Goal: Communication & Community: Answer question/provide support

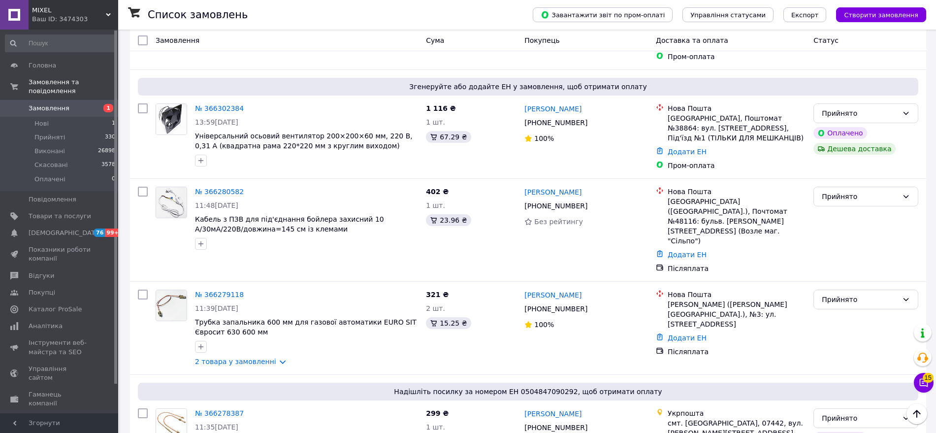
scroll to position [1230, 0]
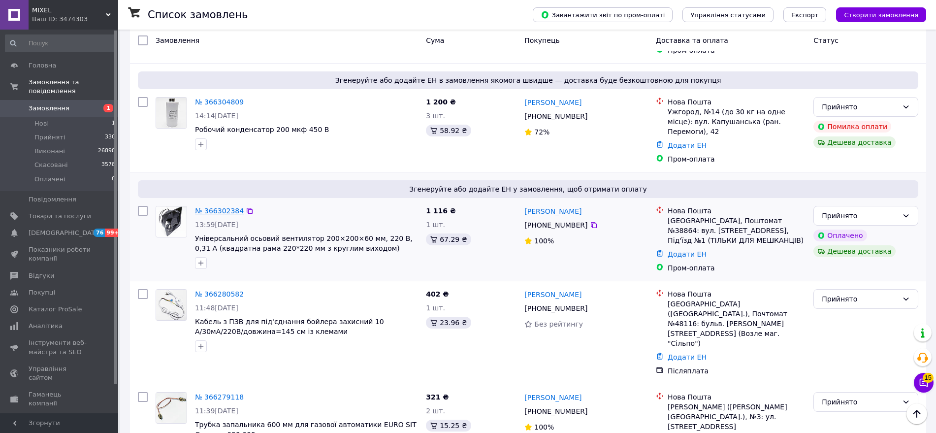
click at [217, 207] on link "№ 366302384" at bounding box center [219, 211] width 49 height 8
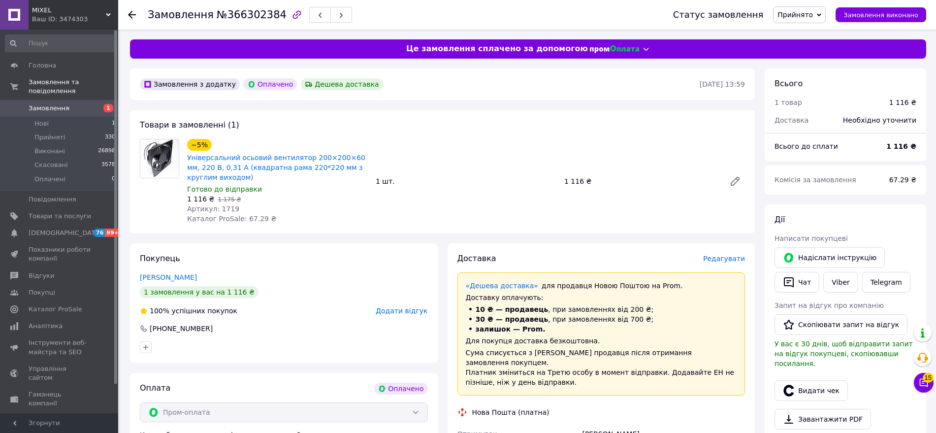
click at [738, 257] on span "Редагувати" at bounding box center [724, 258] width 42 height 8
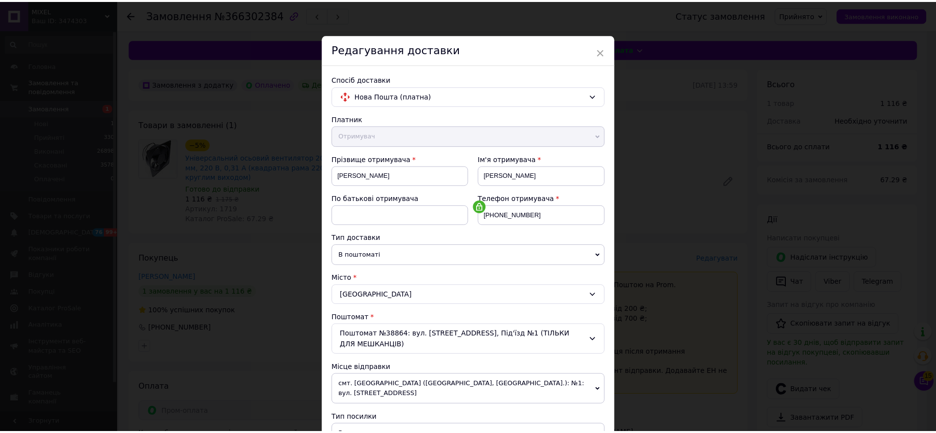
scroll to position [232, 0]
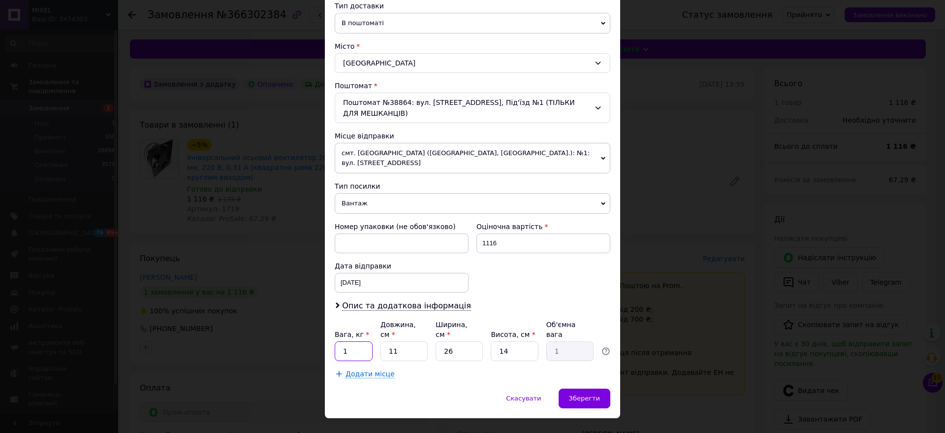
drag, startPoint x: 343, startPoint y: 334, endPoint x: 335, endPoint y: 334, distance: 7.9
click at [335, 341] on input "1" at bounding box center [354, 351] width 38 height 20
type input "3"
type input "0.27"
type input "34"
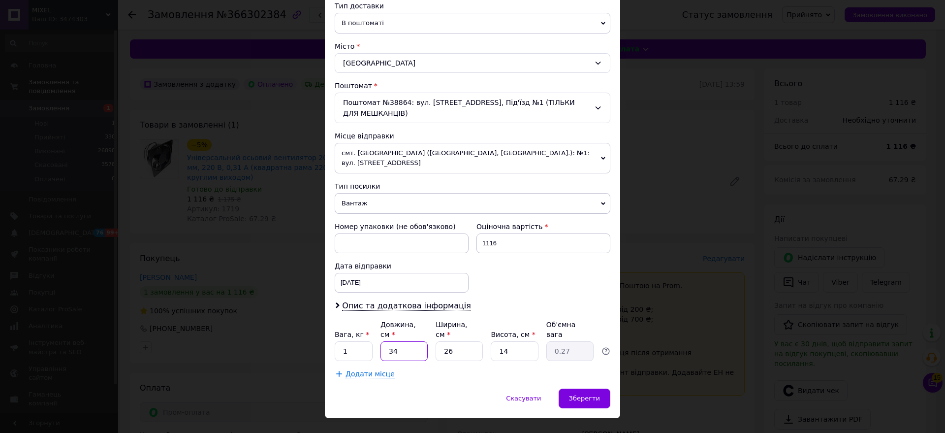
type input "3.09"
type input "34"
type input "2"
type input "0.24"
type input "20"
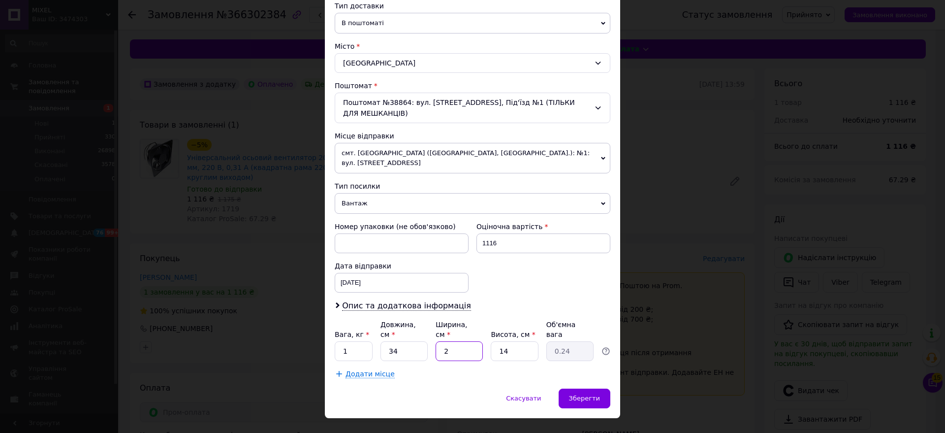
type input "2.38"
type input "20"
type input "8"
type input "1.36"
type input "8"
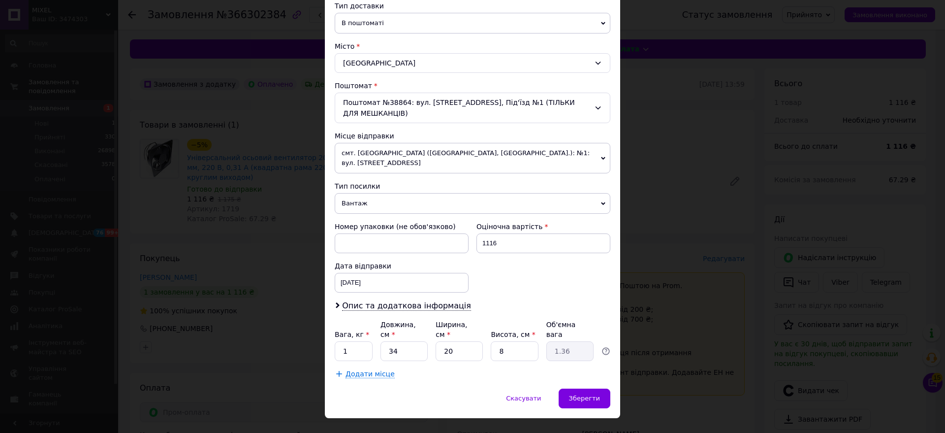
click at [420, 388] on div "Скасувати   Зберегти" at bounding box center [472, 403] width 295 height 30
click at [604, 388] on div "Зберегти" at bounding box center [585, 398] width 52 height 20
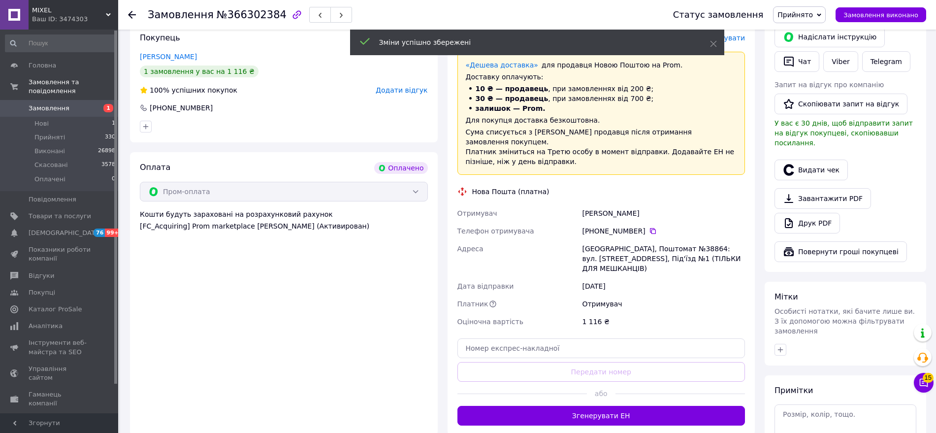
scroll to position [308, 0]
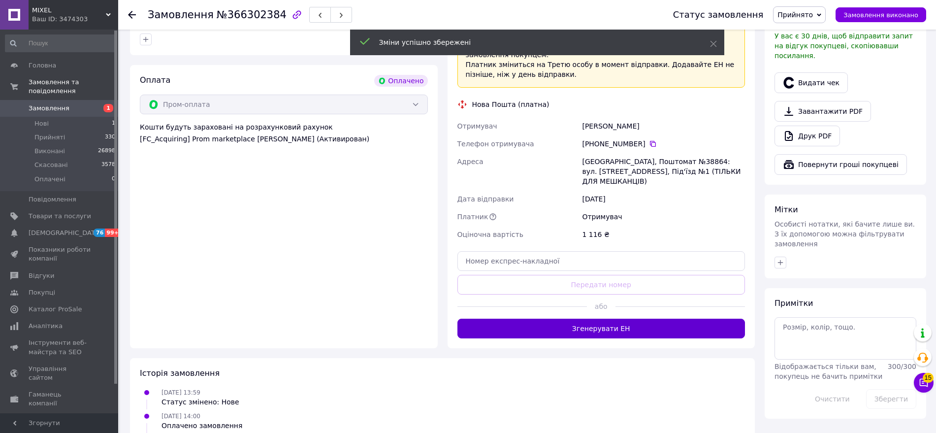
click at [563, 318] on button "Згенерувати ЕН" at bounding box center [601, 328] width 288 height 20
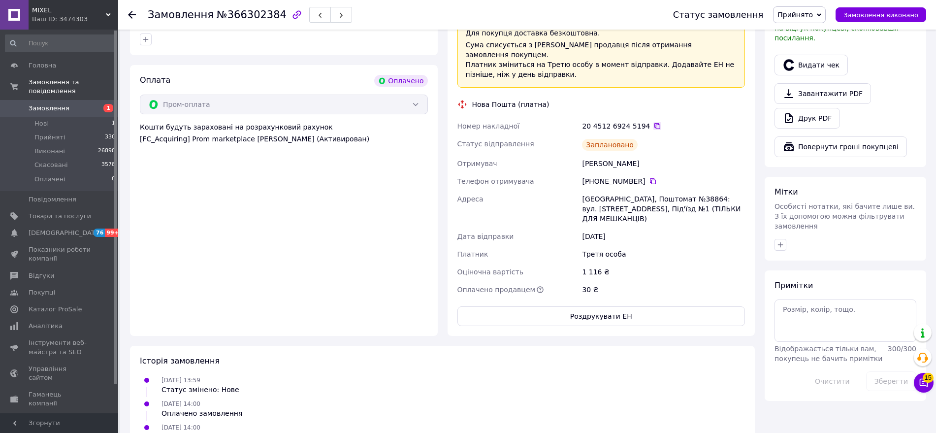
click at [653, 122] on icon at bounding box center [657, 126] width 8 height 8
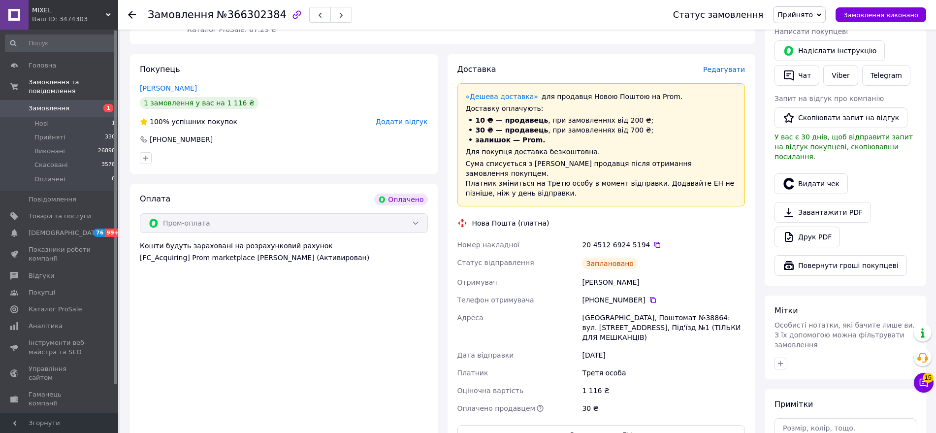
scroll to position [102, 0]
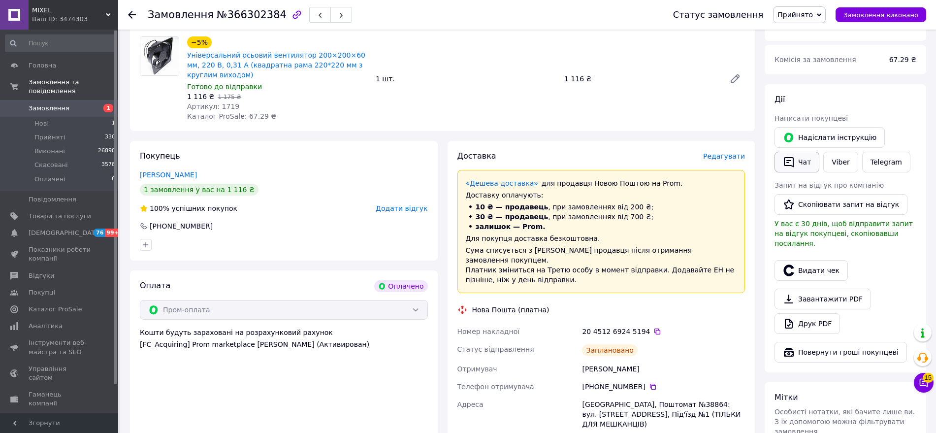
click at [792, 162] on icon "button" at bounding box center [789, 162] width 12 height 12
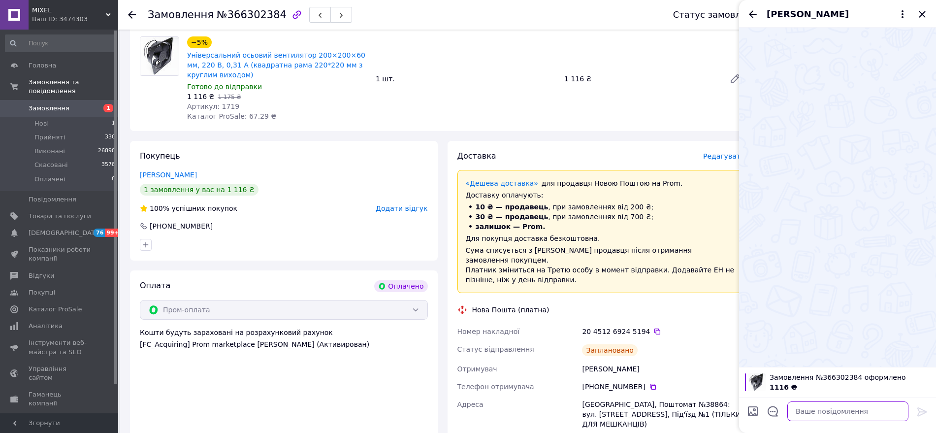
click at [816, 406] on textarea at bounding box center [847, 411] width 121 height 20
paste textarea ""Вітаю. Ваше замовлення сьогодні буде відправлене. ТТН : Дякуємо за замовлення.…"
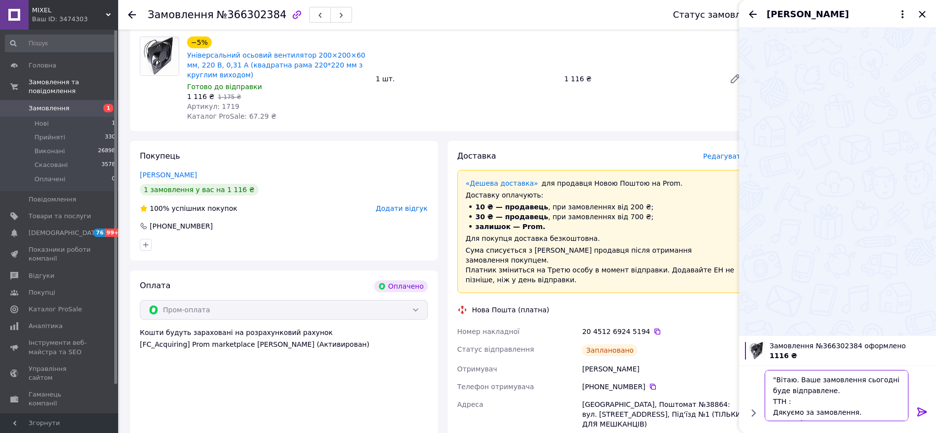
scroll to position [7, 0]
click at [653, 327] on icon at bounding box center [657, 331] width 8 height 8
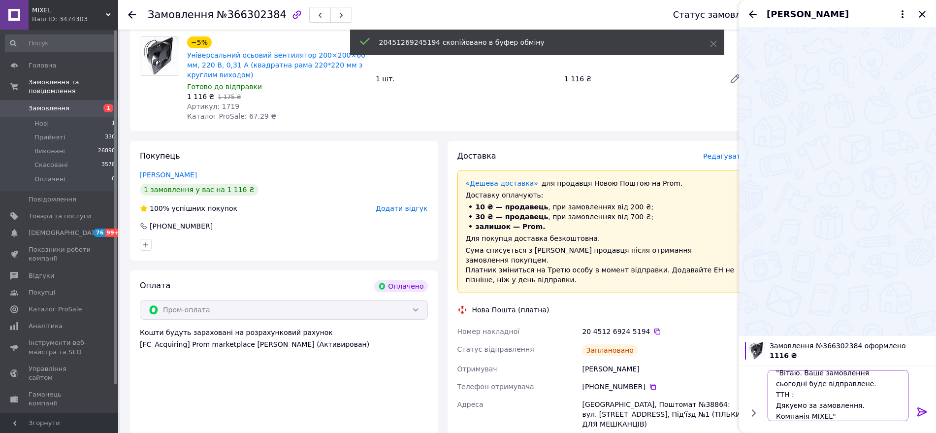
click at [801, 392] on textarea ""Вітаю. Ваше замовлення сьогодні буде відправлене. ТТН : Дякуємо за замовлення.…" at bounding box center [837, 395] width 141 height 51
paste textarea "20451269245194"
click at [872, 376] on textarea ""Вітаю. Ваше замовлення сьогодні буде відправлене. ТТН : 20451269245194 Дякуємо…" at bounding box center [837, 395] width 141 height 51
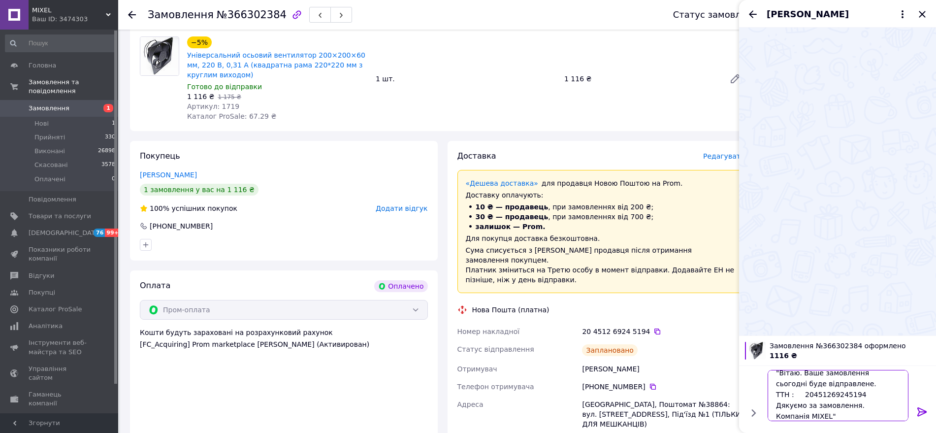
click at [872, 376] on textarea ""Вітаю. Ваше замовлення сьогодні буде відправлене. ТТН : 20451269245194 Дякуємо…" at bounding box center [837, 395] width 141 height 51
type textarea ""Вітаю. Ваше замовлення завтра буде відправлене. ТТН : 20451269245194 Дякуємо з…"
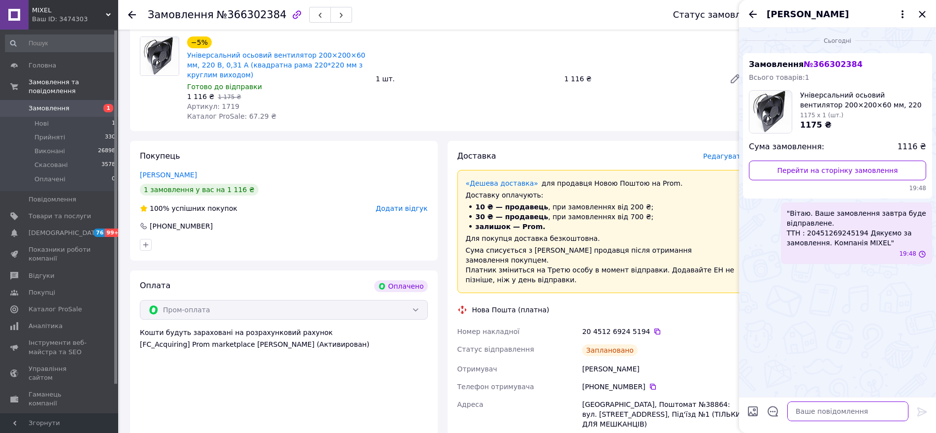
scroll to position [0, 0]
click at [136, 14] on div at bounding box center [138, 15] width 20 height 30
click at [133, 17] on icon at bounding box center [132, 15] width 8 height 8
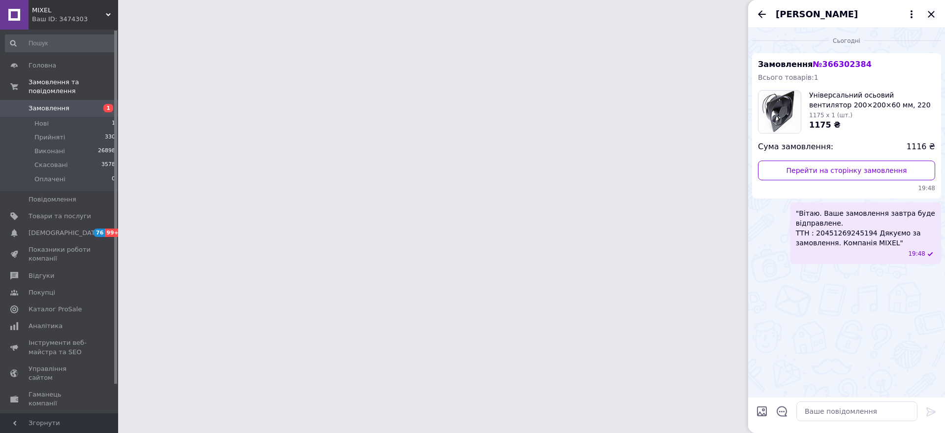
click at [929, 14] on icon "Закрити" at bounding box center [931, 14] width 12 height 12
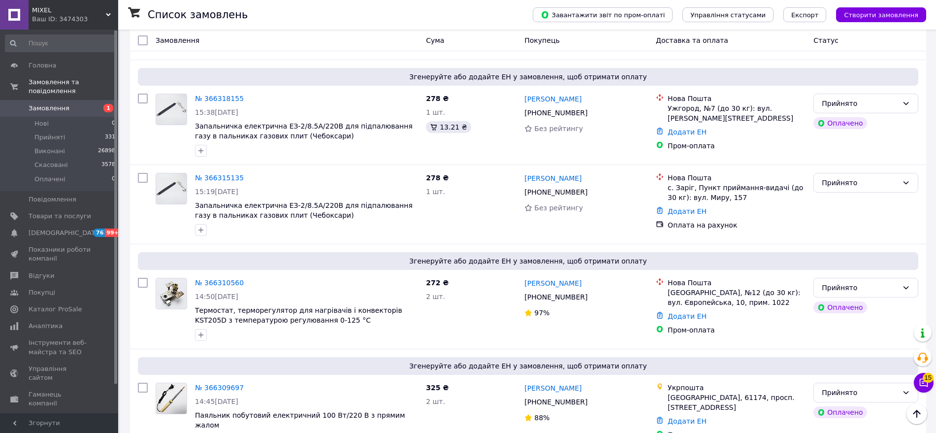
scroll to position [1128, 0]
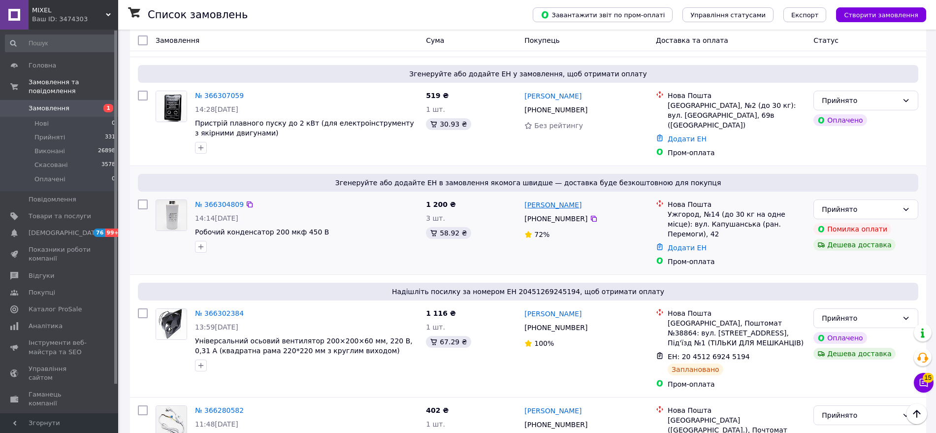
click at [556, 200] on link "[PERSON_NAME]" at bounding box center [552, 205] width 57 height 10
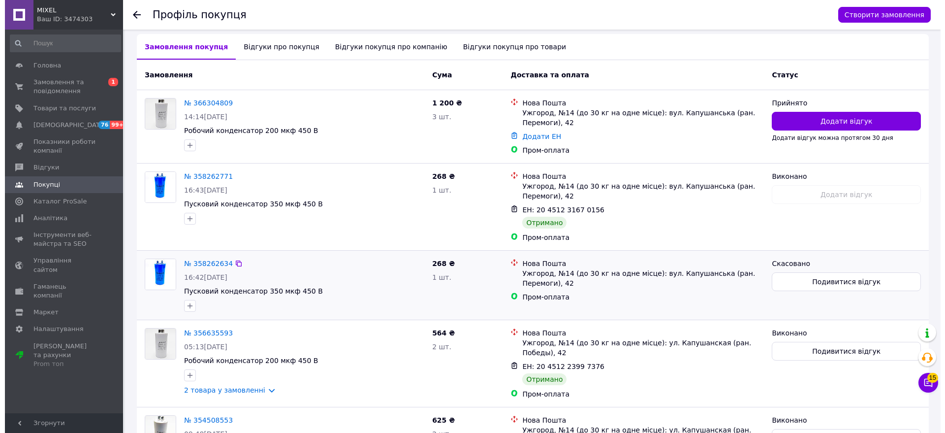
scroll to position [205, 0]
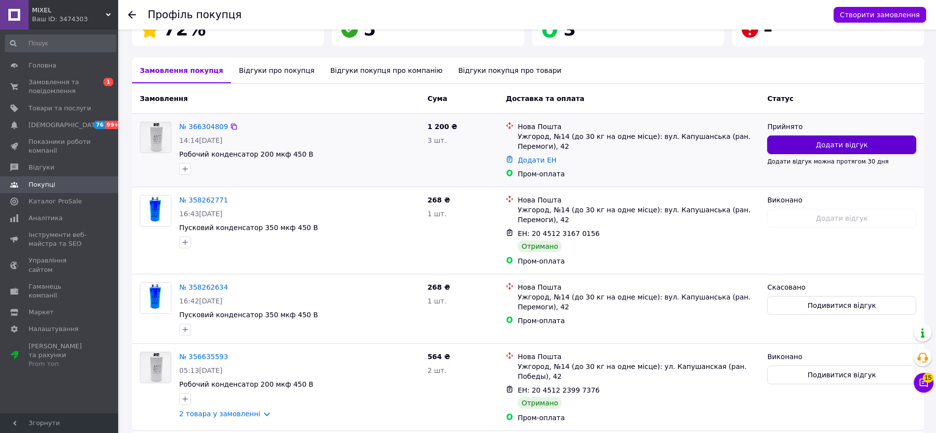
click at [801, 135] on button "Додати відгук" at bounding box center [841, 144] width 149 height 19
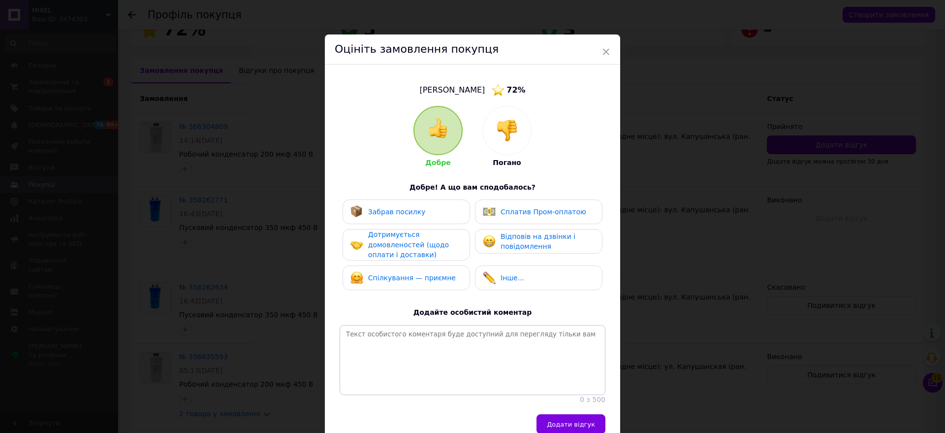
click at [503, 137] on img at bounding box center [507, 131] width 22 height 22
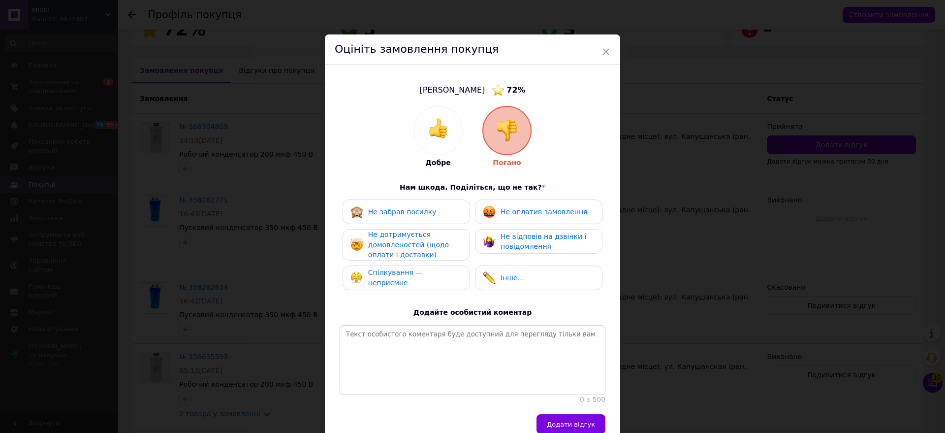
click at [511, 211] on span "Не оплатив замовлення" at bounding box center [544, 212] width 87 height 8
drag, startPoint x: 446, startPoint y: 244, endPoint x: 438, endPoint y: 257, distance: 15.4
click at [445, 244] on div "Не дотримується домовленостей (щодо оплати і доставки)" at bounding box center [415, 244] width 94 height 31
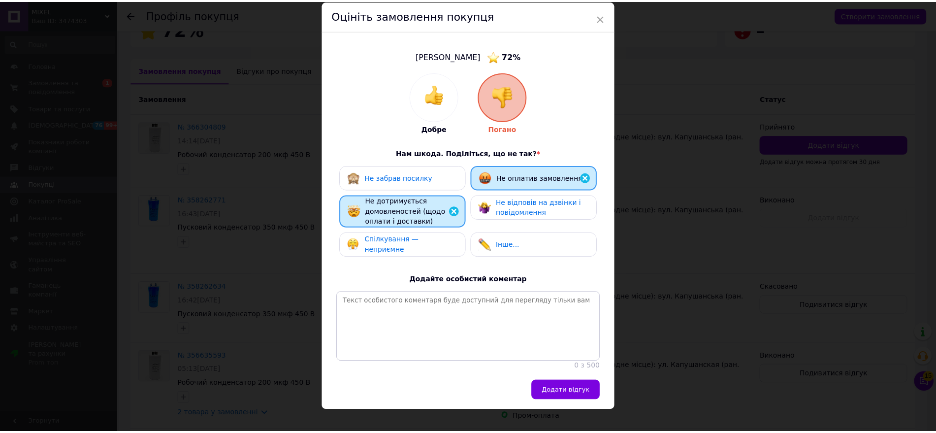
scroll to position [53, 0]
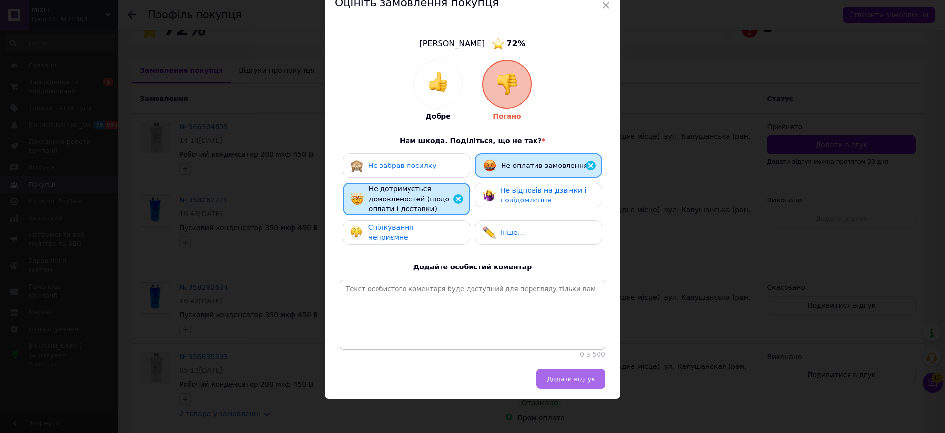
drag, startPoint x: 562, startPoint y: 372, endPoint x: 570, endPoint y: 375, distance: 9.2
click at [562, 372] on button "Додати відгук" at bounding box center [570, 379] width 69 height 20
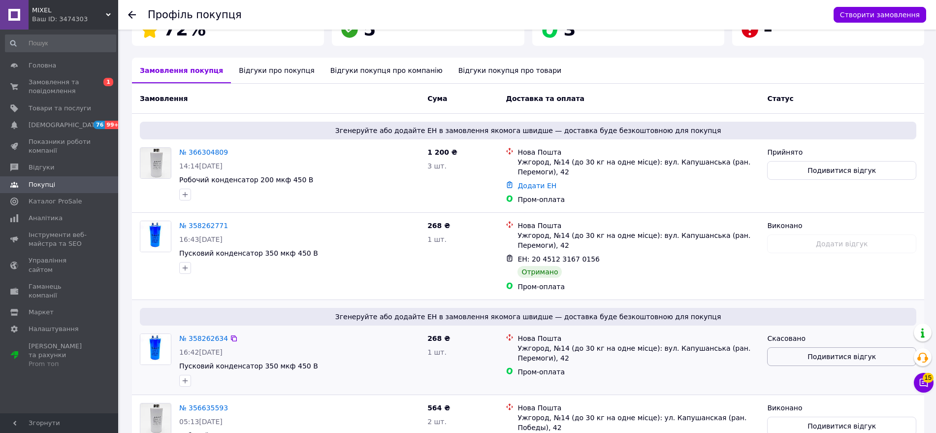
click at [832, 354] on button "Подивитися відгук" at bounding box center [841, 356] width 149 height 19
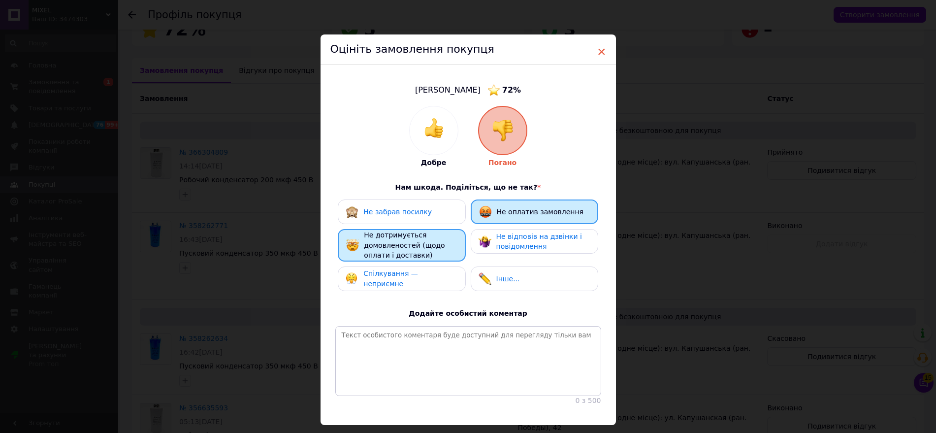
click at [601, 52] on span "×" at bounding box center [601, 51] width 9 height 17
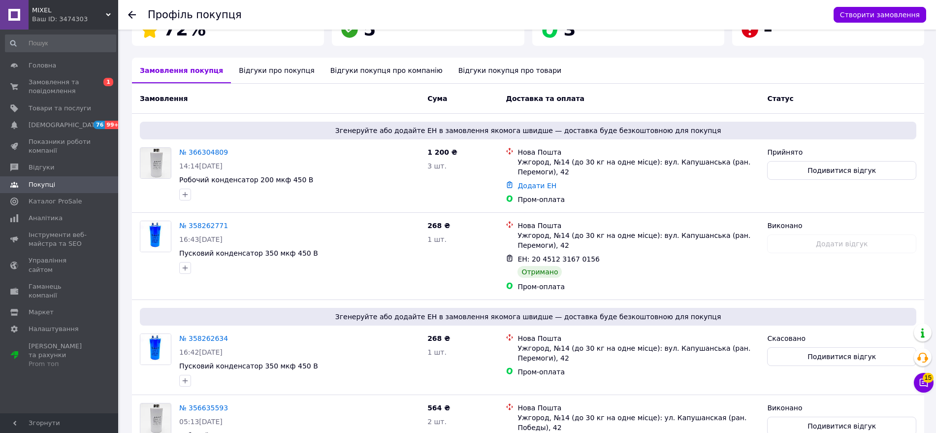
click at [130, 10] on div at bounding box center [132, 15] width 8 height 10
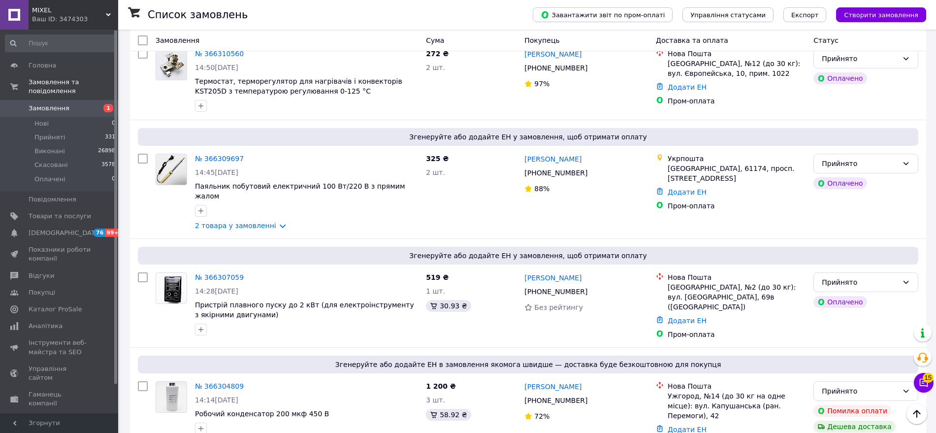
scroll to position [923, 0]
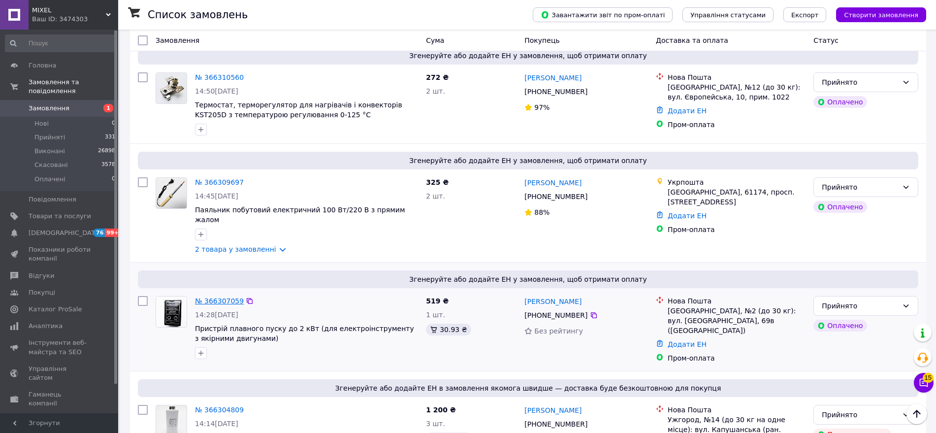
click at [220, 297] on link "№ 366307059" at bounding box center [219, 301] width 49 height 8
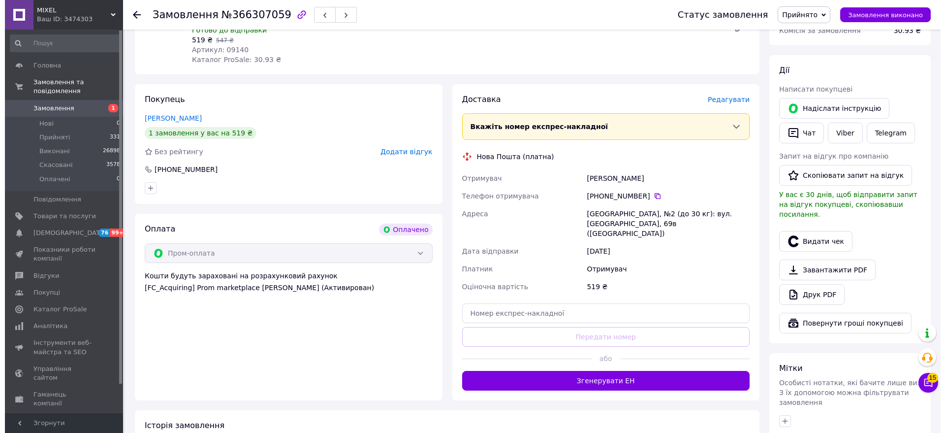
scroll to position [78, 0]
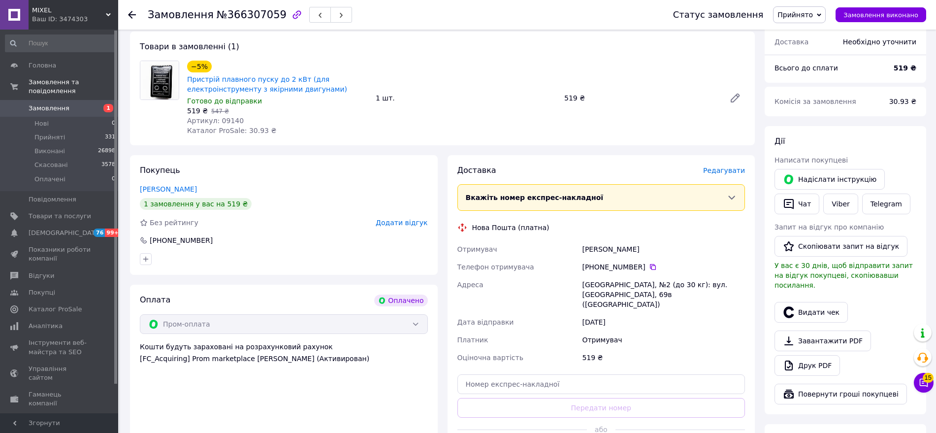
click at [720, 168] on span "Редагувати" at bounding box center [724, 170] width 42 height 8
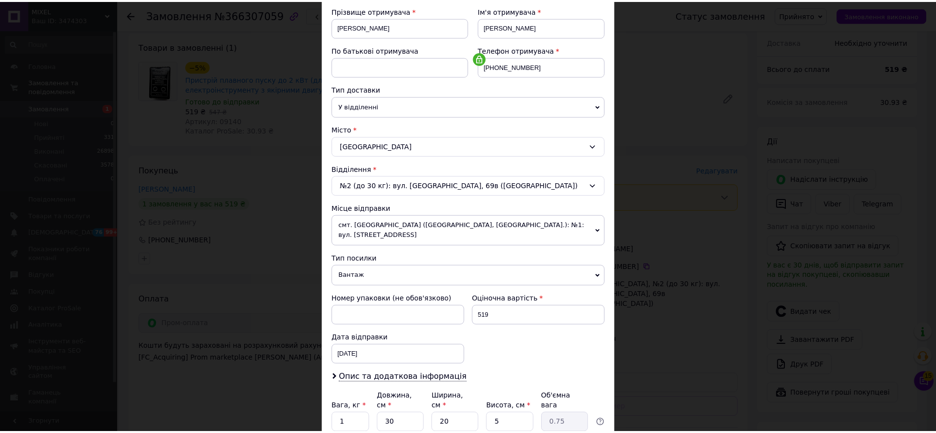
scroll to position [221, 0]
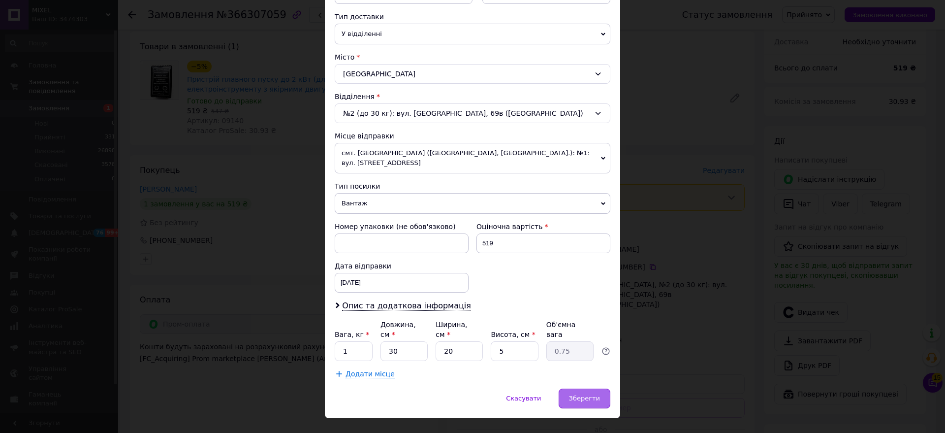
click at [584, 394] on span "Зберегти" at bounding box center [584, 397] width 31 height 7
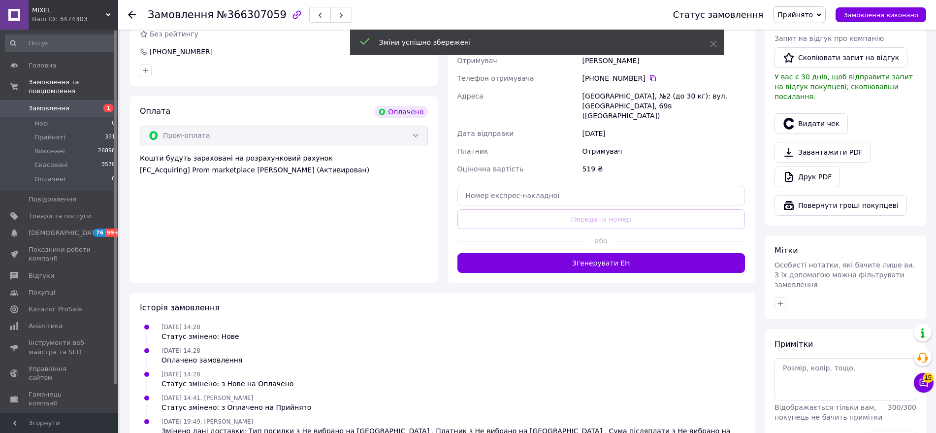
scroll to position [284, 0]
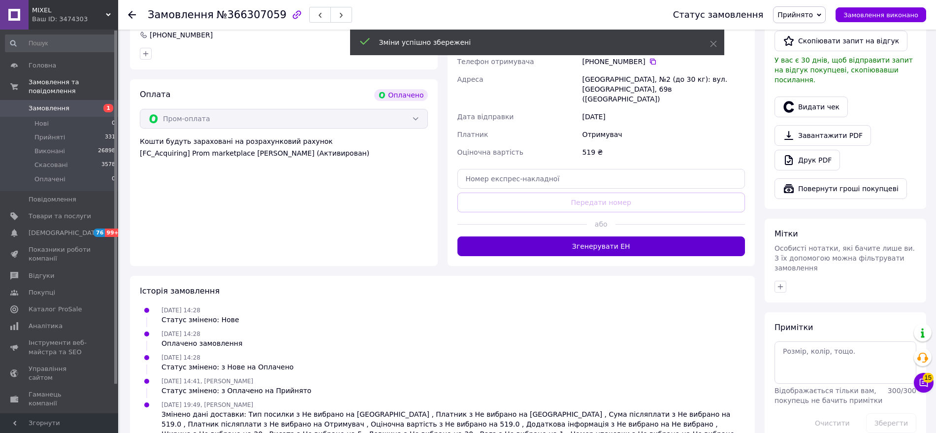
click at [538, 236] on button "Згенерувати ЕН" at bounding box center [601, 246] width 288 height 20
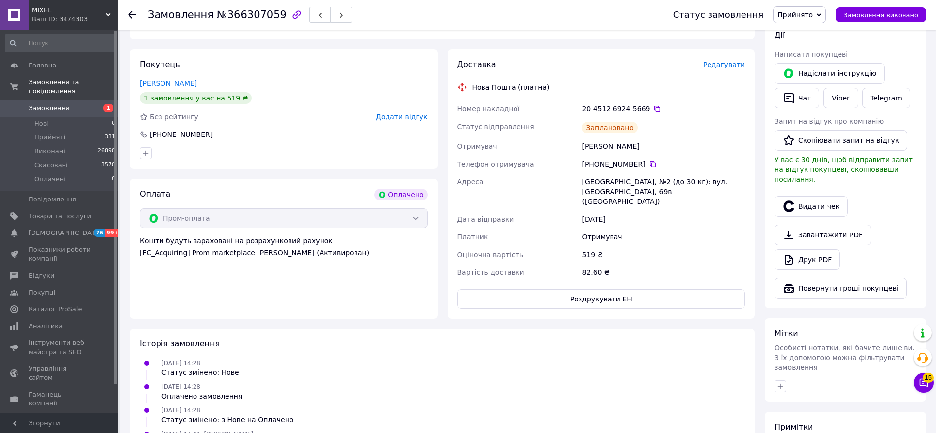
scroll to position [78, 0]
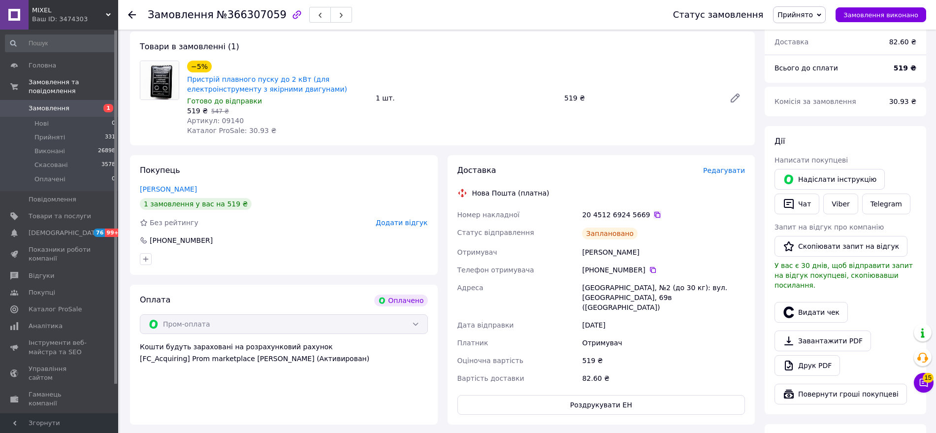
click at [653, 212] on icon at bounding box center [657, 215] width 8 height 8
click at [799, 204] on button "Чат" at bounding box center [796, 203] width 45 height 21
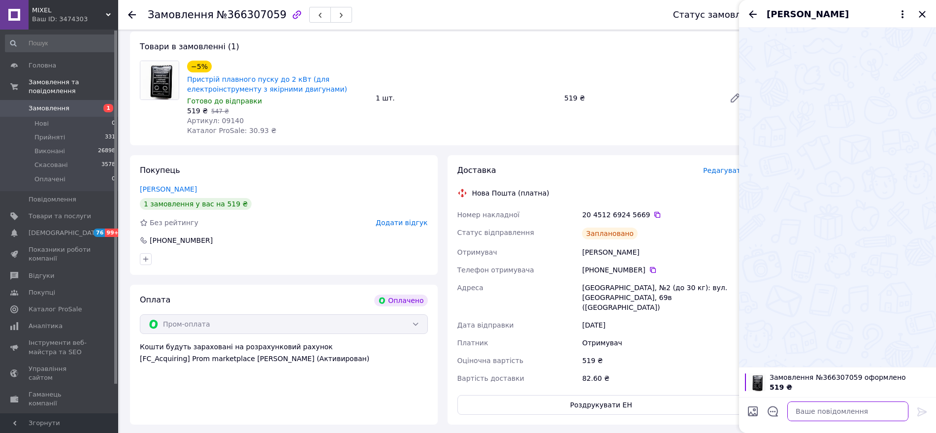
click at [825, 409] on textarea at bounding box center [847, 411] width 121 height 20
paste textarea ""Вітаю. Ваше замовлення сьогодні буде відправлене. ТТН : Дякуємо за замовлення.…"
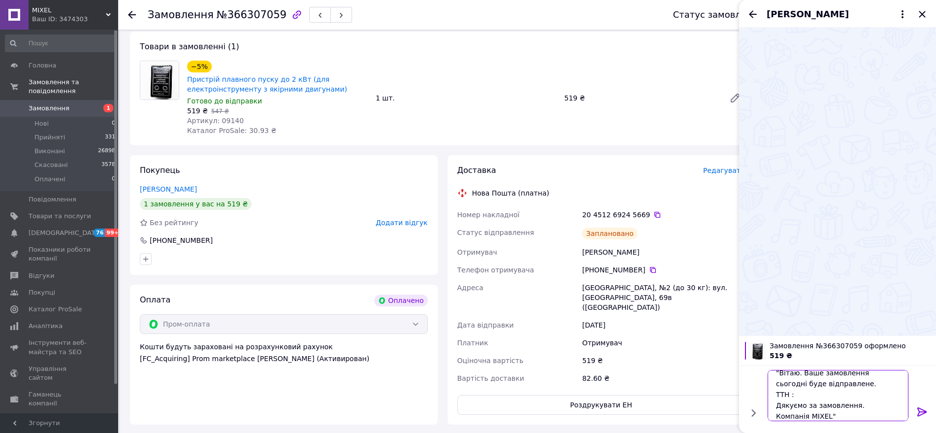
click at [865, 376] on textarea ""Вітаю. Ваше замовлення сьогодні буде відправлене. ТТН : Дякуємо за замовлення.…" at bounding box center [837, 395] width 141 height 51
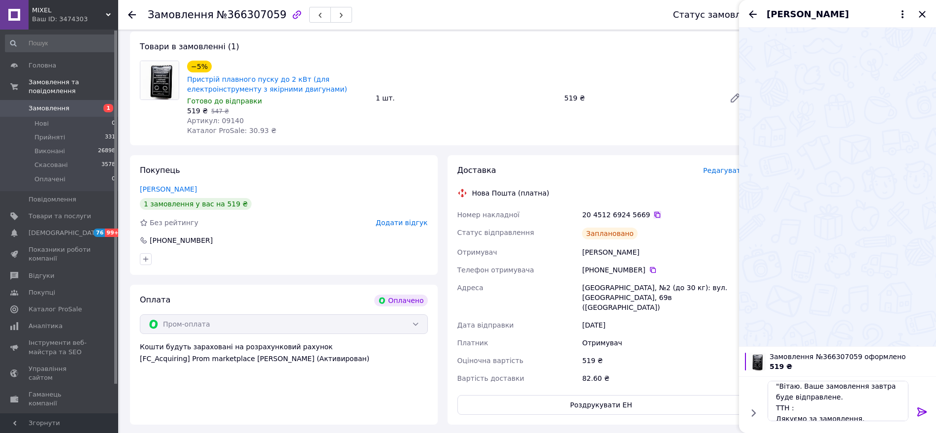
click at [653, 211] on icon at bounding box center [657, 215] width 8 height 8
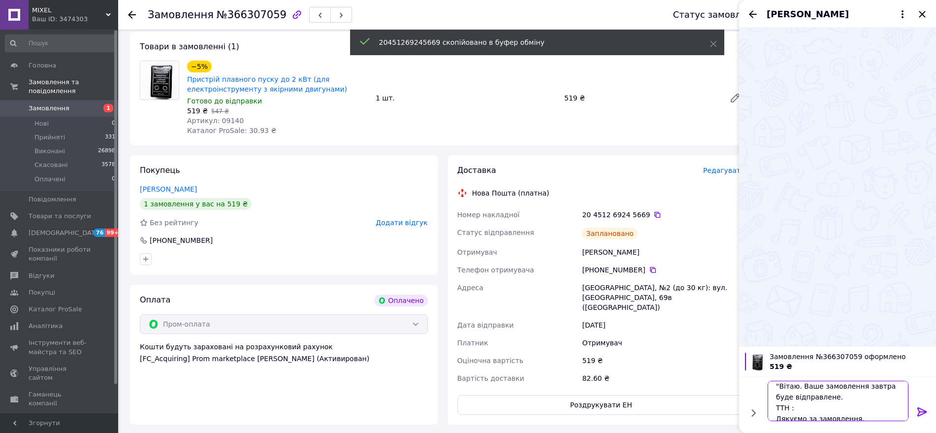
click at [797, 409] on textarea ""Вітаю. Ваше замовлення завтра буде відправлене. ТТН : Дякуємо за замовлення. К…" at bounding box center [837, 400] width 141 height 40
paste textarea "20451269245669"
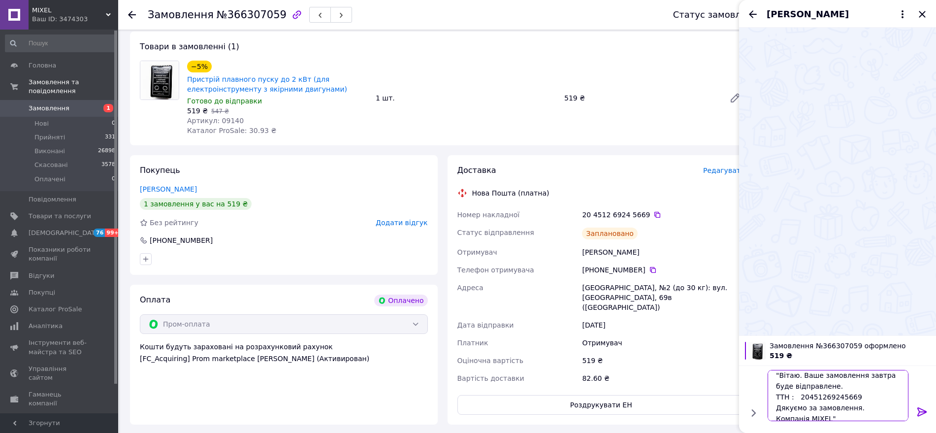
type textarea ""Вітаю. Ваше замовлення завтра буде відправлене. ТТН : 20451269245669 Дякуємо з…"
click at [920, 411] on icon at bounding box center [922, 412] width 12 height 12
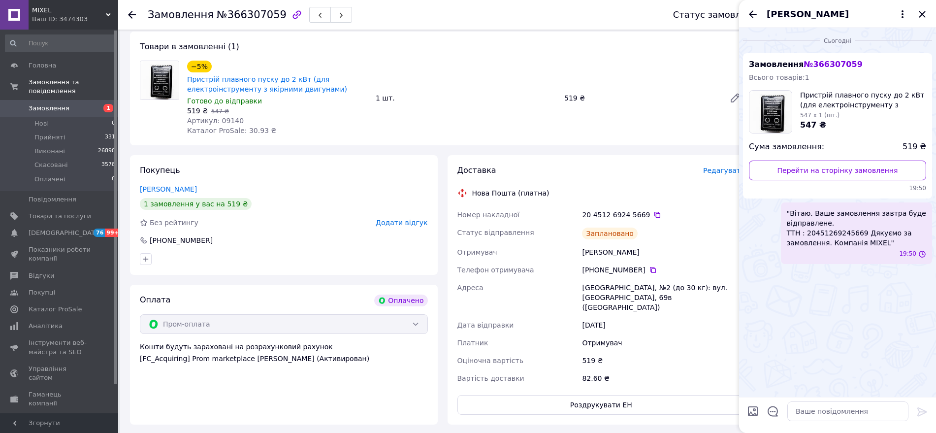
scroll to position [0, 0]
click at [756, 10] on icon "Назад" at bounding box center [753, 14] width 12 height 12
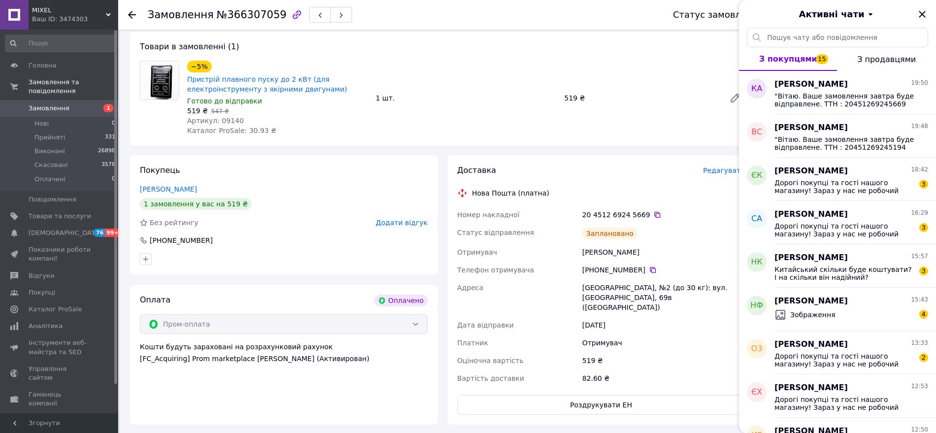
click at [919, 12] on icon "Закрити" at bounding box center [921, 14] width 6 height 6
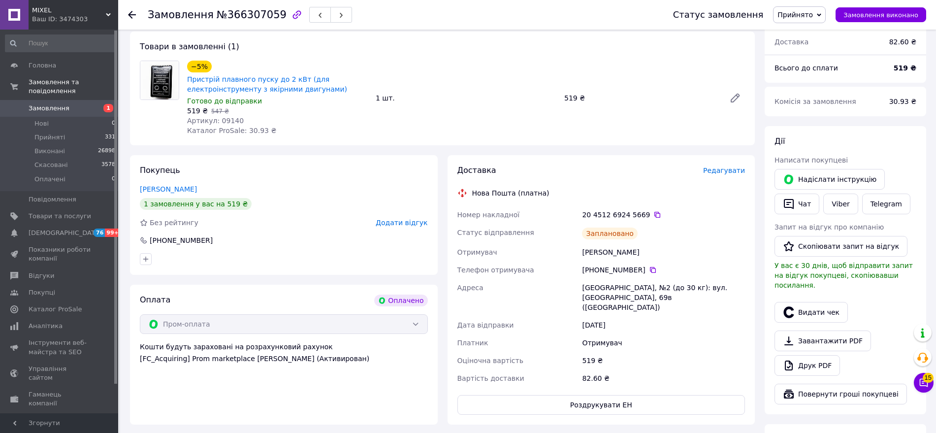
click at [136, 17] on div at bounding box center [138, 15] width 20 height 30
click at [130, 13] on use at bounding box center [132, 15] width 8 height 8
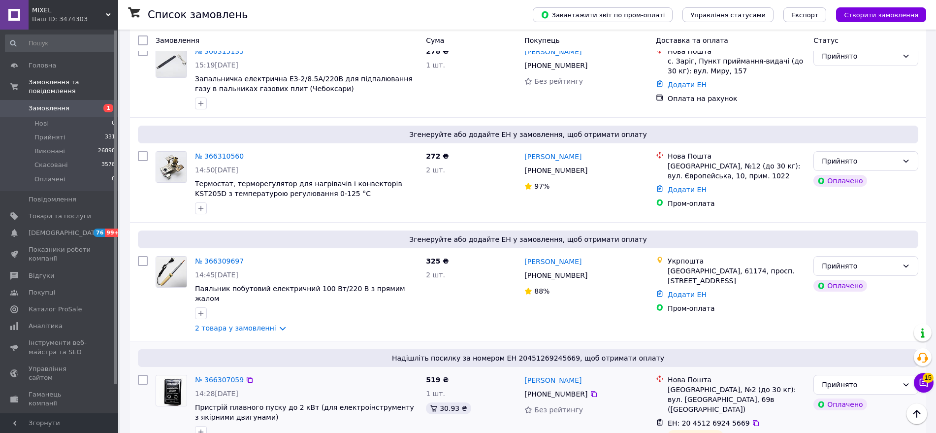
scroll to position [820, 0]
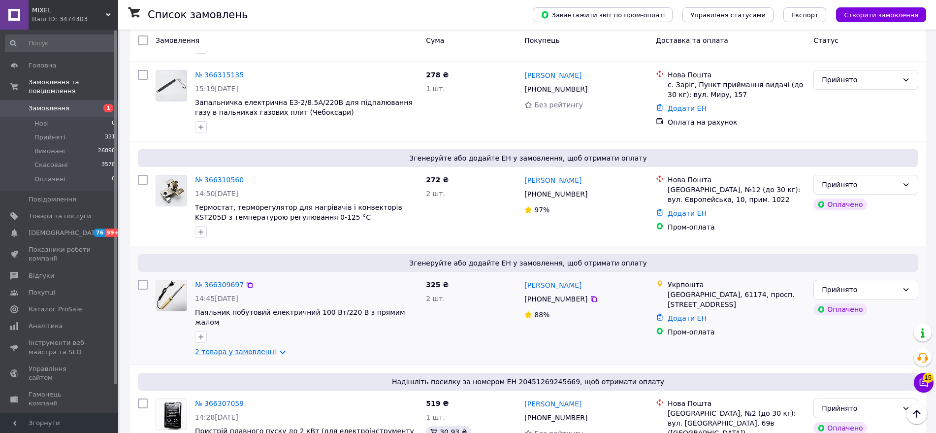
click at [239, 347] on link "2 товара у замовленні" at bounding box center [235, 351] width 81 height 8
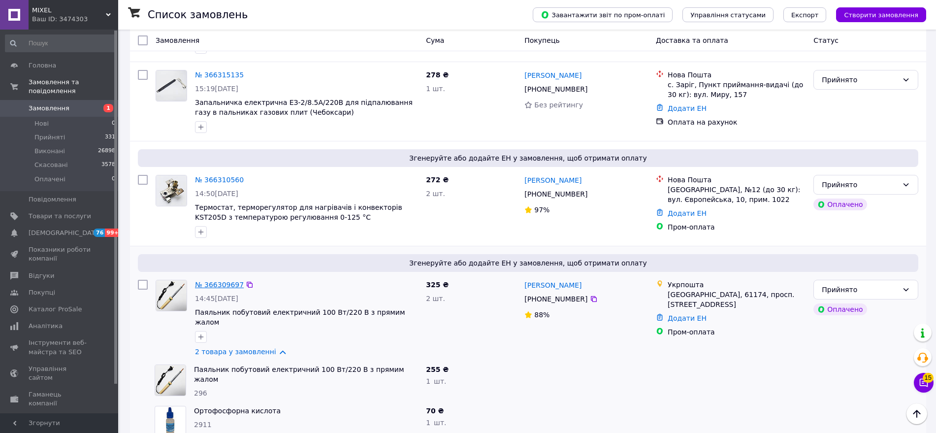
click at [213, 281] on link "№ 366309697" at bounding box center [219, 285] width 49 height 8
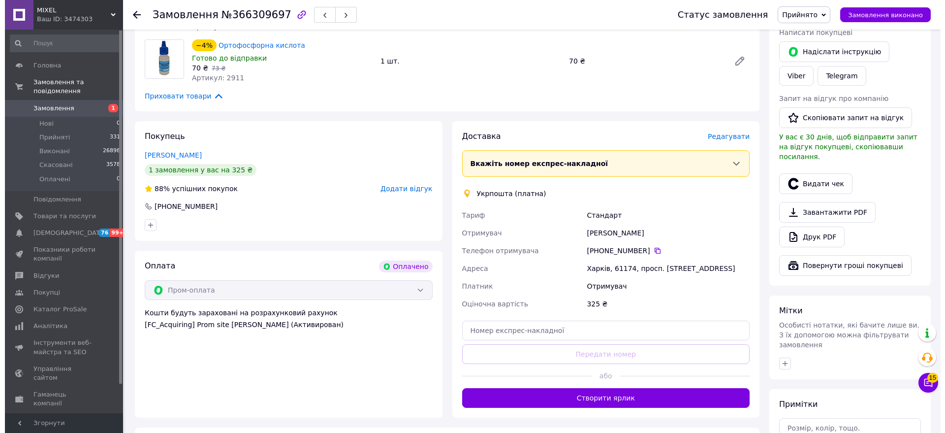
scroll to position [100, 0]
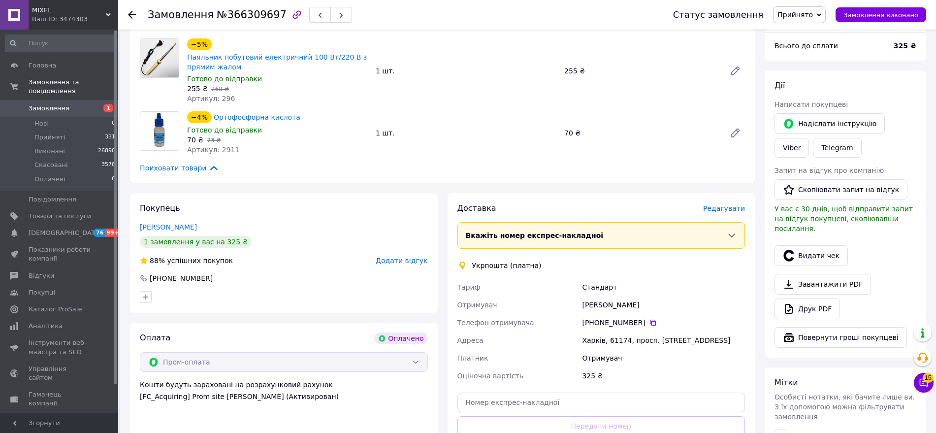
click at [734, 206] on span "Редагувати" at bounding box center [724, 208] width 42 height 8
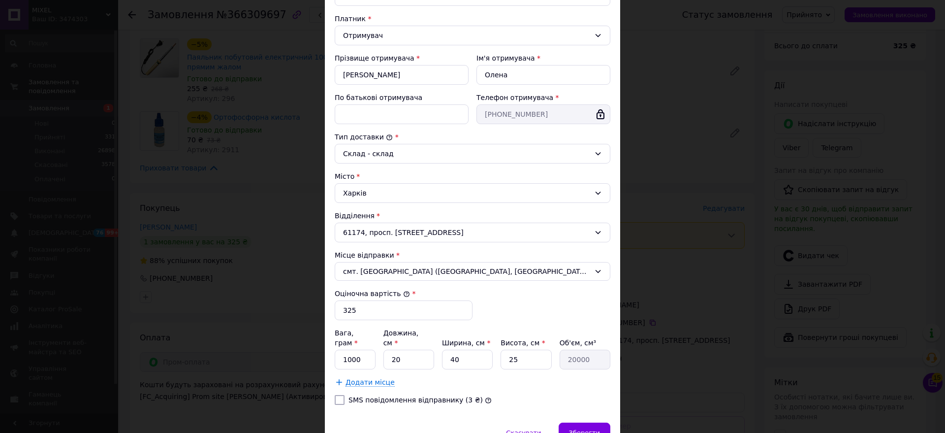
scroll to position [183, 0]
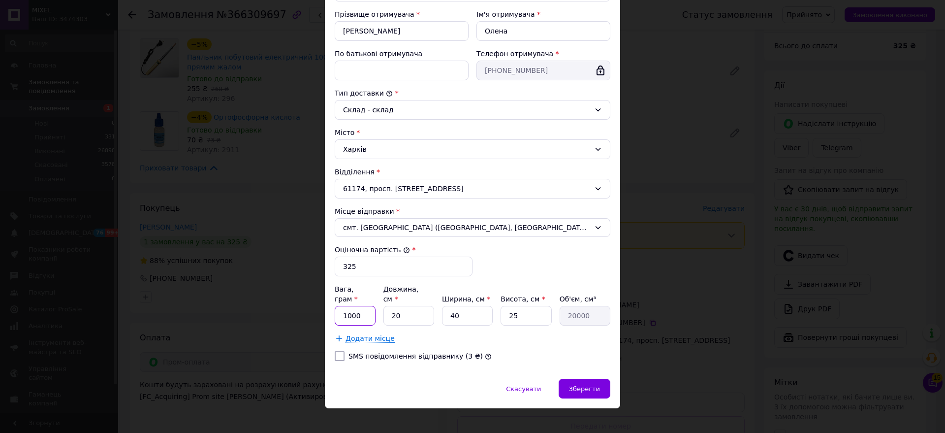
drag, startPoint x: 363, startPoint y: 305, endPoint x: 320, endPoint y: 308, distance: 42.9
click at [321, 307] on div "× Редагування доставки Спосіб доставки Укрпошта (платна) Тариф * Стандарт Платн…" at bounding box center [472, 216] width 945 height 433
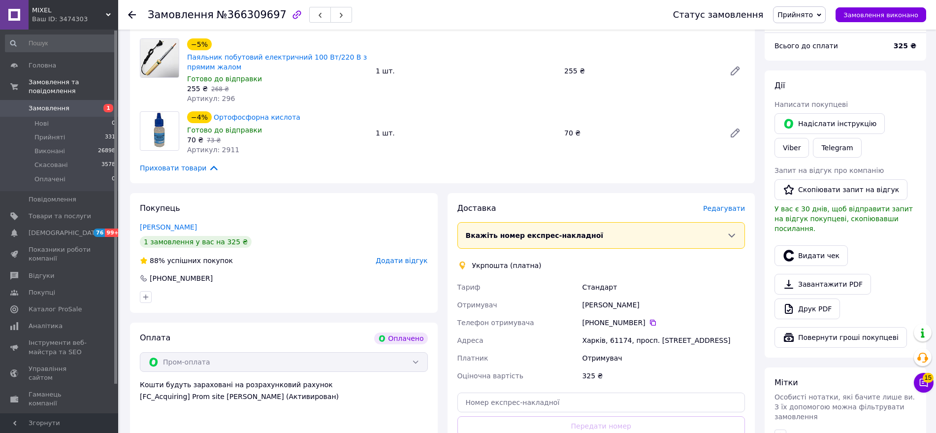
click at [731, 208] on span "Редагувати" at bounding box center [724, 208] width 42 height 8
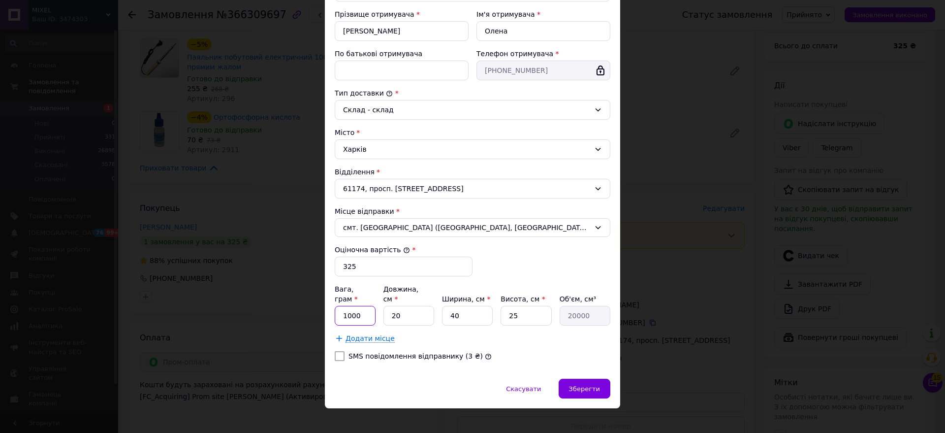
click at [341, 306] on input "1000" at bounding box center [355, 316] width 41 height 20
drag, startPoint x: 348, startPoint y: 303, endPoint x: 378, endPoint y: 302, distance: 29.1
click at [377, 302] on div "Вага, грам * 1000 Довжина, см * 20 Ширина, см * 40 Висота, см * 25 Об'єм, см³ 2…" at bounding box center [473, 304] width 276 height 41
type input "250"
type input "3"
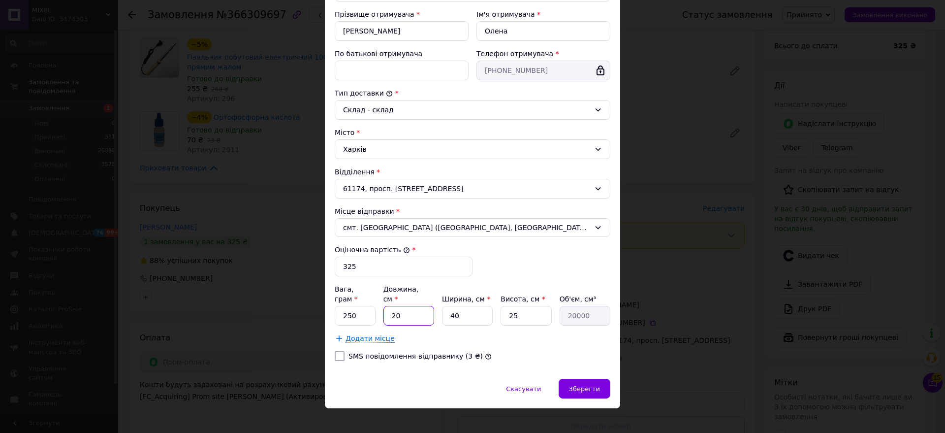
type input "3000"
type input "30"
type input "30000"
type input "30"
type input "2"
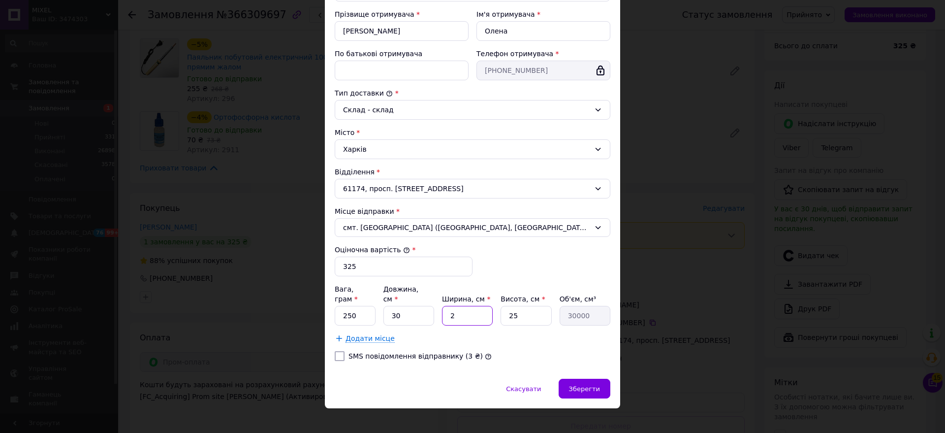
type input "1500"
type input "20"
type input "15000"
type input "20"
type input "5"
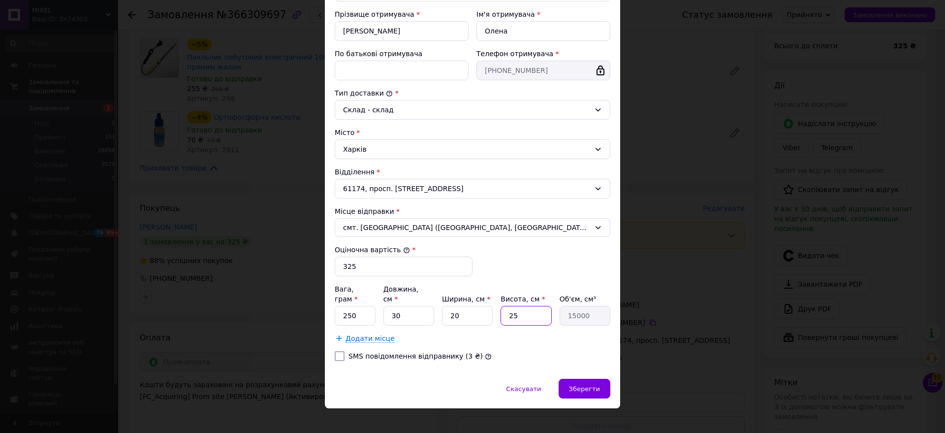
type input "3000"
type input "5"
click at [446, 378] on div "Скасувати   Зберегти" at bounding box center [472, 393] width 295 height 30
click at [562, 378] on div "Зберегти" at bounding box center [585, 388] width 52 height 20
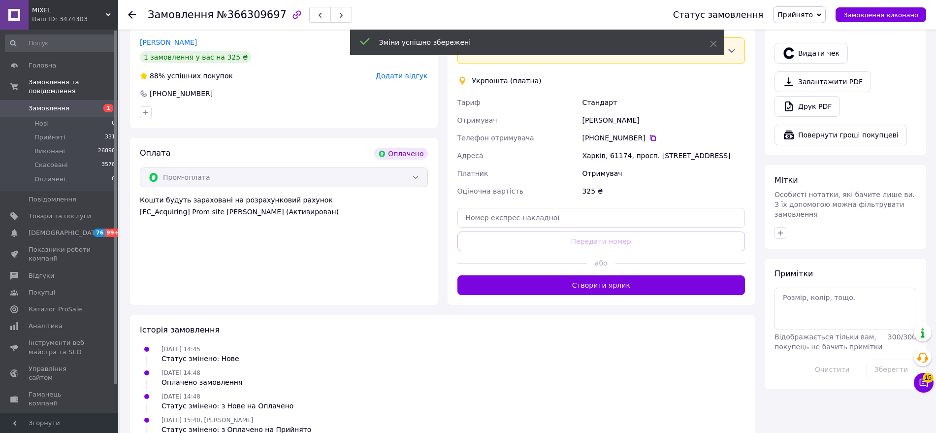
scroll to position [339, 0]
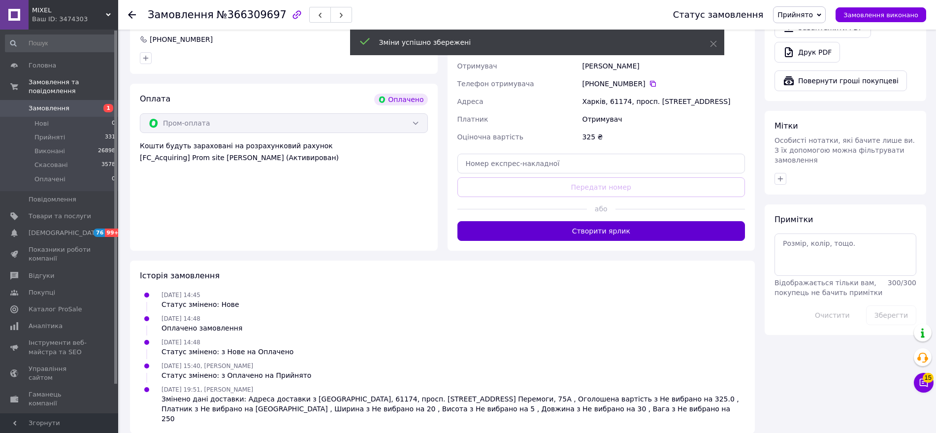
click at [574, 236] on button "Створити ярлик" at bounding box center [601, 231] width 288 height 20
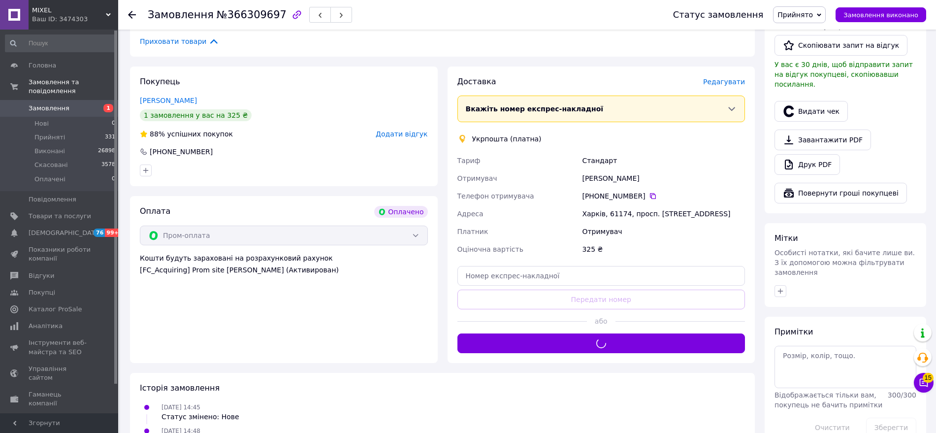
scroll to position [134, 0]
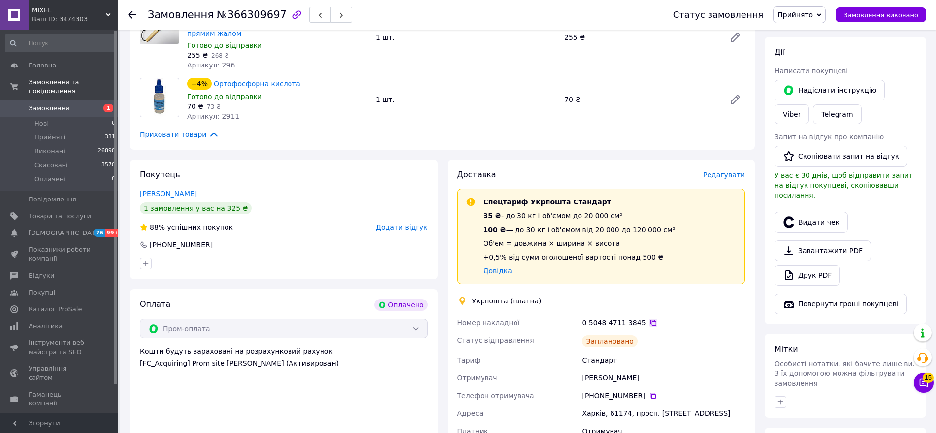
click at [650, 319] on icon at bounding box center [653, 322] width 6 height 6
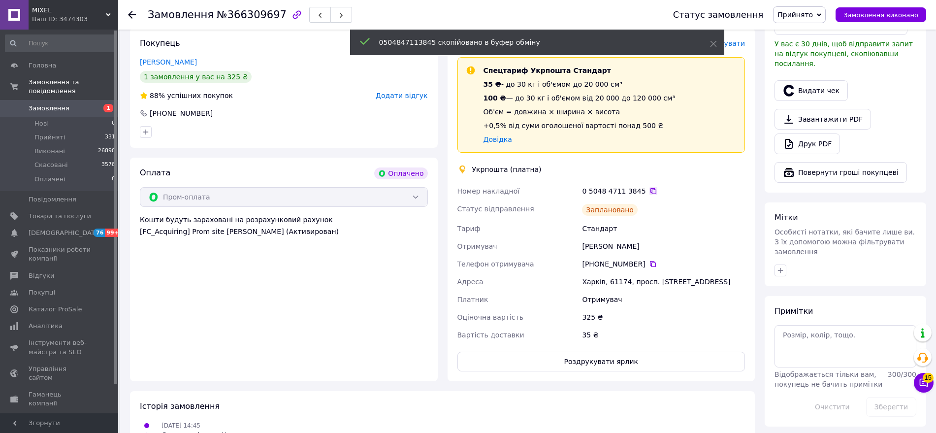
scroll to position [396, 0]
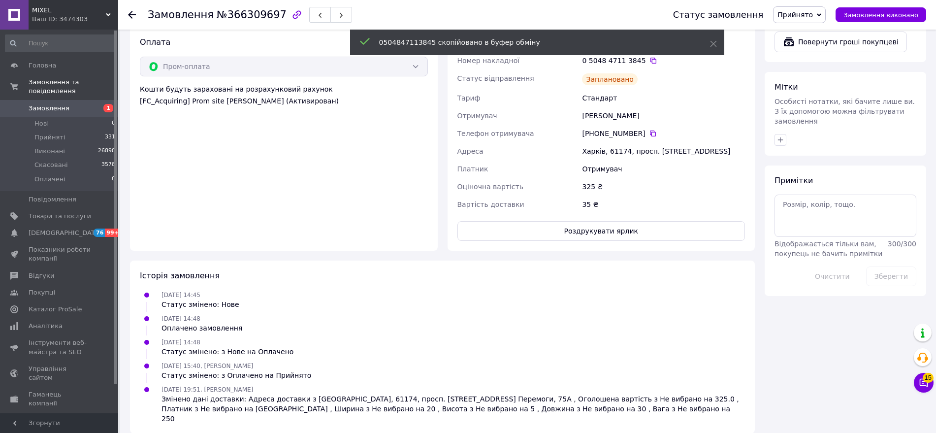
click at [591, 242] on div "Доставка Редагувати Спецтариф Укрпошта Стандарт 35 ₴ - до 30 кг і об'ємом до 20…" at bounding box center [601, 74] width 308 height 353
click at [590, 238] on button "Роздрукувати ярлик" at bounding box center [601, 231] width 288 height 20
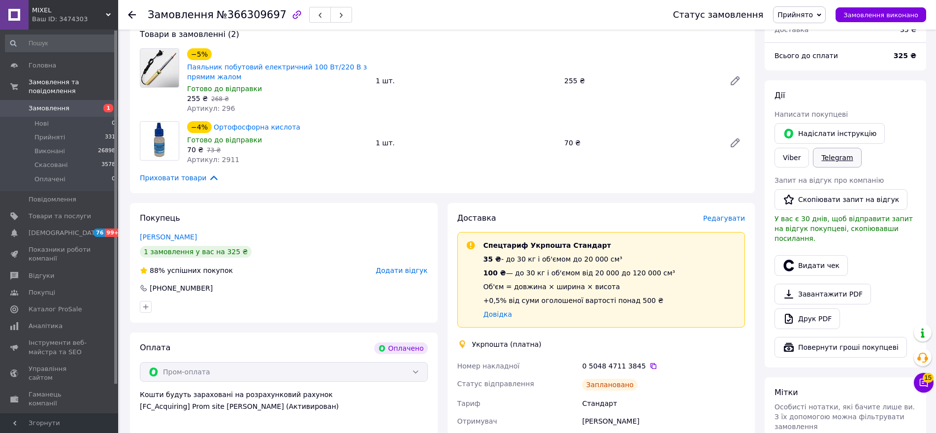
scroll to position [88, 0]
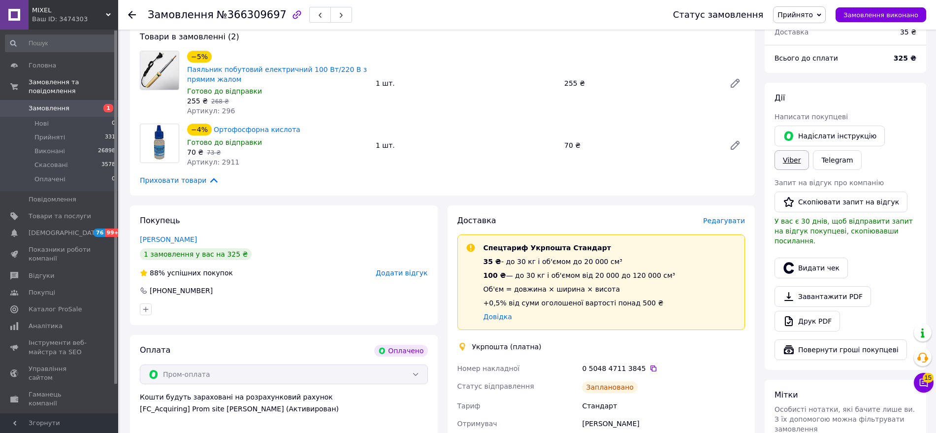
click at [809, 150] on link "Viber" at bounding box center [791, 160] width 34 height 20
click at [650, 366] on icon at bounding box center [653, 368] width 6 height 6
click at [133, 13] on icon at bounding box center [132, 15] width 8 height 8
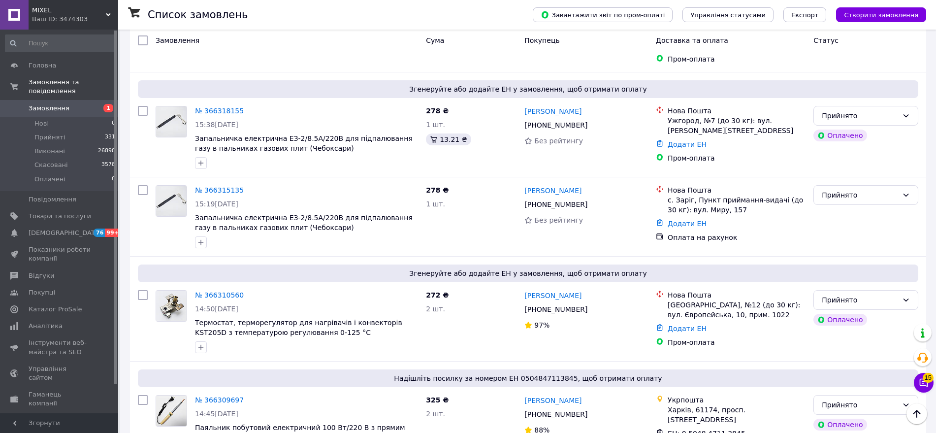
scroll to position [820, 0]
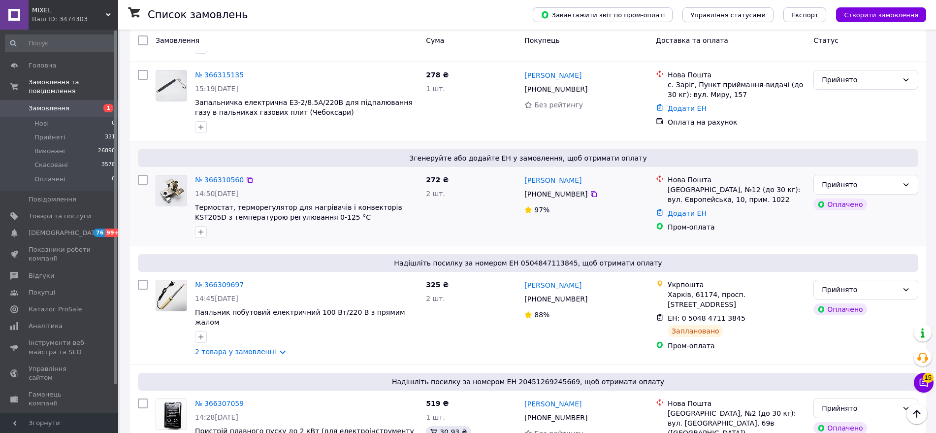
click at [214, 176] on link "№ 366310560" at bounding box center [219, 180] width 49 height 8
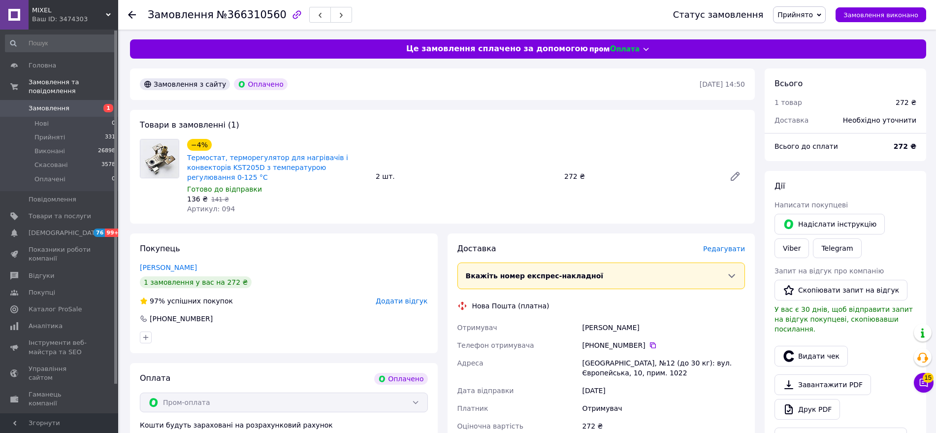
click at [739, 245] on span "Редагувати" at bounding box center [724, 249] width 42 height 8
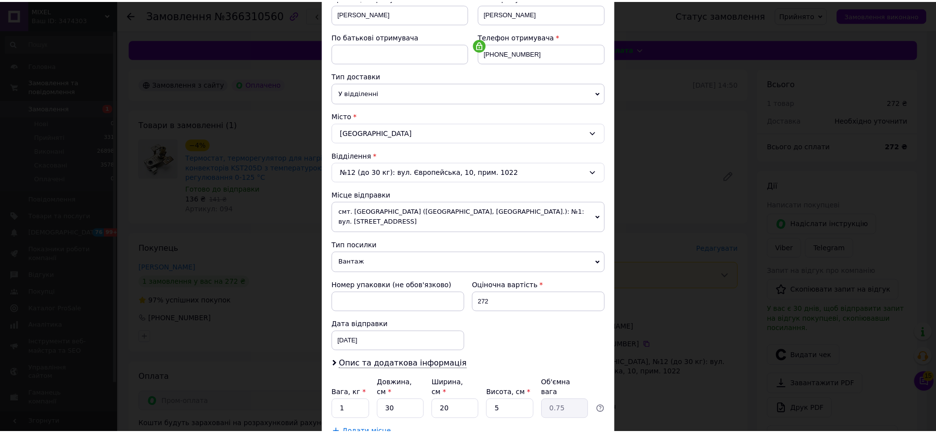
scroll to position [221, 0]
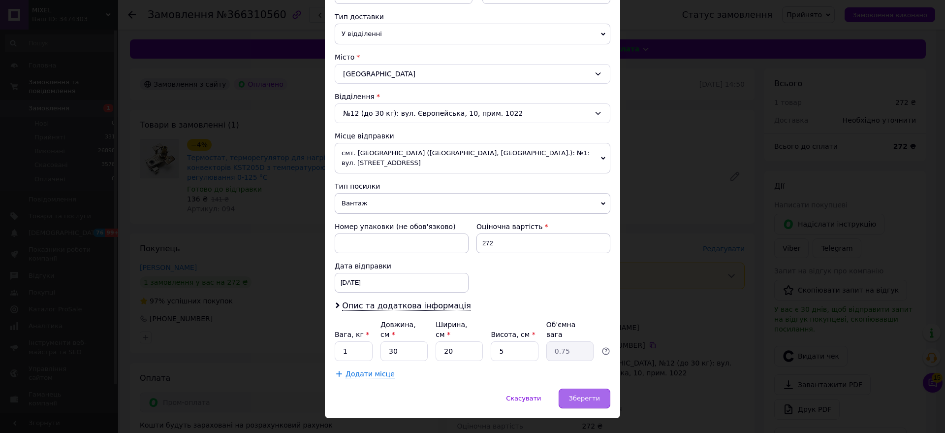
click at [580, 394] on span "Зберегти" at bounding box center [584, 397] width 31 height 7
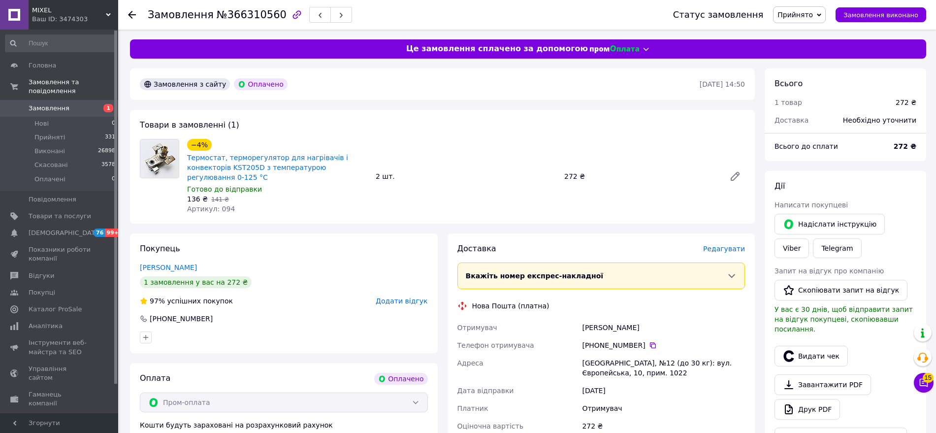
scroll to position [289, 0]
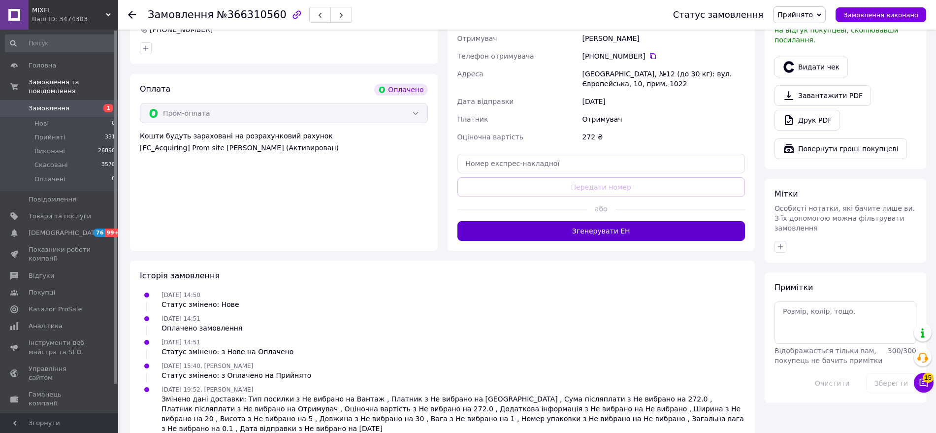
click at [570, 223] on button "Згенерувати ЕН" at bounding box center [601, 231] width 288 height 20
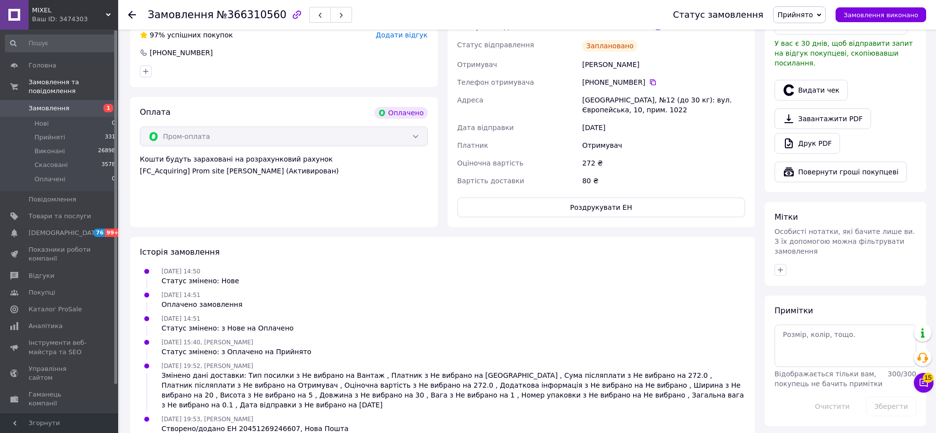
scroll to position [163, 0]
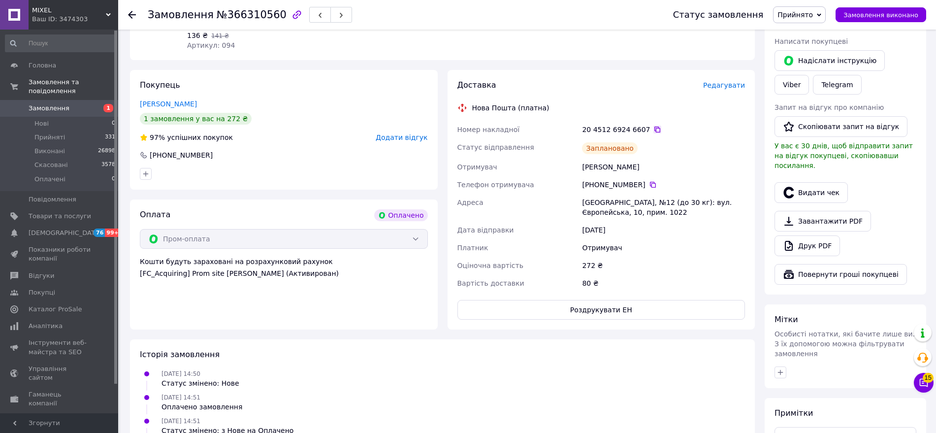
click at [653, 126] on icon at bounding box center [657, 130] width 8 height 8
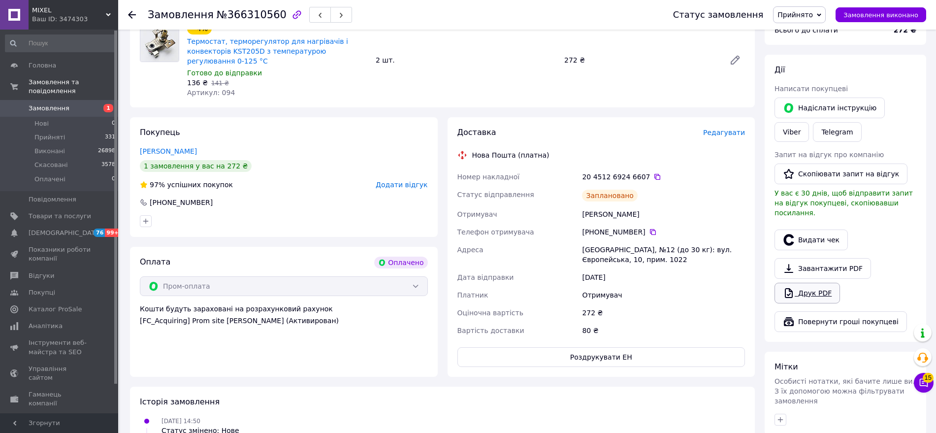
scroll to position [61, 0]
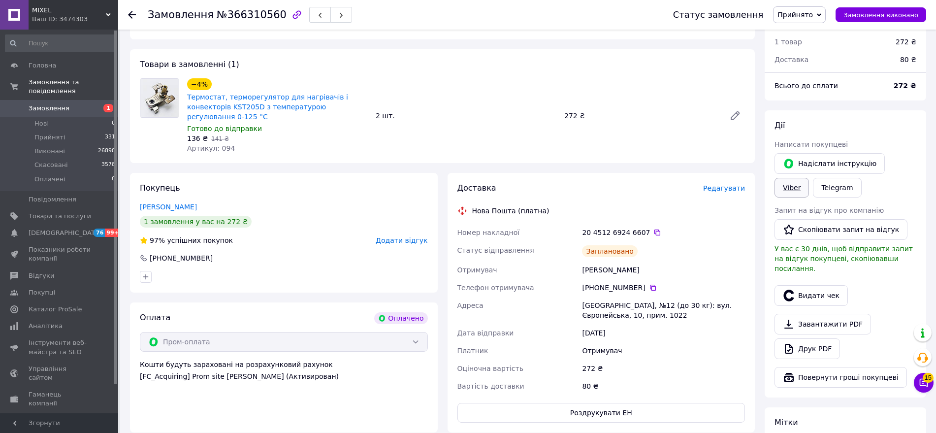
click at [809, 178] on link "Viber" at bounding box center [791, 188] width 34 height 20
click at [653, 228] on icon at bounding box center [657, 232] width 8 height 8
click at [137, 19] on div at bounding box center [138, 15] width 20 height 30
click at [132, 14] on use at bounding box center [132, 15] width 8 height 8
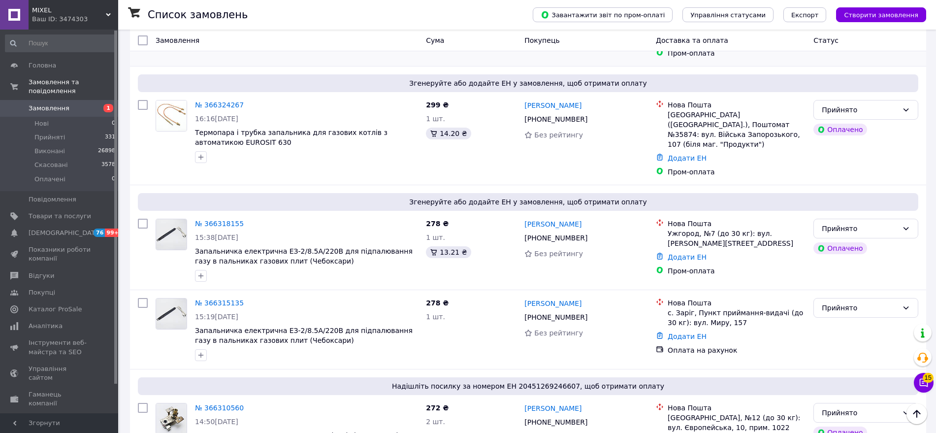
scroll to position [615, 0]
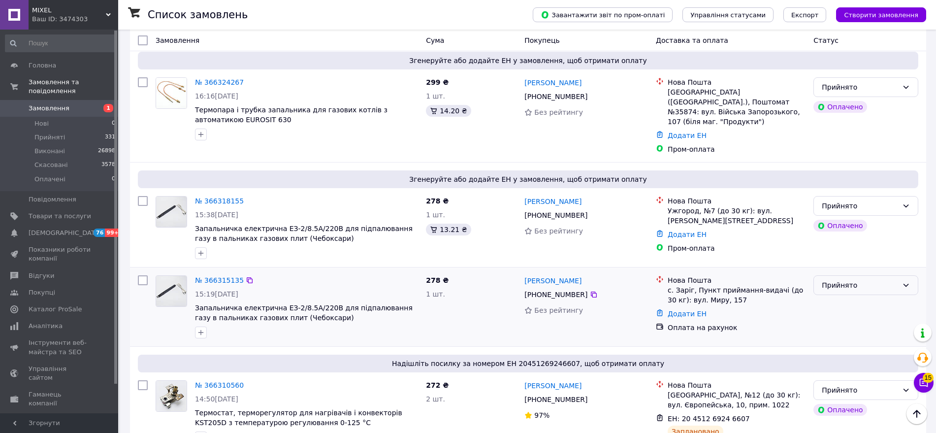
click at [866, 280] on div "Прийнято" at bounding box center [859, 285] width 76 height 11
click at [839, 275] on li "Скасовано" at bounding box center [866, 276] width 104 height 18
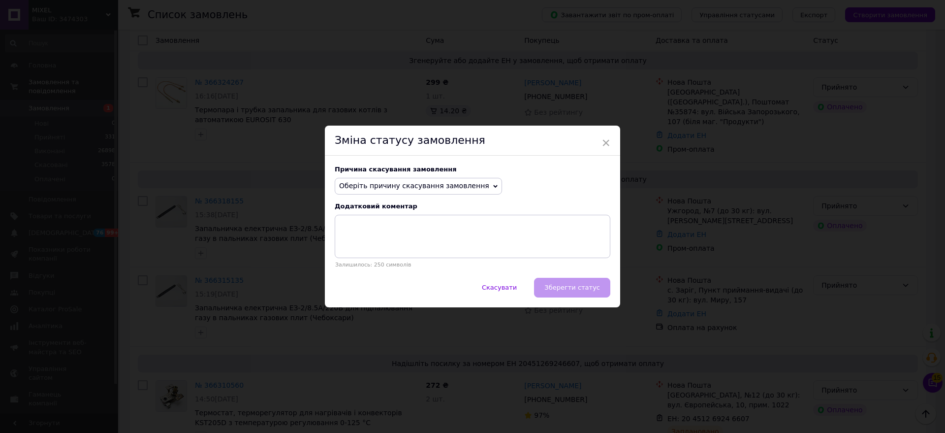
click at [422, 189] on span "Оберіть причину скасування замовлення" at bounding box center [414, 186] width 150 height 8
click at [408, 261] on li "Замовлення-дублікат" at bounding box center [418, 260] width 166 height 14
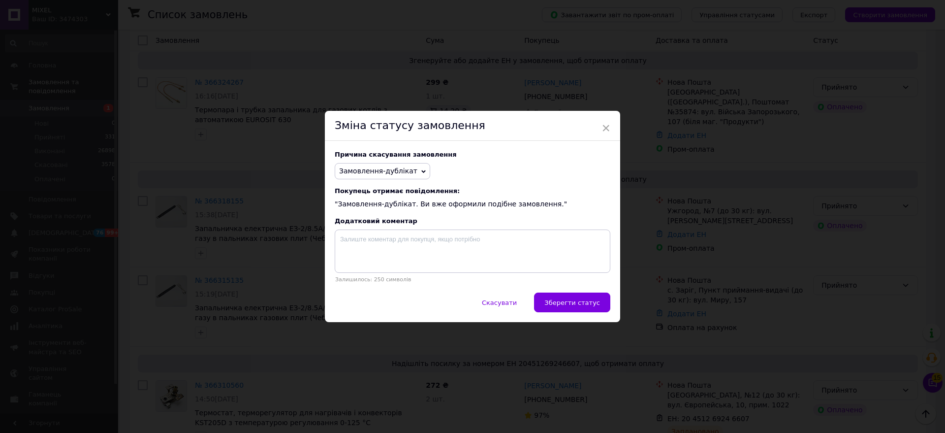
click at [592, 302] on span "Зберегти статус" at bounding box center [572, 302] width 56 height 7
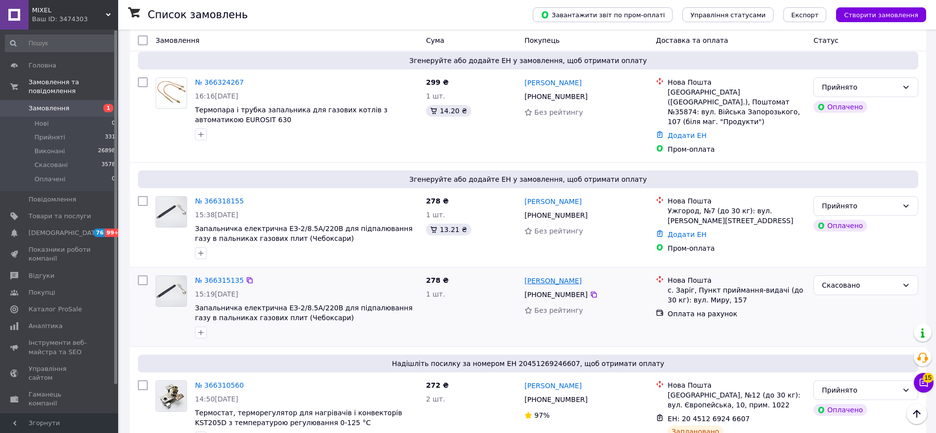
click at [544, 276] on link "[PERSON_NAME]" at bounding box center [552, 281] width 57 height 10
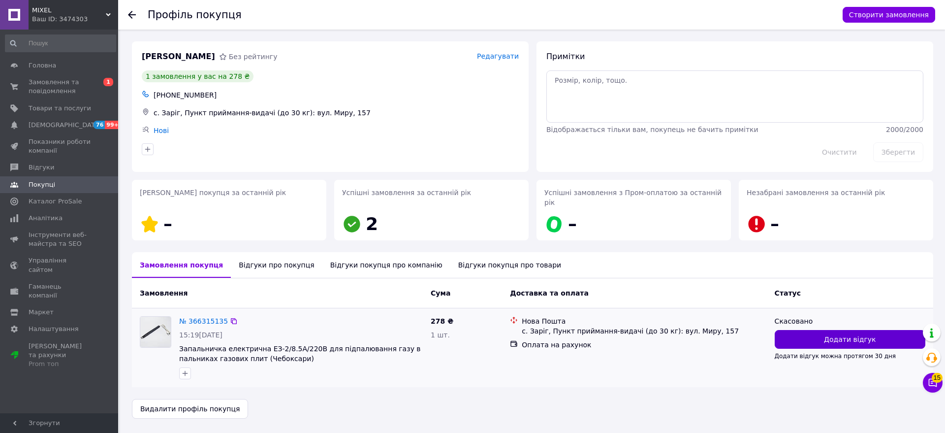
click at [860, 334] on span "Додати відгук" at bounding box center [850, 339] width 52 height 10
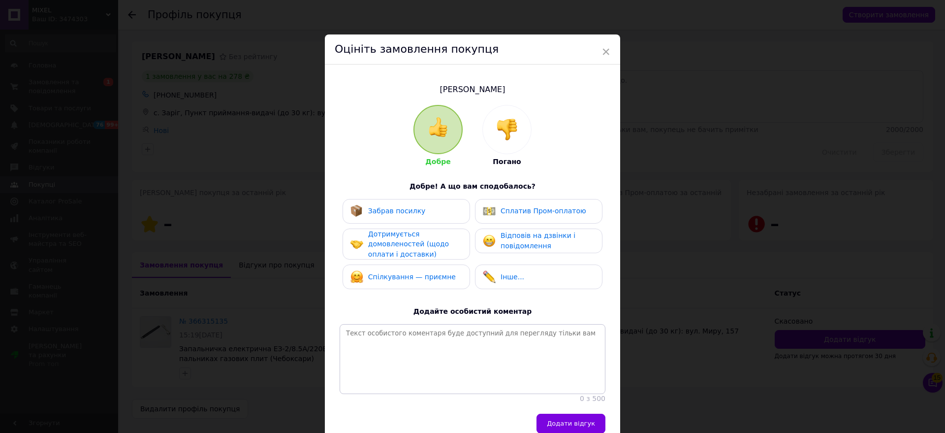
click at [509, 119] on img at bounding box center [507, 130] width 22 height 22
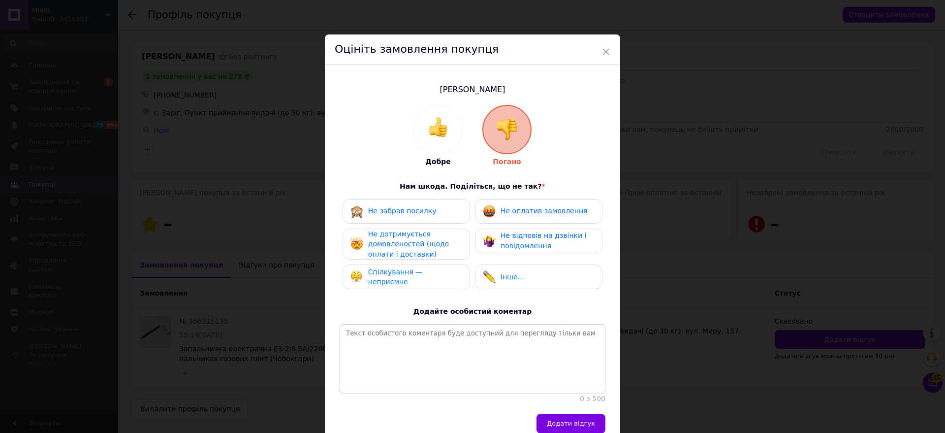
click at [549, 207] on span "Не оплатив замовлення" at bounding box center [544, 211] width 87 height 8
click at [418, 242] on span "Не дотримується домовленостей (щодо оплати і доставки)" at bounding box center [408, 244] width 81 height 28
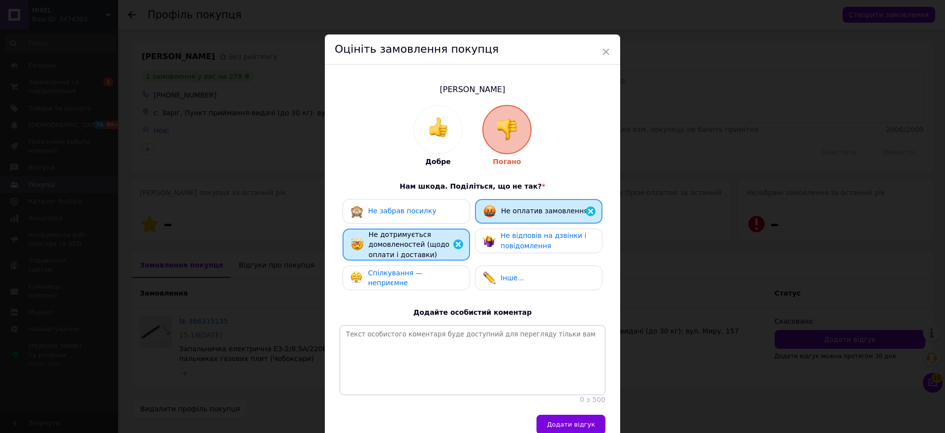
click at [408, 275] on span "Спілкування — неприємне" at bounding box center [395, 278] width 55 height 18
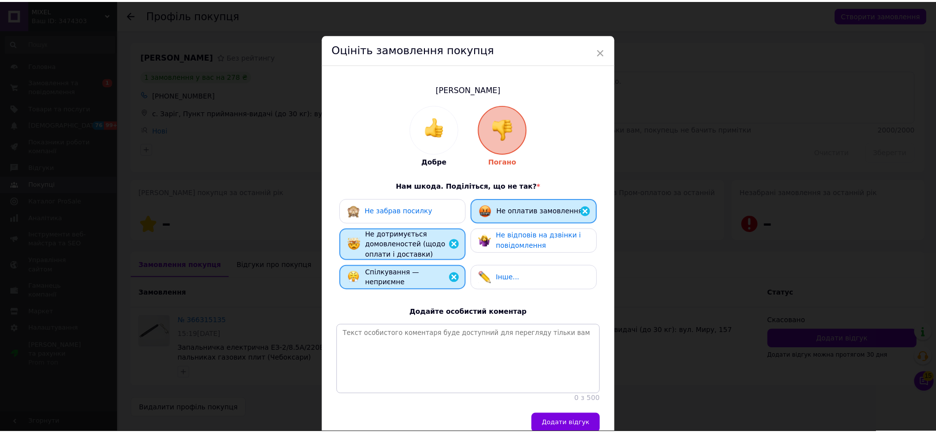
scroll to position [52, 0]
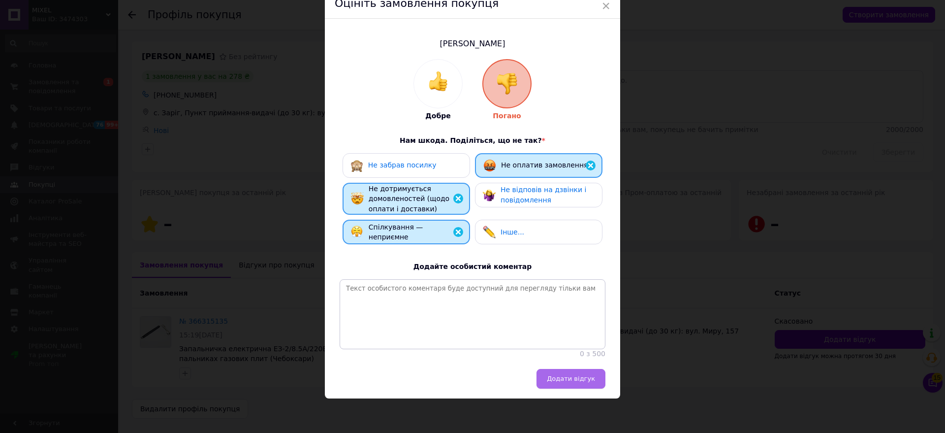
click at [548, 376] on button "Додати відгук" at bounding box center [570, 379] width 69 height 20
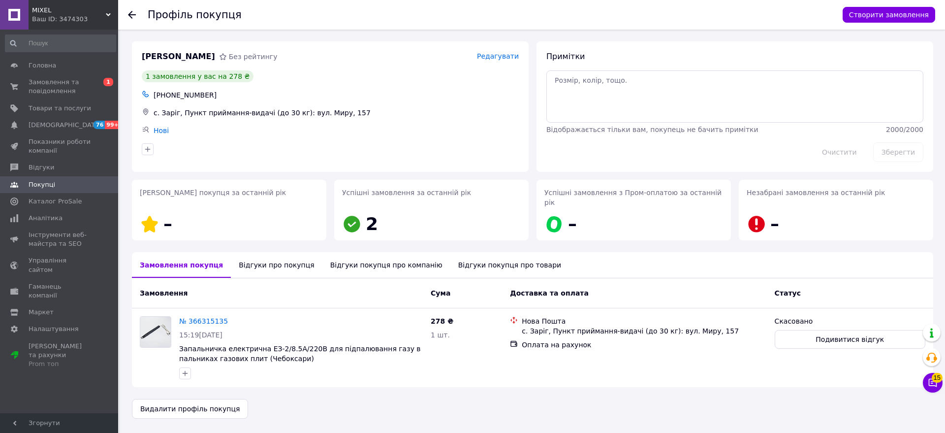
drag, startPoint x: 126, startPoint y: 16, endPoint x: 145, endPoint y: 23, distance: 19.3
click at [127, 16] on div "Профіль покупця Створити замовлення" at bounding box center [531, 15] width 827 height 30
click at [131, 15] on use at bounding box center [132, 15] width 8 height 8
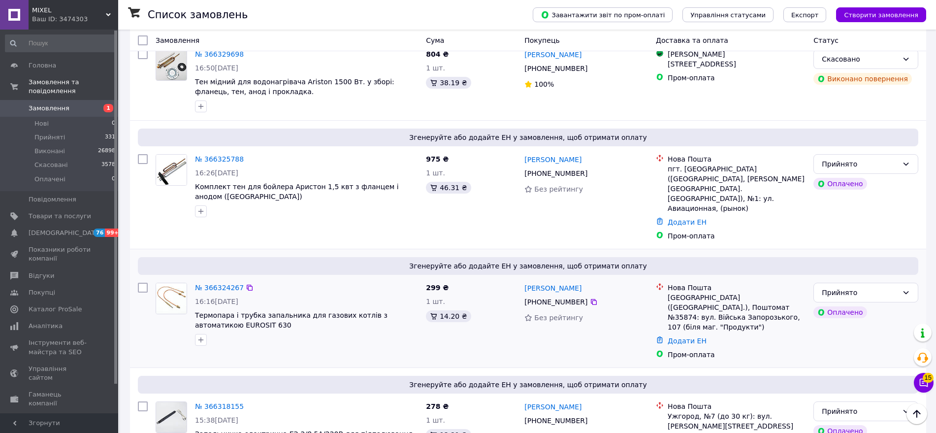
scroll to position [615, 0]
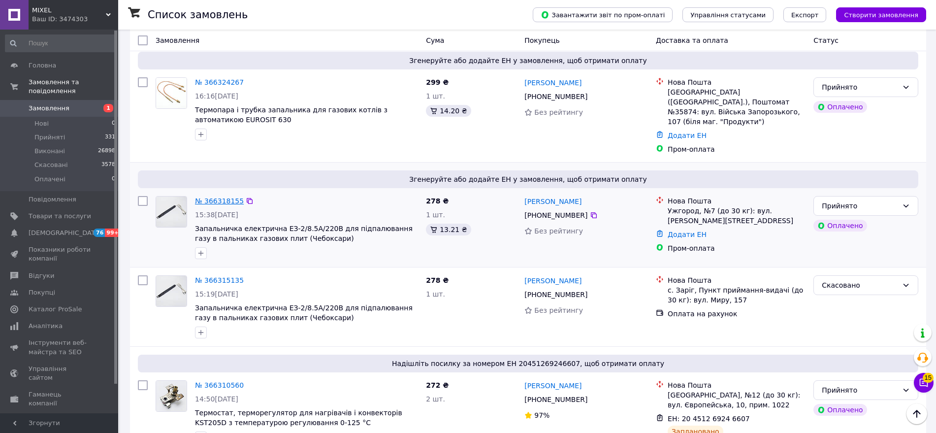
click at [220, 197] on link "№ 366318155" at bounding box center [219, 201] width 49 height 8
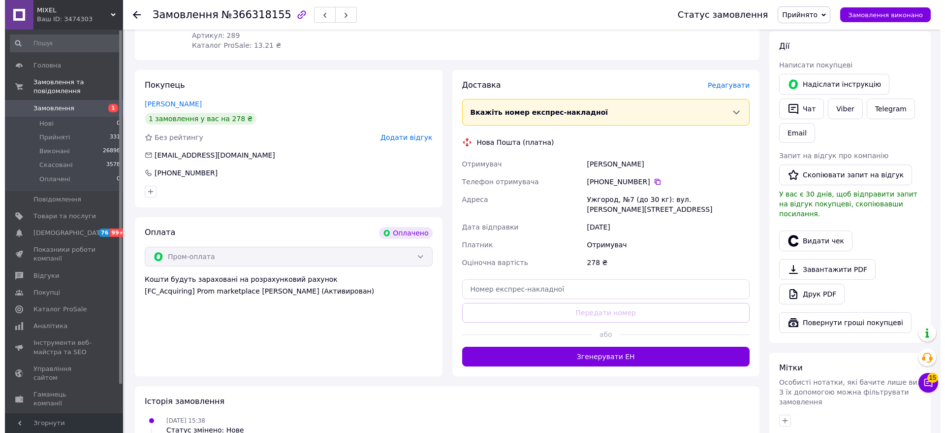
scroll to position [102, 0]
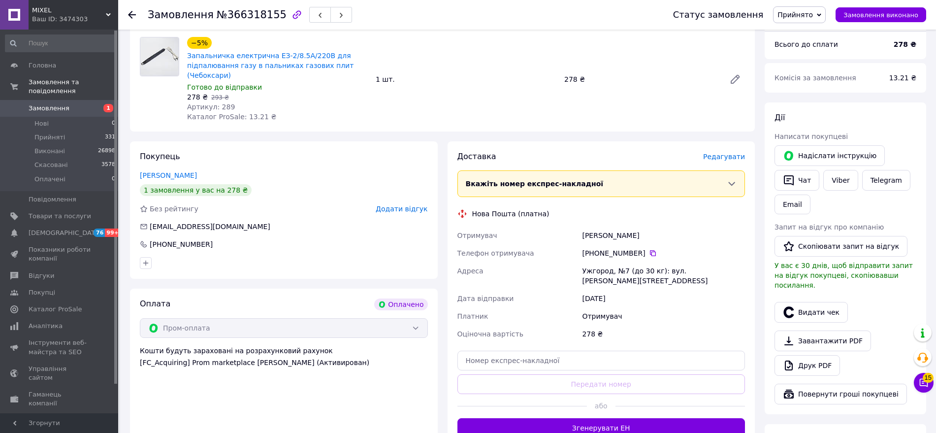
click at [729, 158] on span "Редагувати" at bounding box center [724, 157] width 42 height 8
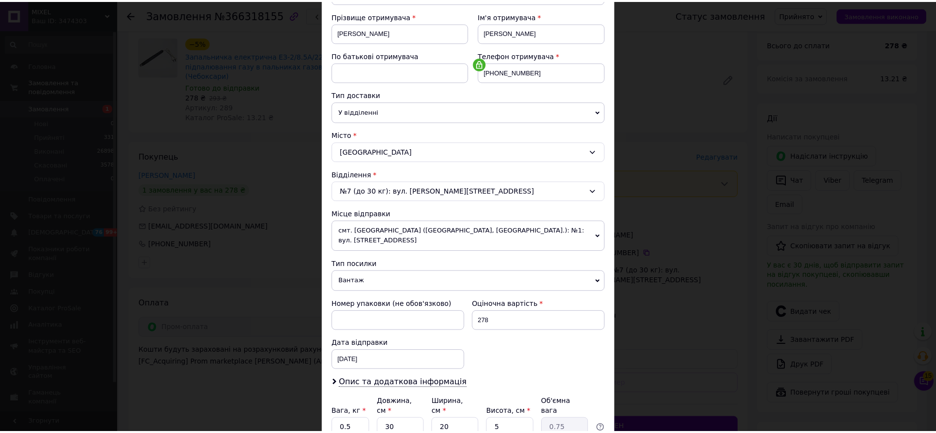
scroll to position [205, 0]
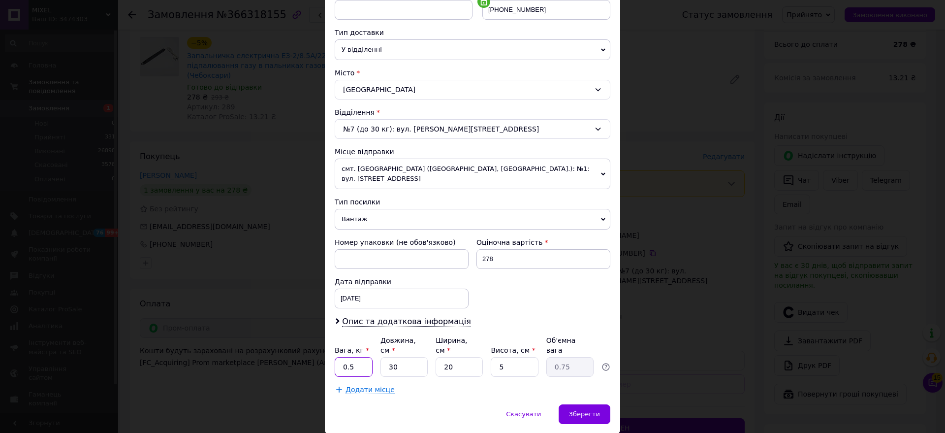
drag, startPoint x: 350, startPoint y: 346, endPoint x: 325, endPoint y: 346, distance: 25.1
click at [325, 346] on div "Спосіб доставки Нова Пошта (платна) Платник Отримувач Відправник Прізвище отрим…" at bounding box center [472, 131] width 295 height 545
type input "1"
click at [591, 410] on span "Зберегти" at bounding box center [584, 413] width 31 height 7
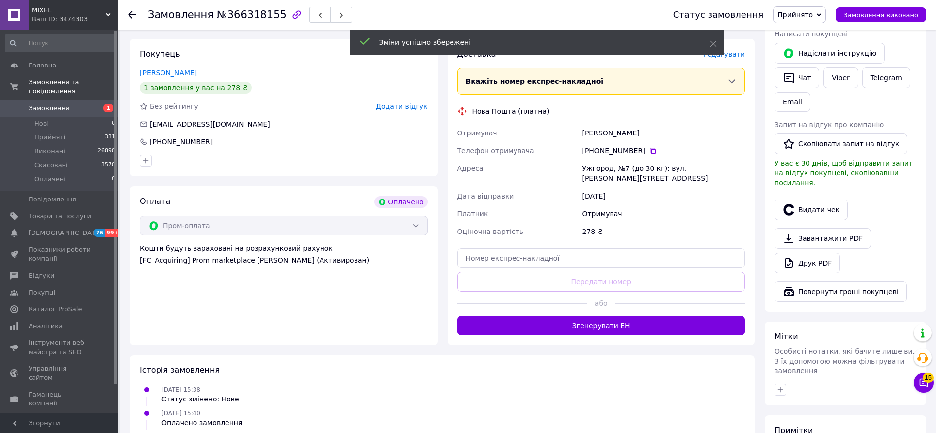
scroll to position [205, 0]
click at [581, 315] on button "Згенерувати ЕН" at bounding box center [601, 325] width 288 height 20
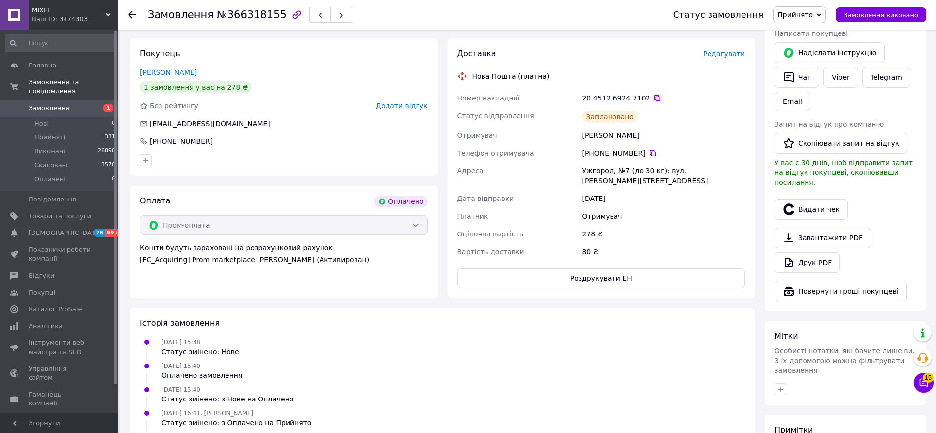
click at [653, 95] on icon at bounding box center [657, 98] width 8 height 8
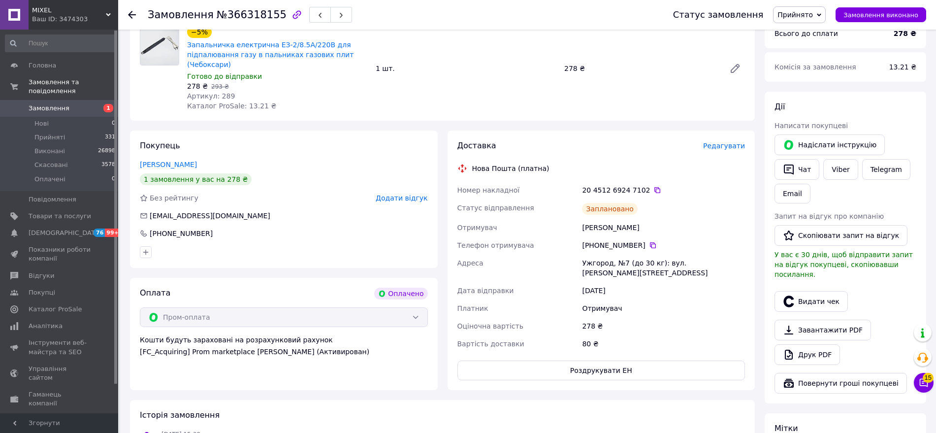
scroll to position [0, 0]
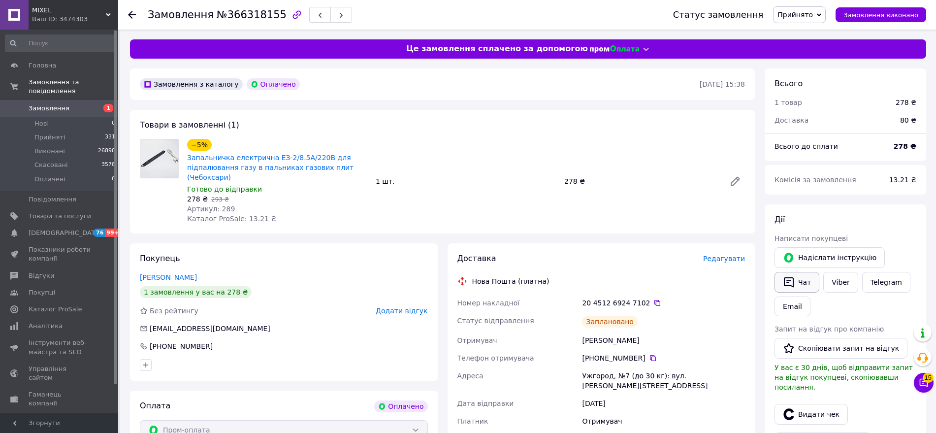
click at [794, 277] on icon "button" at bounding box center [789, 282] width 12 height 12
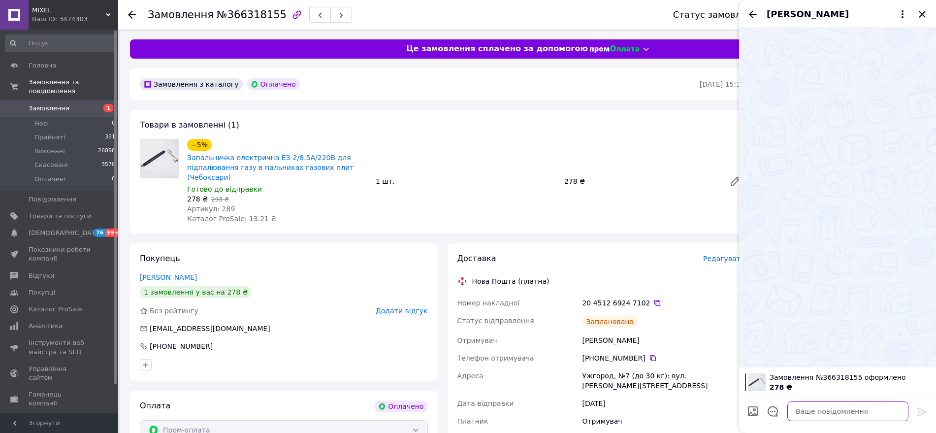
click at [816, 412] on textarea at bounding box center [847, 411] width 121 height 20
paste textarea ""Вітаю. Ваше замовлення сьогодні буде відправлене. ТТН : Дякуємо за замовлення.…"
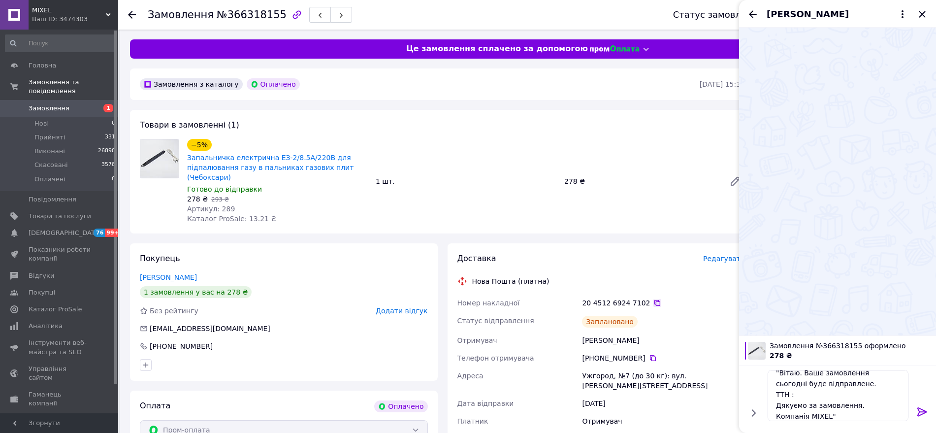
click at [654, 304] on icon at bounding box center [657, 303] width 6 height 6
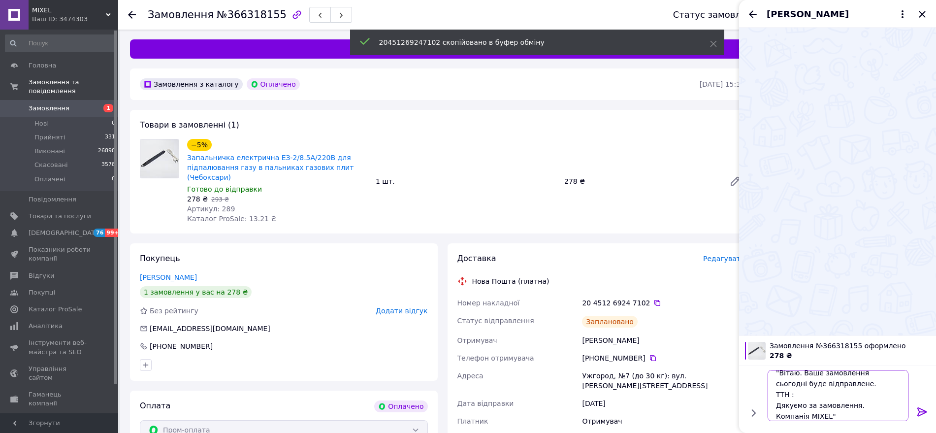
click at [810, 394] on textarea ""Вітаю. Ваше замовлення сьогодні буде відправлене. ТТН : Дякуємо за замовлення.…" at bounding box center [837, 395] width 141 height 51
paste textarea "20451269247102"
type textarea ""Вітаю. Ваше замовлення сьогодні буде відправлене. ТТН : 20451269247102 Дякуємо…"
click at [925, 408] on icon at bounding box center [922, 412] width 12 height 12
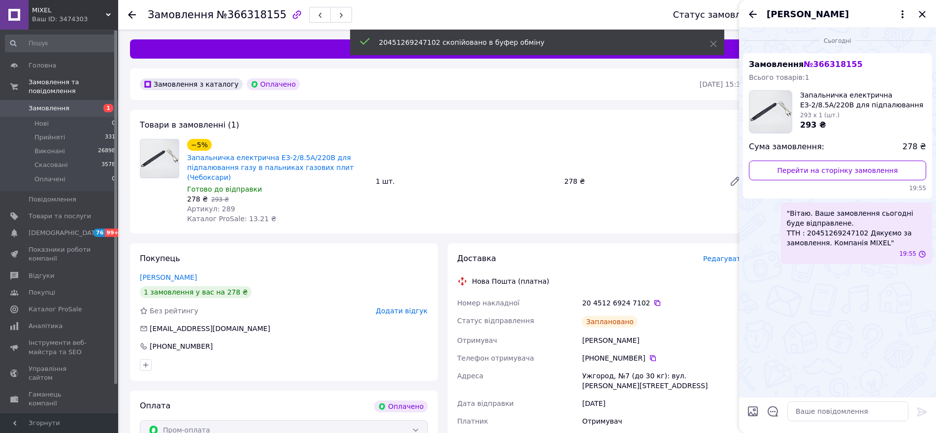
scroll to position [0, 0]
click at [135, 16] on icon at bounding box center [132, 15] width 8 height 8
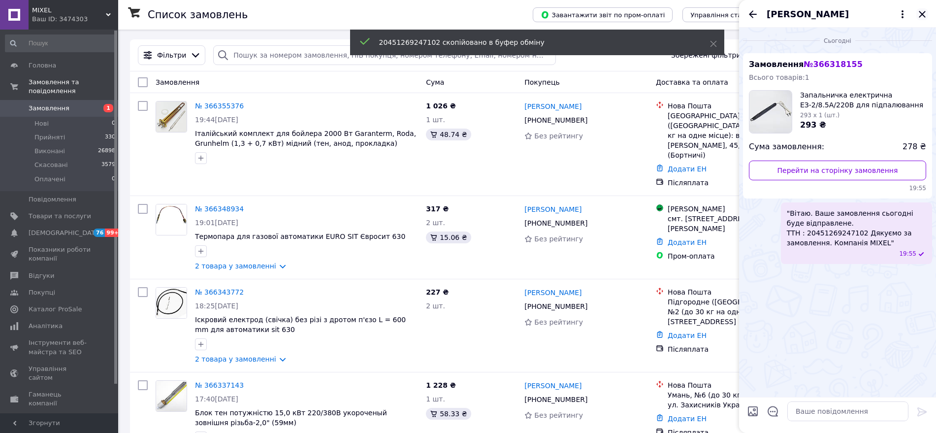
click at [923, 14] on icon "Закрити" at bounding box center [922, 14] width 12 height 12
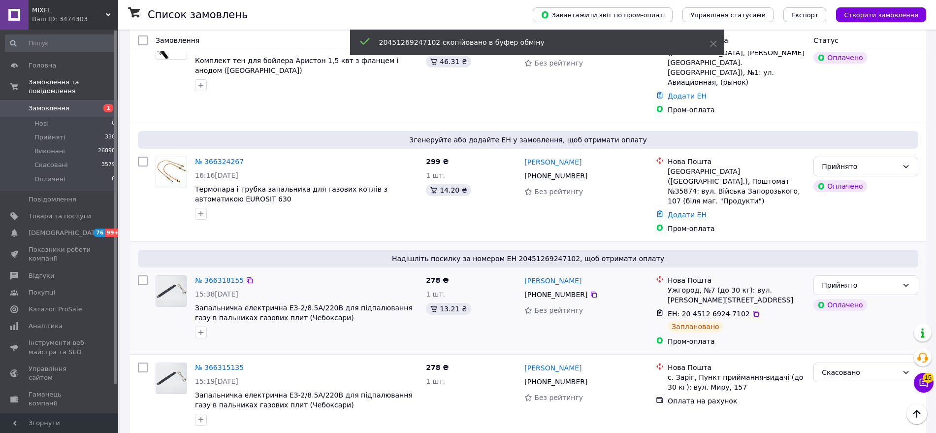
scroll to position [513, 0]
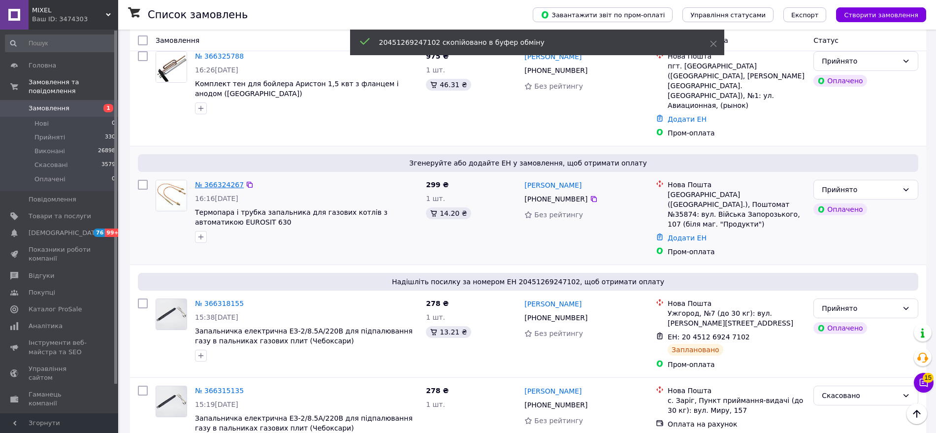
click at [219, 181] on link "№ 366324267" at bounding box center [219, 185] width 49 height 8
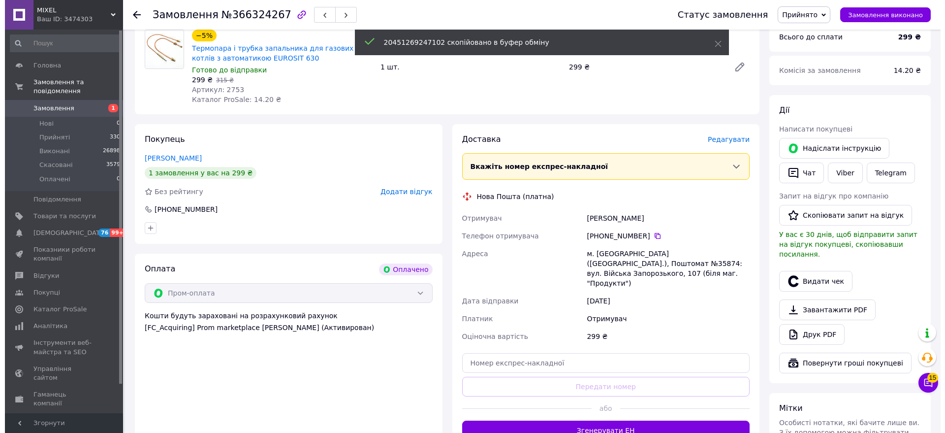
scroll to position [78, 0]
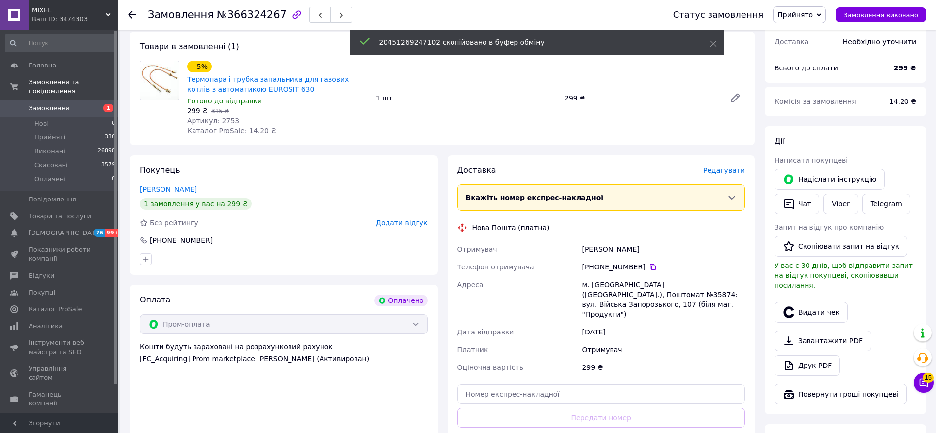
click at [725, 163] on div "Доставка [PERSON_NAME] Вкажіть номер експрес-накладної Обов'язково введіть номе…" at bounding box center [601, 318] width 308 height 326
click at [725, 169] on span "Редагувати" at bounding box center [724, 170] width 42 height 8
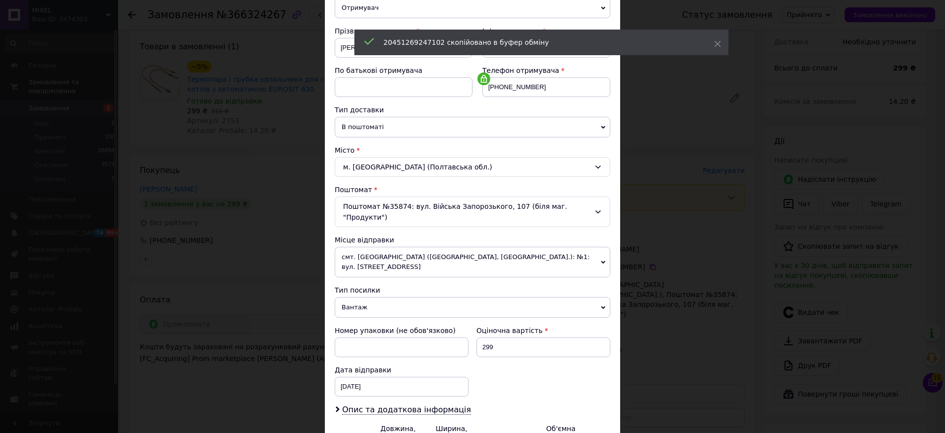
scroll to position [221, 0]
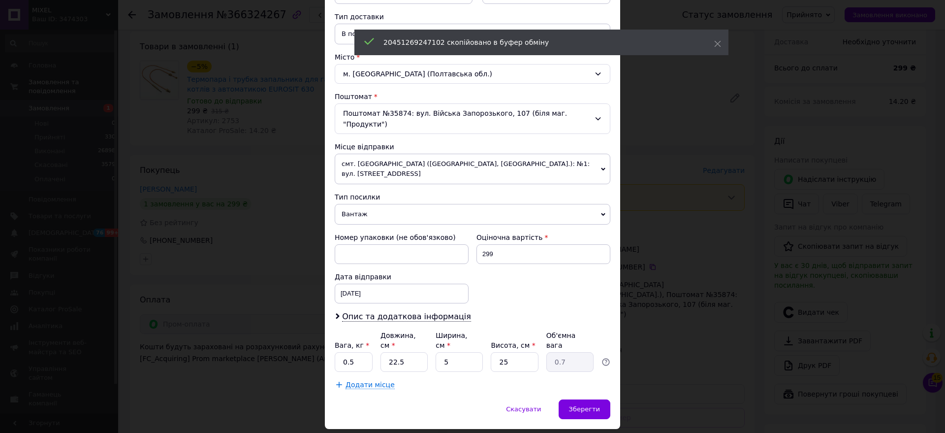
click at [317, 334] on div "× Редагування доставки Спосіб доставки Нова Пошта (платна) Платник Отримувач Ві…" at bounding box center [472, 216] width 945 height 433
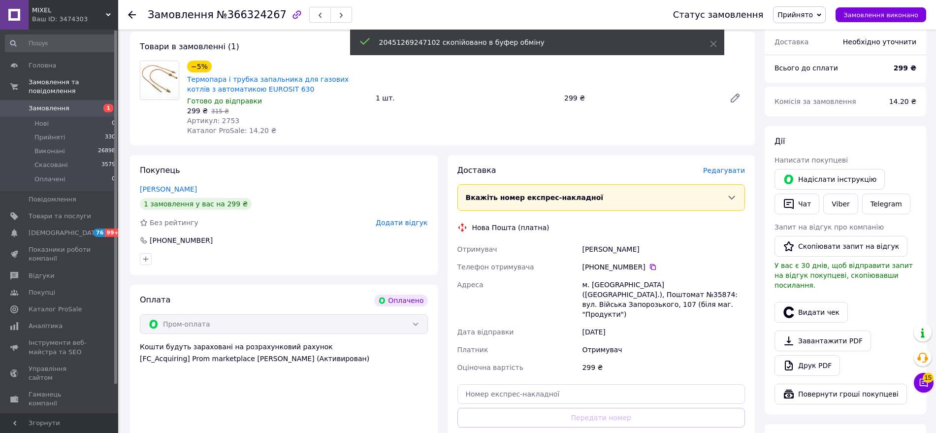
click at [736, 174] on span "Редагувати" at bounding box center [724, 170] width 42 height 8
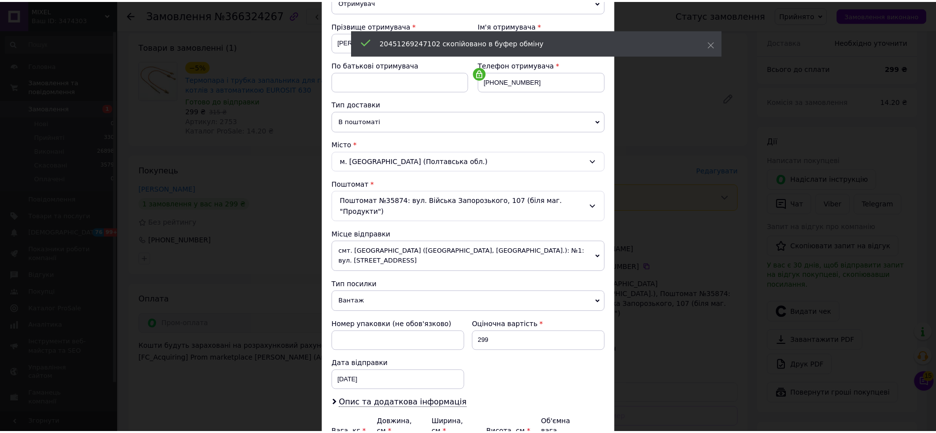
scroll to position [205, 0]
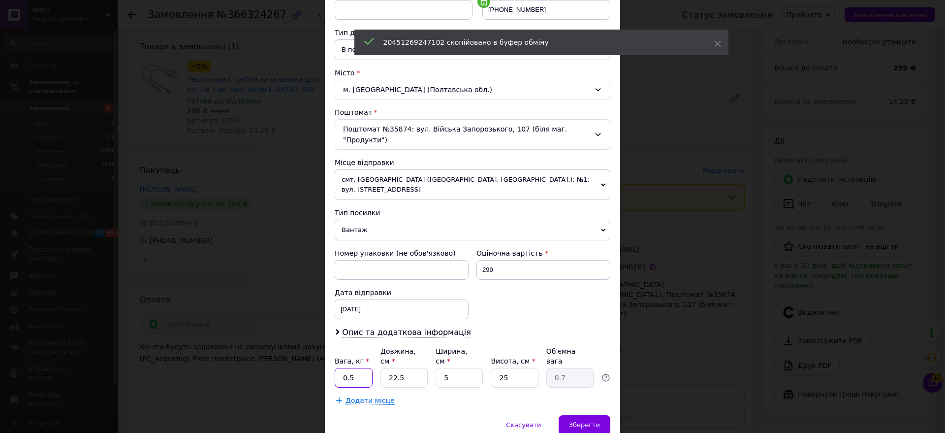
drag, startPoint x: 358, startPoint y: 343, endPoint x: 341, endPoint y: 349, distance: 18.4
click at [341, 368] on input "0.5" at bounding box center [354, 378] width 38 height 20
type input "1"
type input "3"
type input "0.1"
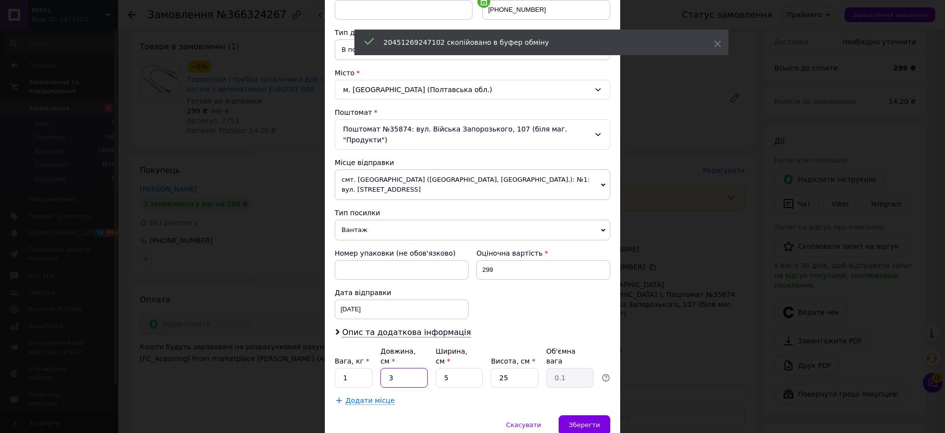
type input "30"
type input "0.94"
type input "30"
type input "2"
type input "0.38"
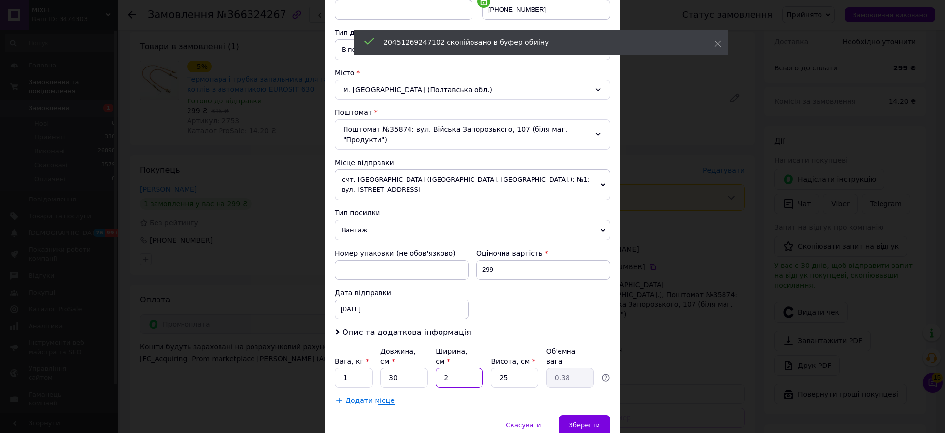
type input "20"
type input "3.75"
type input "20"
type input "5"
type input "0.75"
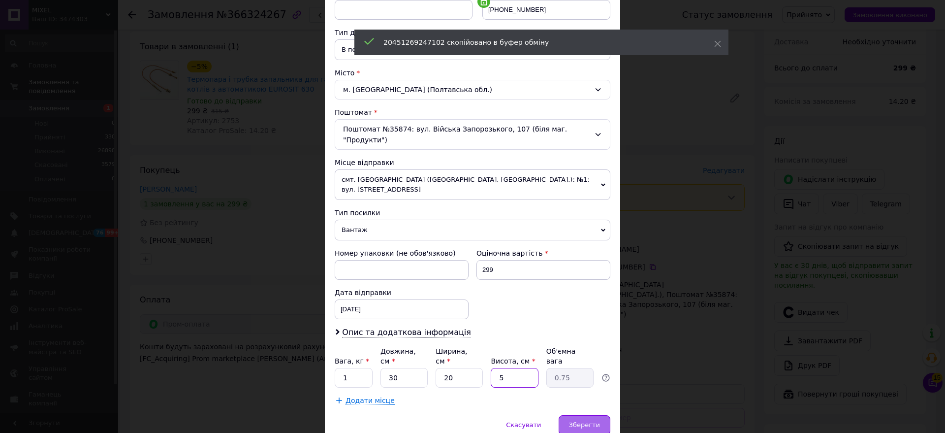
type input "5"
click at [586, 421] on span "Зберегти" at bounding box center [584, 424] width 31 height 7
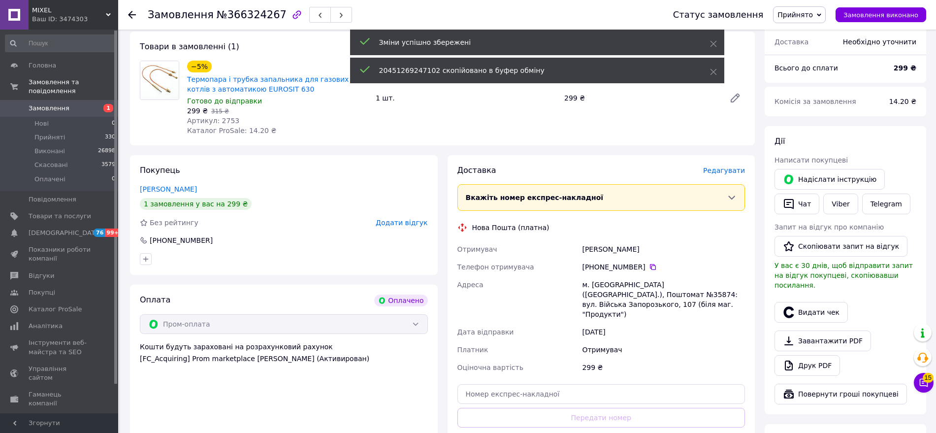
scroll to position [328, 0]
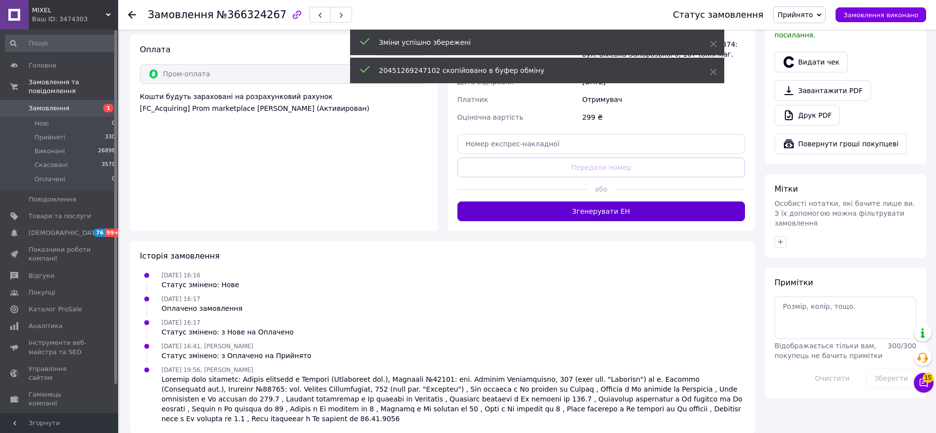
click at [553, 205] on button "Згенерувати ЕН" at bounding box center [601, 211] width 288 height 20
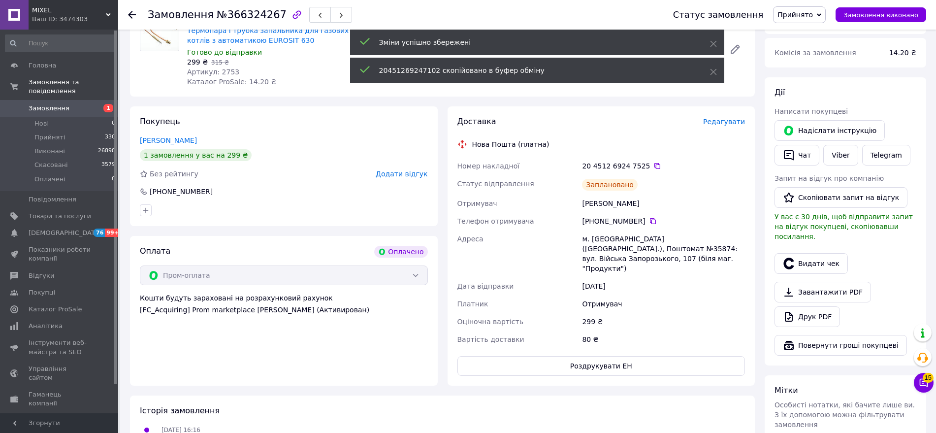
scroll to position [100, 0]
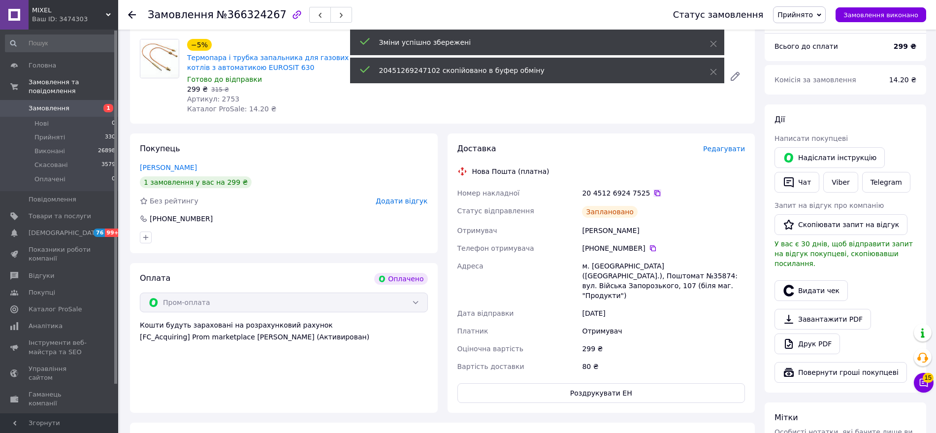
click at [654, 191] on icon at bounding box center [657, 193] width 6 height 6
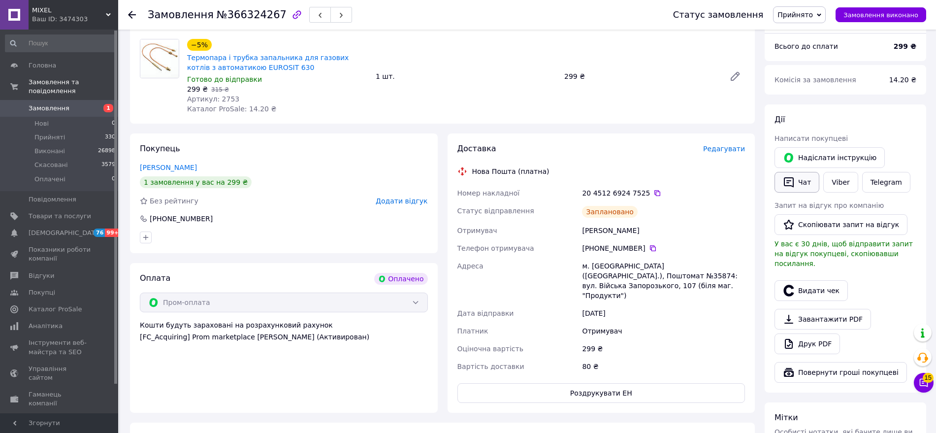
click at [803, 181] on button "Чат" at bounding box center [796, 182] width 45 height 21
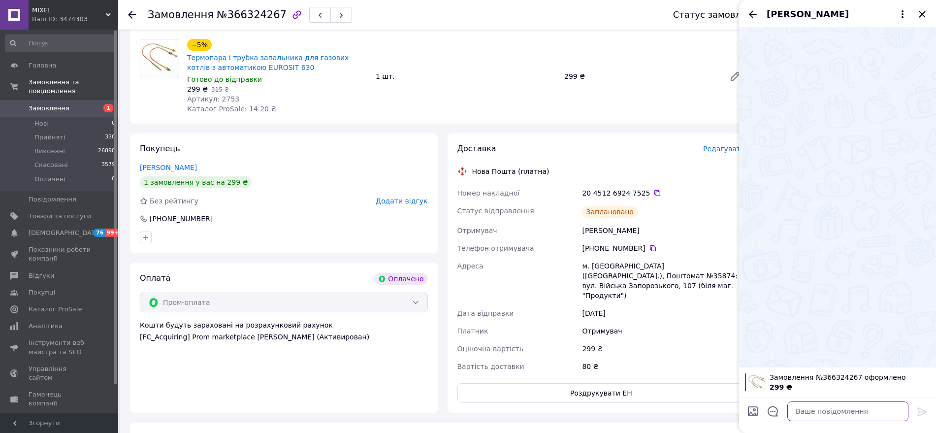
click at [808, 411] on textarea at bounding box center [847, 411] width 121 height 20
paste textarea ""Вітаю. Ваше замовлення сьогодні буде відправлене. ТТН : Дякуємо за замовлення.…"
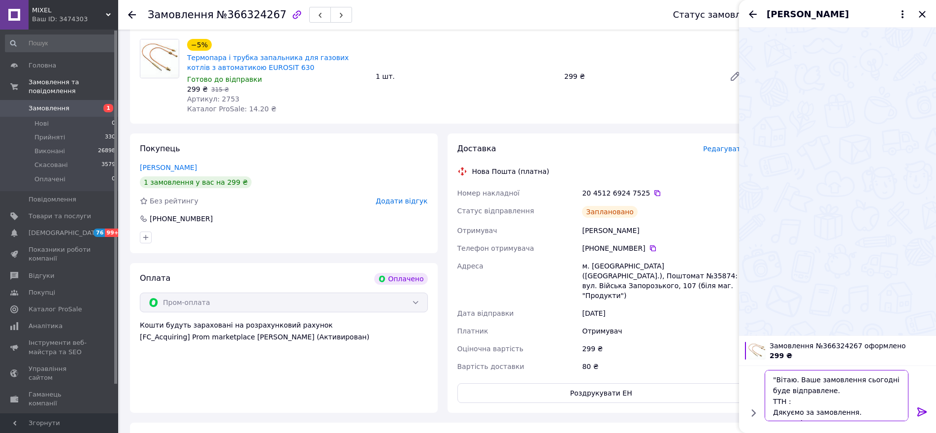
scroll to position [7, 0]
click at [653, 189] on icon at bounding box center [657, 193] width 8 height 8
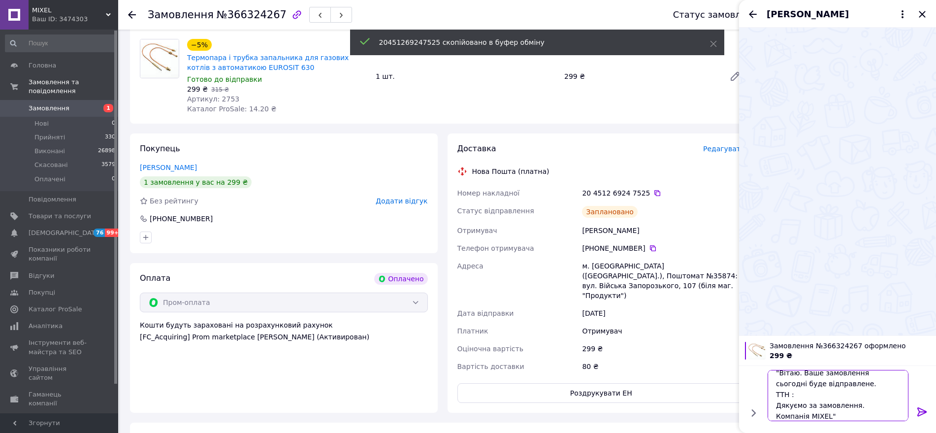
click at [801, 389] on textarea ""Вітаю. Ваше замовлення сьогодні буде відправлене. ТТН : Дякуємо за замовлення.…" at bounding box center [837, 395] width 141 height 51
paste textarea "20451269247525"
type textarea ""Вітаю. Ваше замовлення сьогодні буде відправлене. ТТН : 20451269247525 Дякуємо…"
click at [918, 409] on icon at bounding box center [921, 411] width 9 height 9
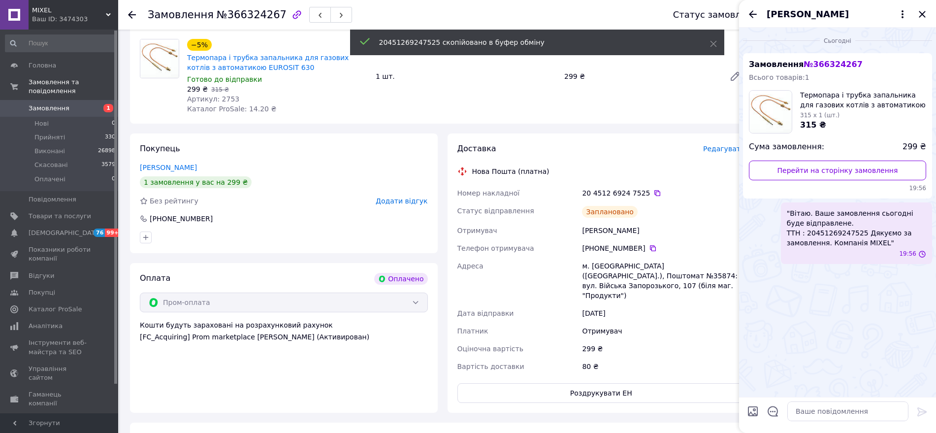
scroll to position [0, 0]
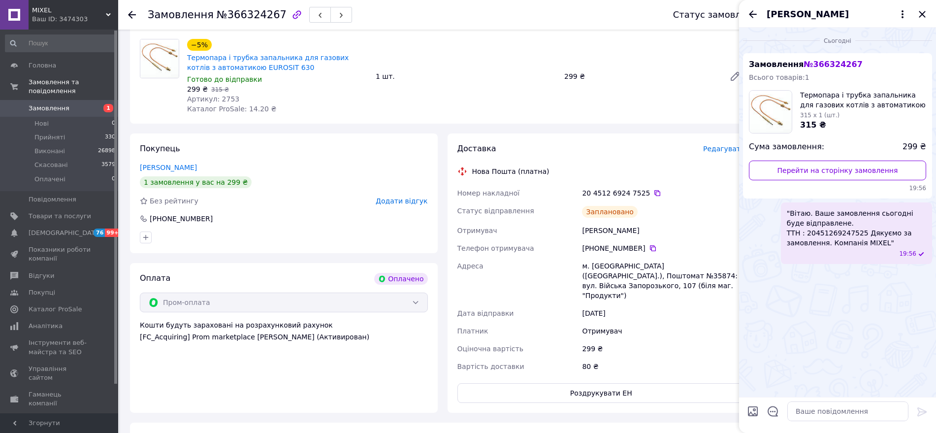
click at [886, 230] on span ""Вітаю. Ваше замовлення сьогодні буде відправлене. ТТН : 20451269247525 Дякуємо…" at bounding box center [856, 227] width 139 height 39
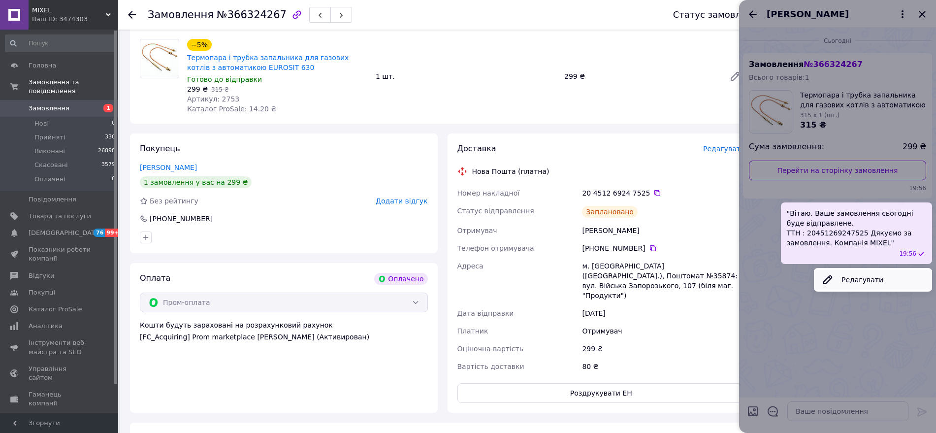
click at [875, 283] on button "Редагувати" at bounding box center [873, 280] width 118 height 20
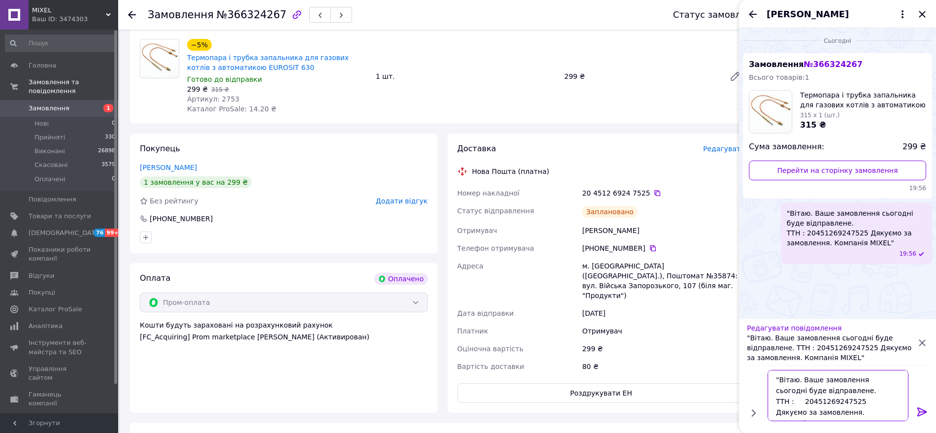
click at [879, 386] on textarea ""Вітаю. Ваше замовлення сьогодні буде відправлене. ТТН : 20451269247525 Дякуємо…" at bounding box center [837, 395] width 141 height 51
click at [876, 381] on textarea ""Вітаю. Ваше замовлення сьогодні буде відправлене. ТТН : 20451269247525 Дякуємо…" at bounding box center [837, 395] width 141 height 51
type textarea ""Вітаю. Ваше замовлення завтра буде відправлене. ТТН : 20451269247525 Дякуємо з…"
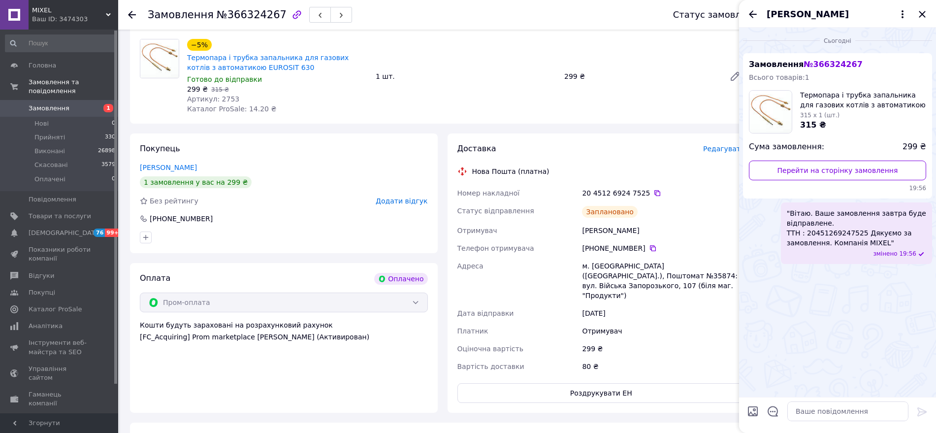
click at [134, 13] on icon at bounding box center [132, 15] width 8 height 8
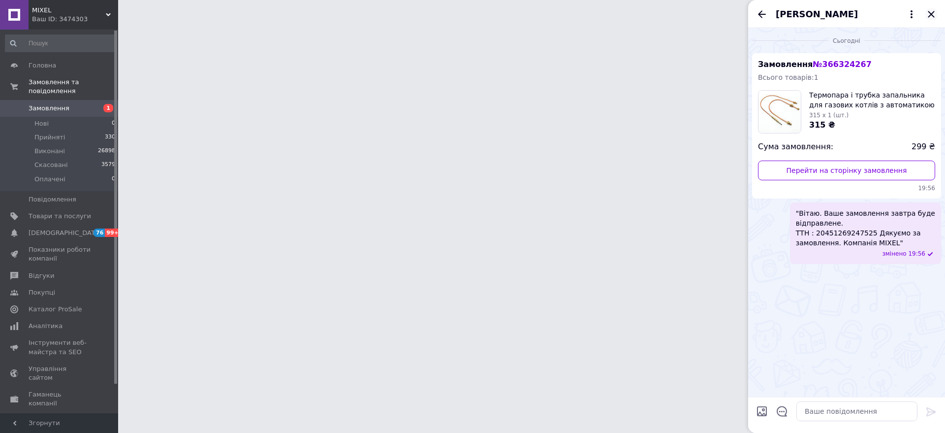
click at [932, 16] on div "[PERSON_NAME]" at bounding box center [846, 14] width 197 height 28
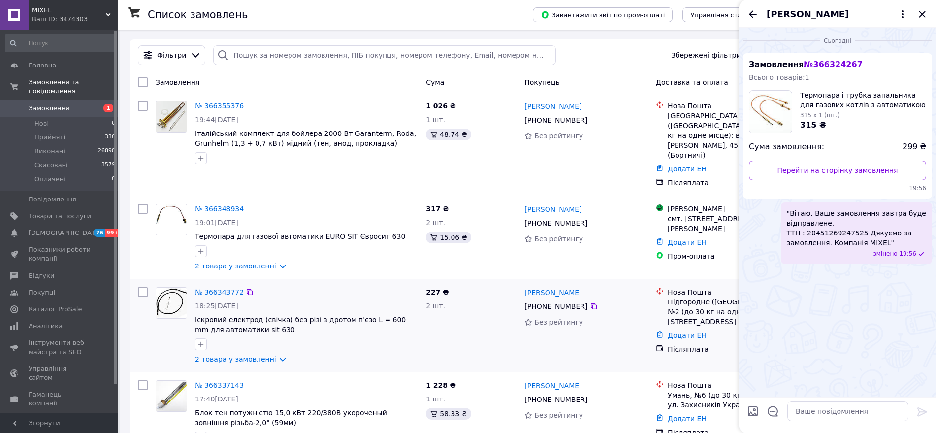
scroll to position [205, 0]
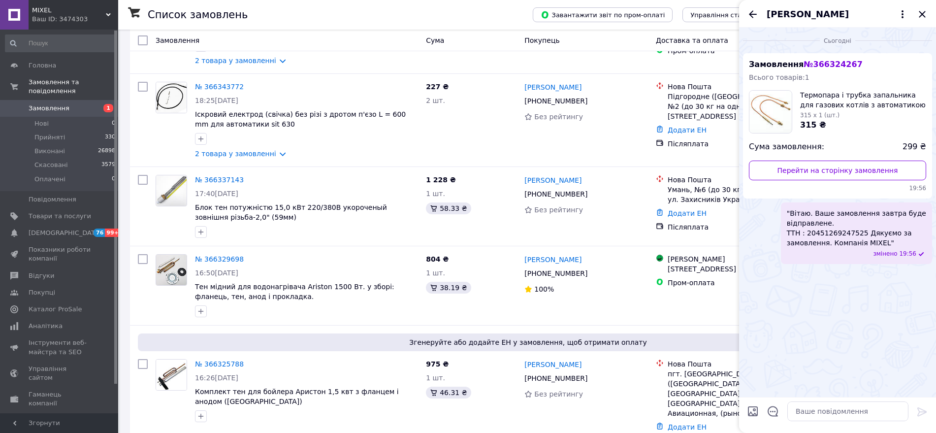
click at [928, 14] on div "[PERSON_NAME]" at bounding box center [837, 14] width 197 height 28
click at [925, 15] on icon "Закрити" at bounding box center [922, 14] width 12 height 12
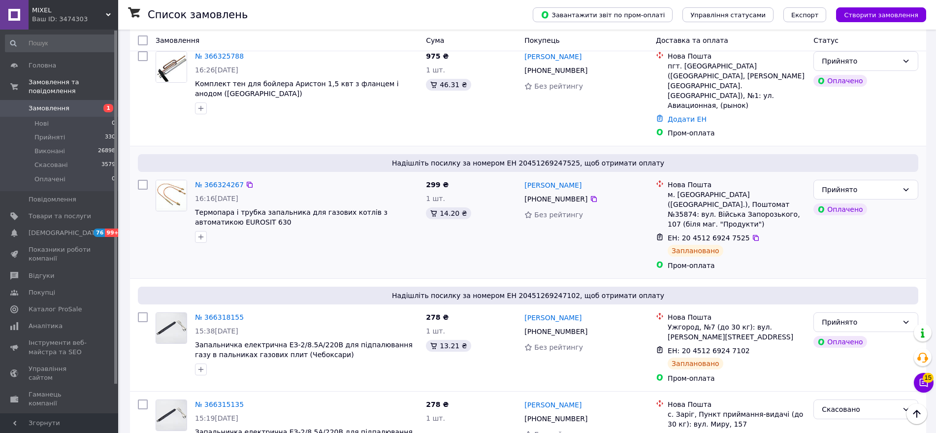
scroll to position [410, 0]
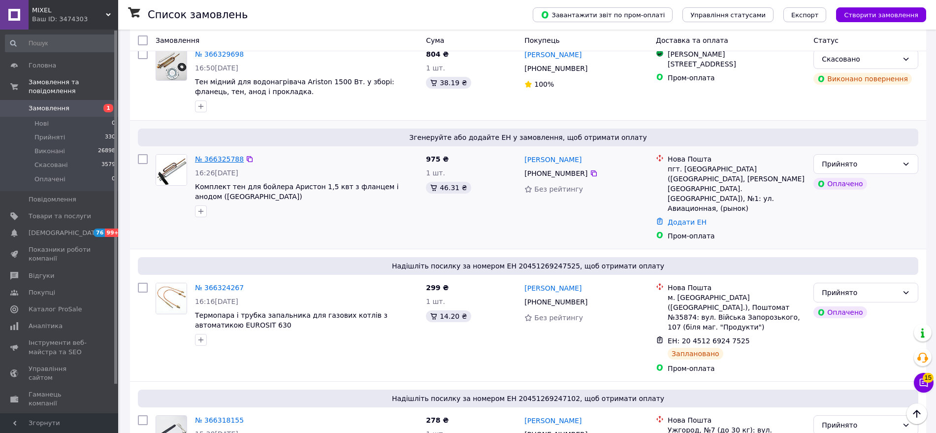
click at [210, 155] on link "№ 366325788" at bounding box center [219, 159] width 49 height 8
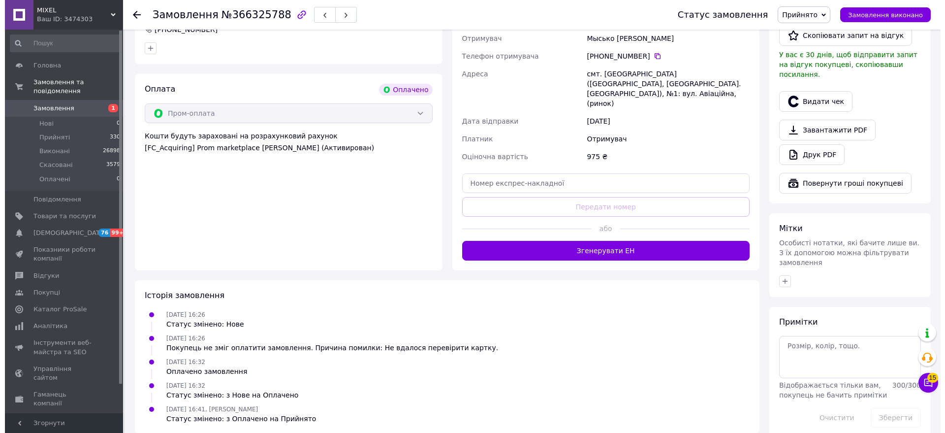
scroll to position [84, 0]
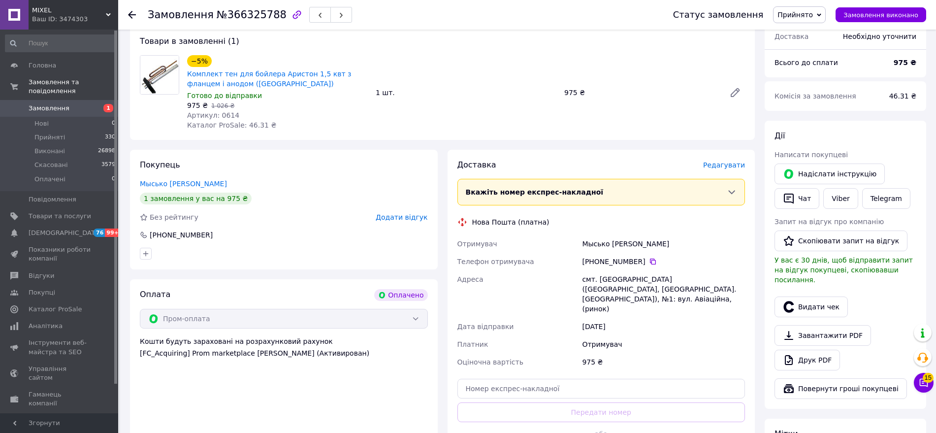
click at [718, 165] on span "Редагувати" at bounding box center [724, 165] width 42 height 8
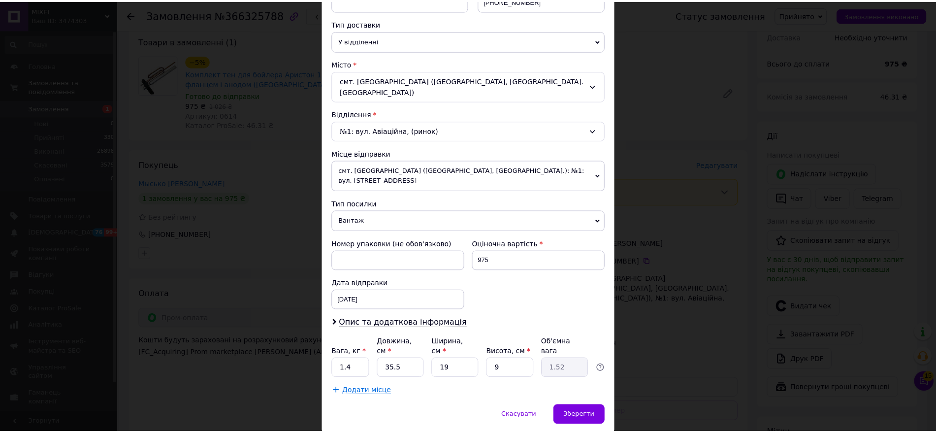
scroll to position [232, 0]
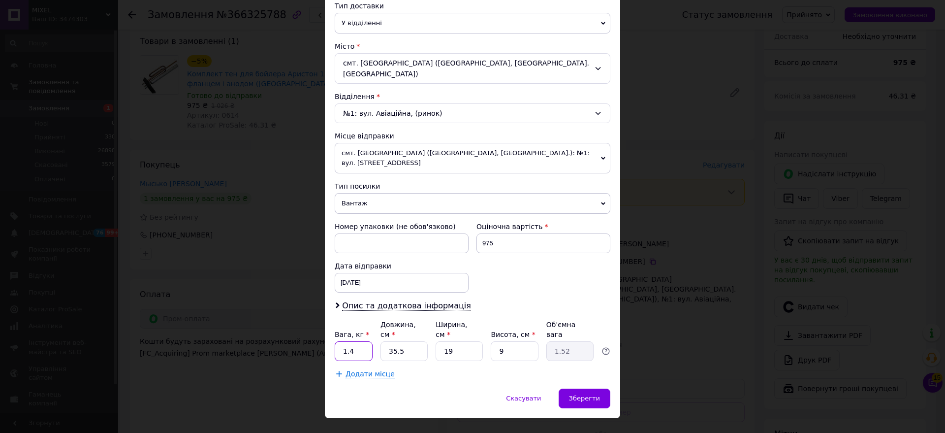
drag, startPoint x: 355, startPoint y: 331, endPoint x: 332, endPoint y: 333, distance: 22.7
click at [332, 333] on div "Спосіб доставки Нова Пошта (платна) Платник Отримувач Відправник Прізвище отрим…" at bounding box center [472, 111] width 295 height 556
type input "1"
type input "3"
type input "0.13"
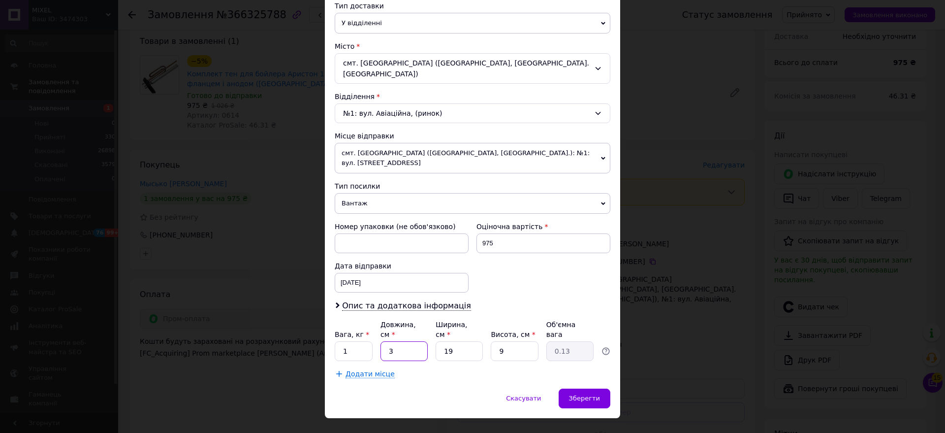
type input "34"
type input "1.45"
type input "34"
type input "2"
type input "0.15"
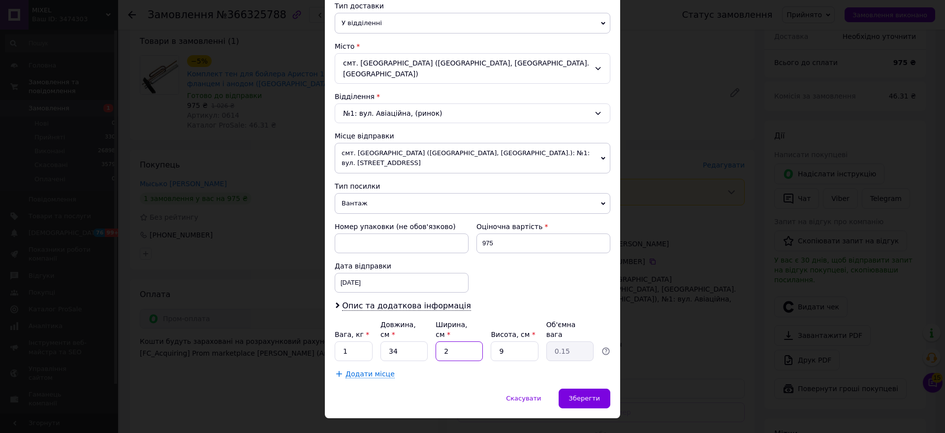
type input "20"
type input "1.53"
type input "20"
type input "8"
type input "1.36"
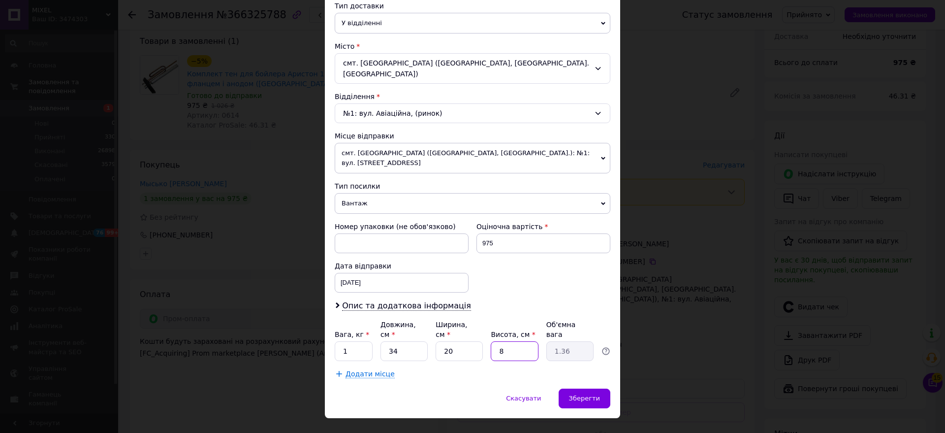
type input "8"
drag, startPoint x: 382, startPoint y: 377, endPoint x: 397, endPoint y: 376, distance: 14.8
click at [382, 388] on div "Скасувати   Зберегти" at bounding box center [472, 403] width 295 height 30
click at [596, 394] on span "Зберегти" at bounding box center [584, 397] width 31 height 7
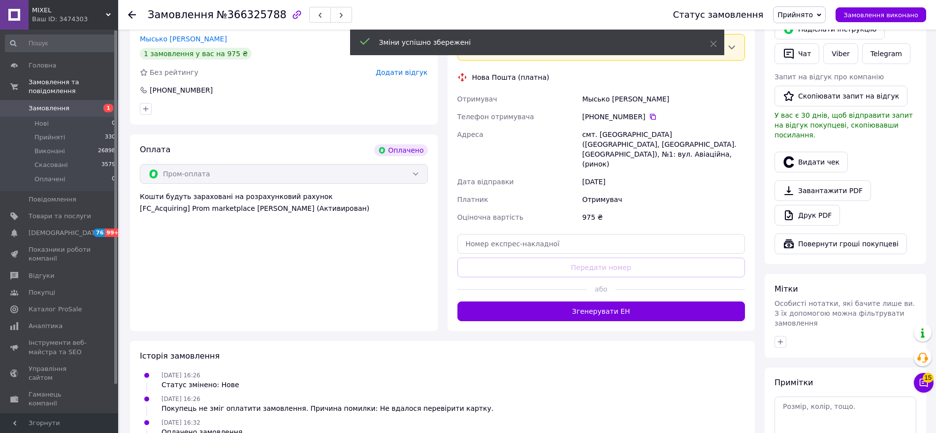
scroll to position [352, 0]
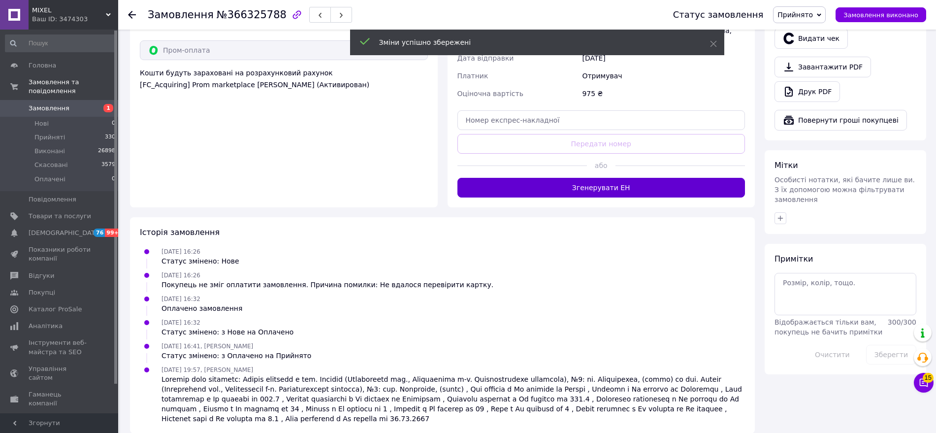
click at [575, 178] on button "Згенерувати ЕН" at bounding box center [601, 188] width 288 height 20
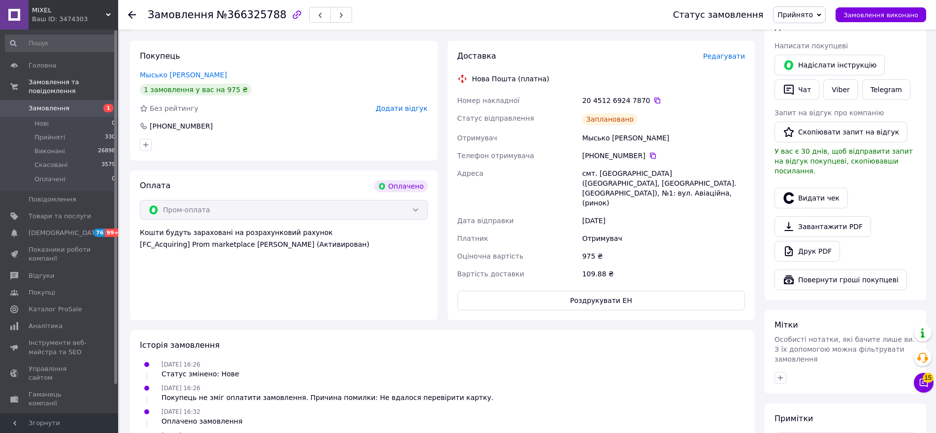
scroll to position [124, 0]
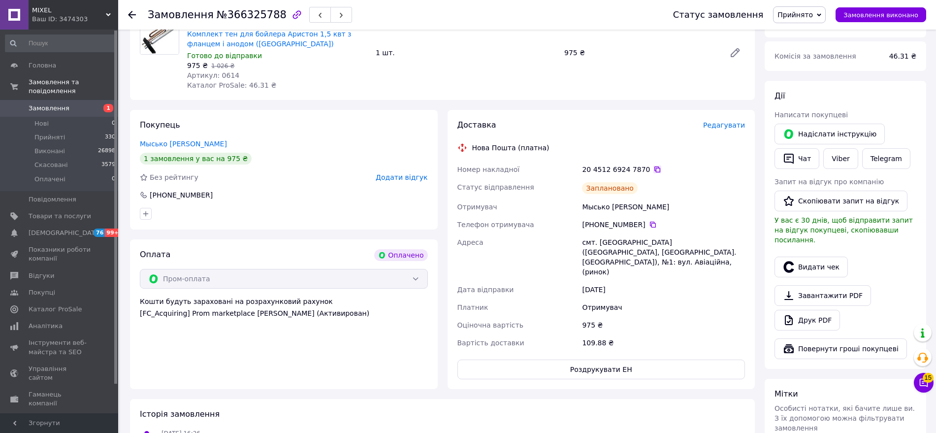
click at [653, 168] on icon at bounding box center [657, 169] width 8 height 8
click at [800, 160] on button "Чат" at bounding box center [796, 158] width 45 height 21
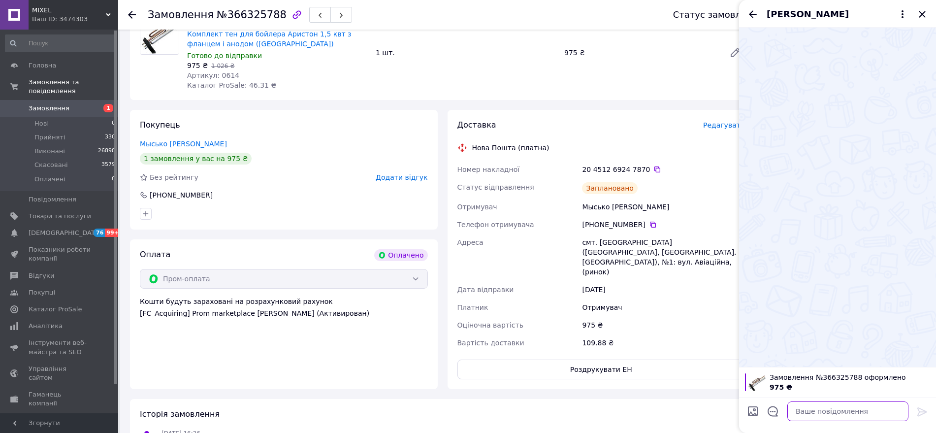
click at [812, 412] on textarea at bounding box center [847, 411] width 121 height 20
paste textarea ""Вітаю. Ваше замовлення сьогодні буде відправлене. ТТН : Дякуємо за замовлення.…"
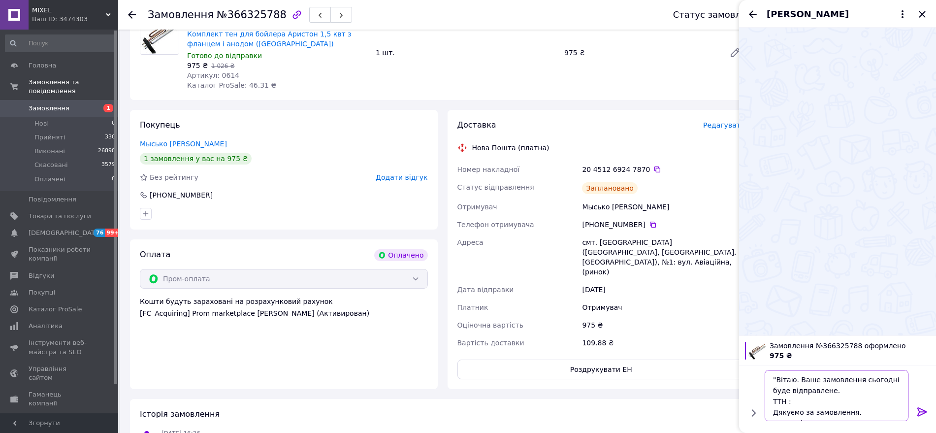
scroll to position [7, 0]
click at [653, 168] on icon at bounding box center [657, 169] width 8 height 8
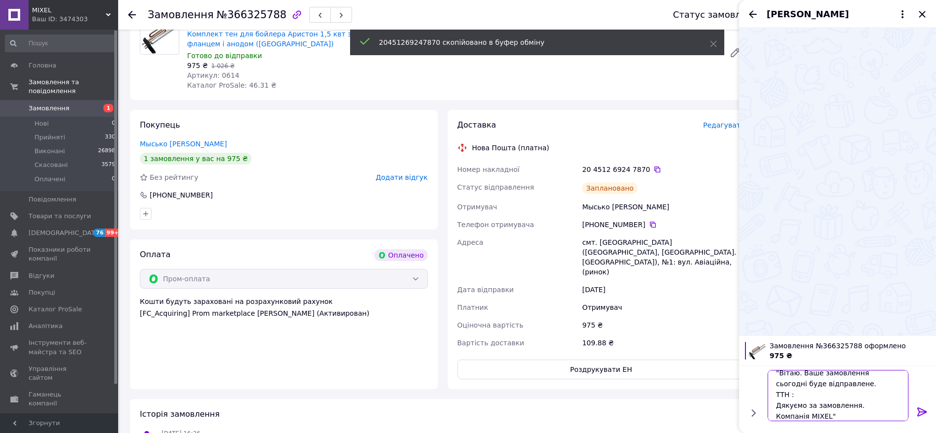
click at [809, 393] on textarea ""Вітаю. Ваше замовлення сьогодні буде відправлене. ТТН : Дякуємо за замовлення.…" at bounding box center [837, 395] width 141 height 51
paste textarea "20451269247870"
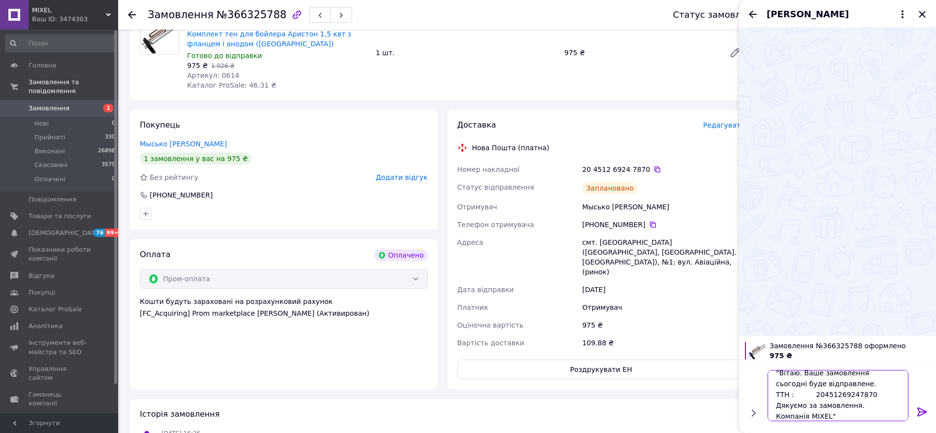
type textarea ""Вітаю. Ваше замовлення сьогодні буде відправлене. ТТН : 20451269247870 Дякуємо…"
click at [921, 410] on icon at bounding box center [922, 412] width 12 height 12
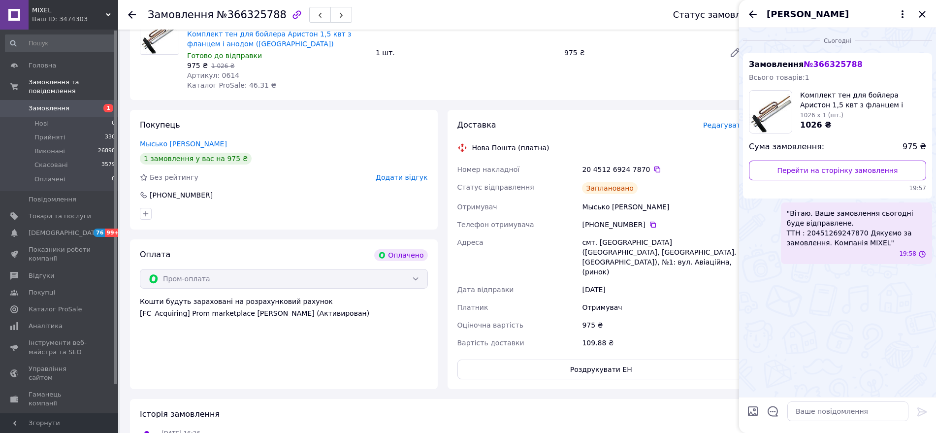
scroll to position [0, 0]
click at [851, 231] on span ""Вітаю. Ваше замовлення сьогодні буде відправлене. ТТН : 20451269247870 Дякуємо…" at bounding box center [856, 227] width 139 height 39
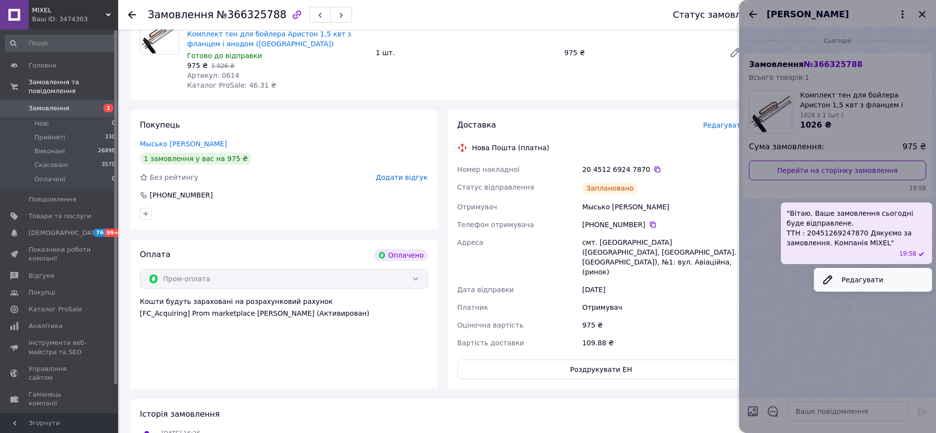
click at [879, 273] on button "Редагувати" at bounding box center [873, 280] width 118 height 20
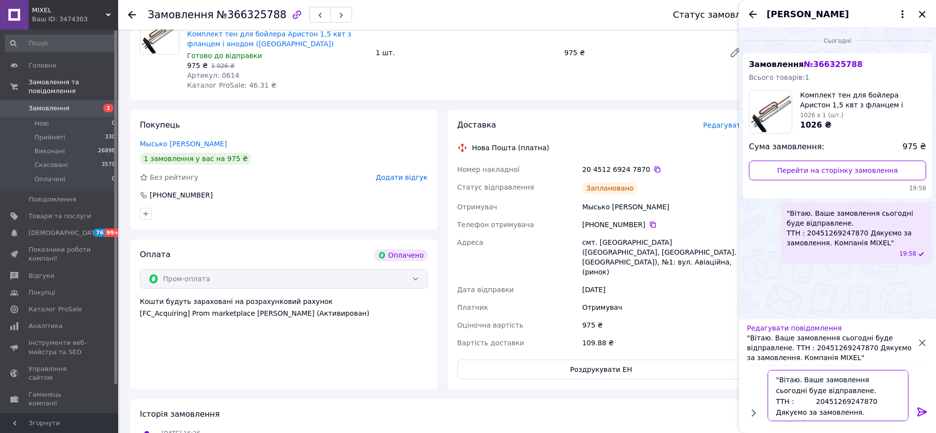
click at [868, 380] on textarea ""Вітаю. Ваше замовлення сьогодні буде відправлене. ТТН : 20451269247870 Дякуємо…" at bounding box center [837, 395] width 141 height 51
type textarea ""Вітаю. Ваше замовлення завтра буде відправлене. ТТН : 20451269247870 Дякуємо з…"
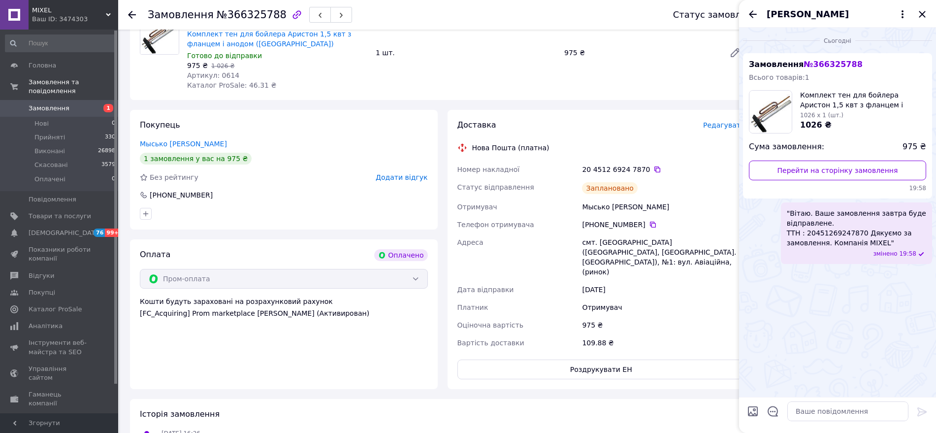
click at [868, 380] on div "Сьогодні Замовлення № 366325788 Всього товарів: 1 Комплект тен для бойлера Арис…" at bounding box center [837, 212] width 197 height 369
click at [130, 18] on icon at bounding box center [132, 15] width 8 height 8
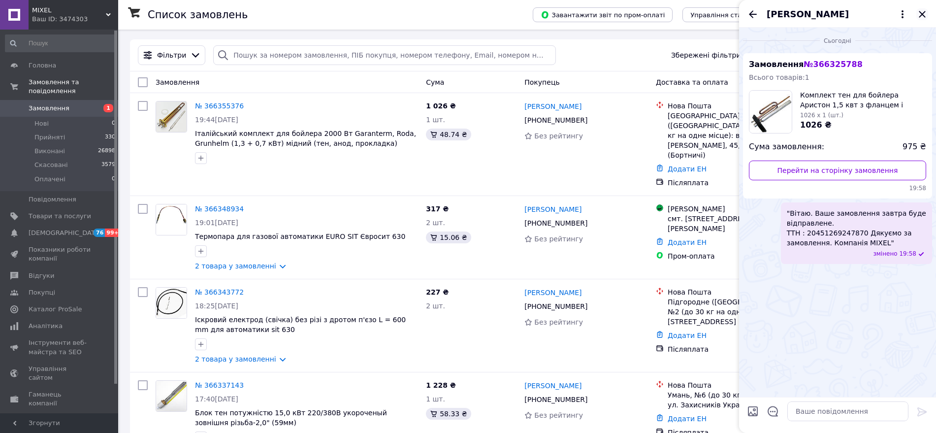
click at [922, 11] on icon "Закрити" at bounding box center [922, 14] width 12 height 12
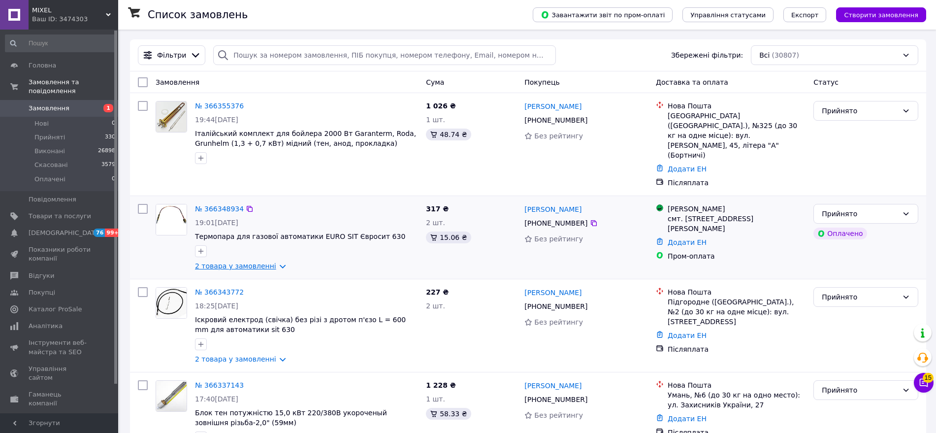
click at [241, 262] on link "2 товара у замовленні" at bounding box center [235, 266] width 81 height 8
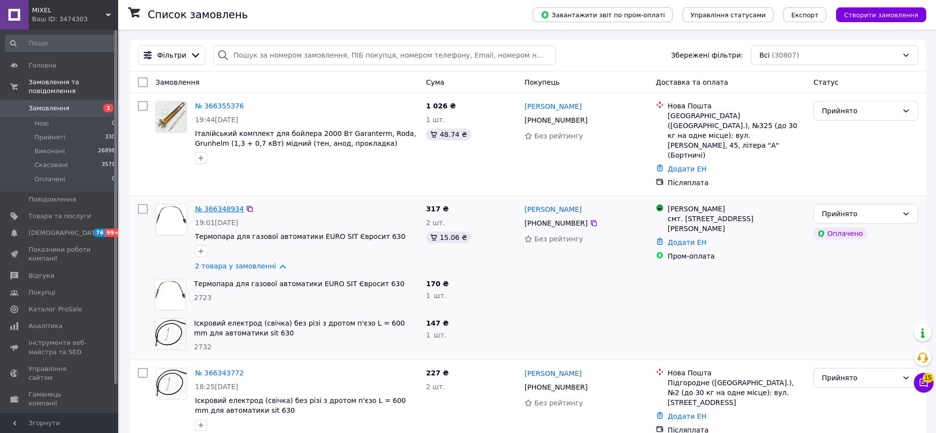
click at [213, 205] on link "№ 366348934" at bounding box center [219, 209] width 49 height 8
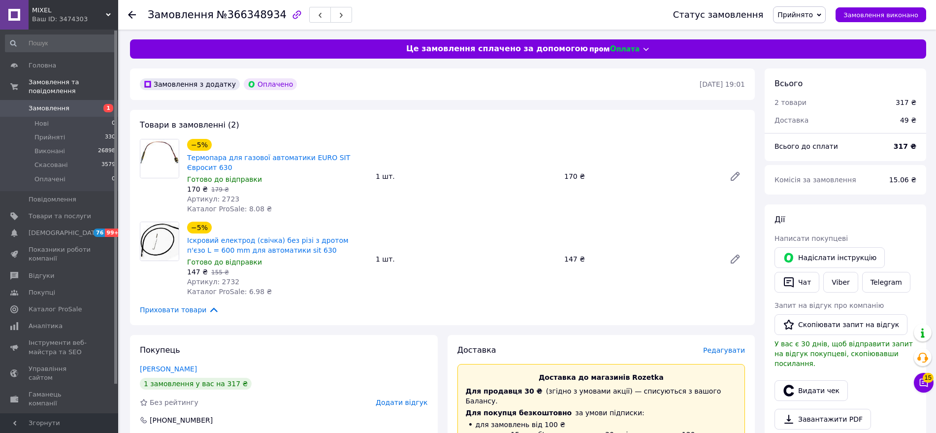
click at [725, 350] on span "Редагувати" at bounding box center [724, 350] width 42 height 8
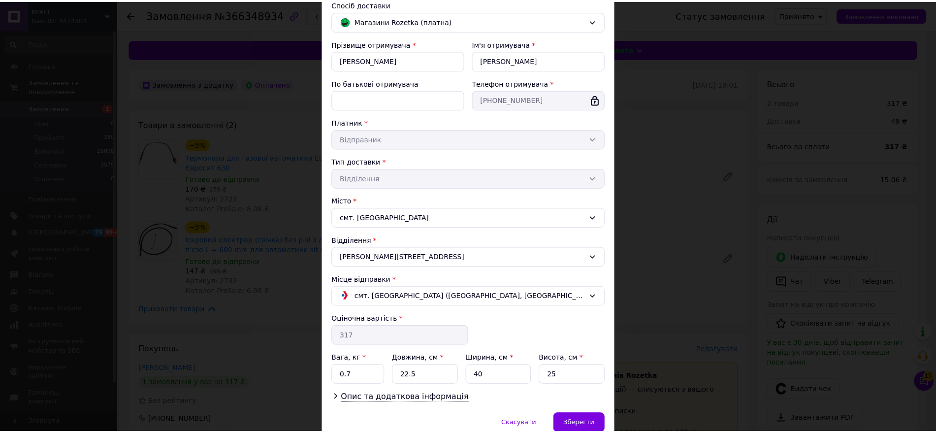
scroll to position [121, 0]
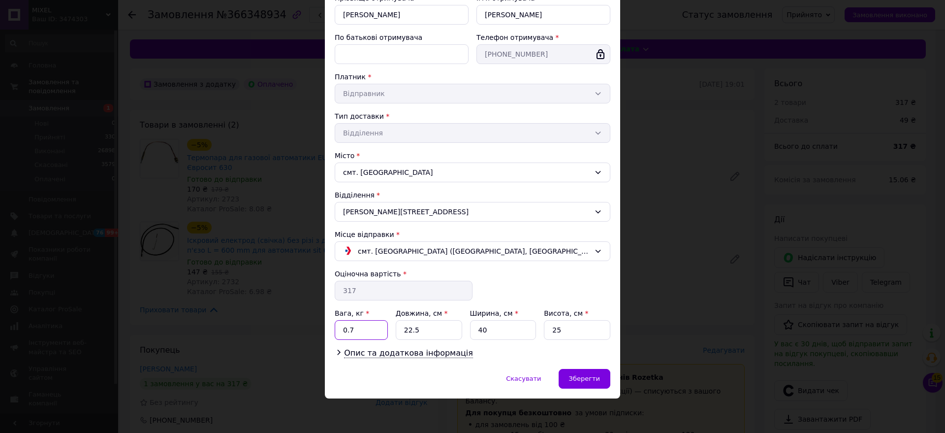
click at [331, 335] on div "Спосіб доставки [PERSON_NAME] (платна) Прізвище отримувача * [PERSON_NAME] Ім'я…" at bounding box center [472, 156] width 295 height 425
type input "1"
type input "30"
type input "20"
type input "5"
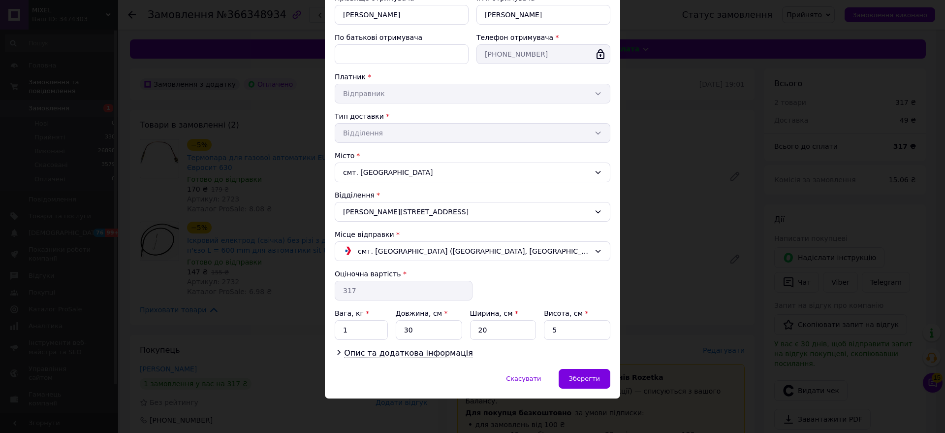
click at [586, 390] on div "Скасувати   Зберегти" at bounding box center [472, 384] width 295 height 30
click at [586, 378] on span "Зберегти" at bounding box center [584, 378] width 31 height 7
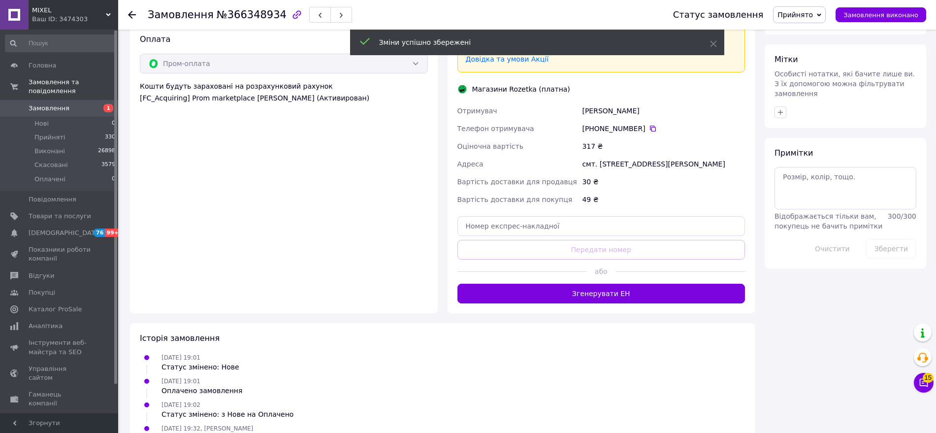
scroll to position [503, 0]
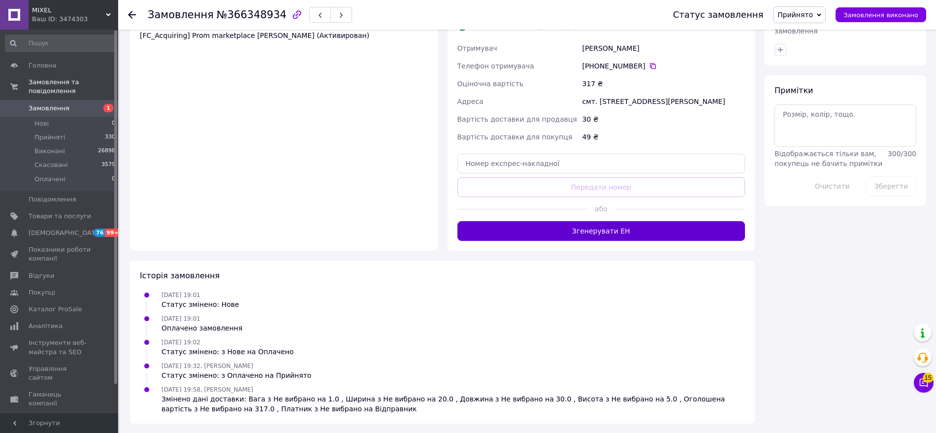
click at [591, 240] on button "Згенерувати ЕН" at bounding box center [601, 231] width 288 height 20
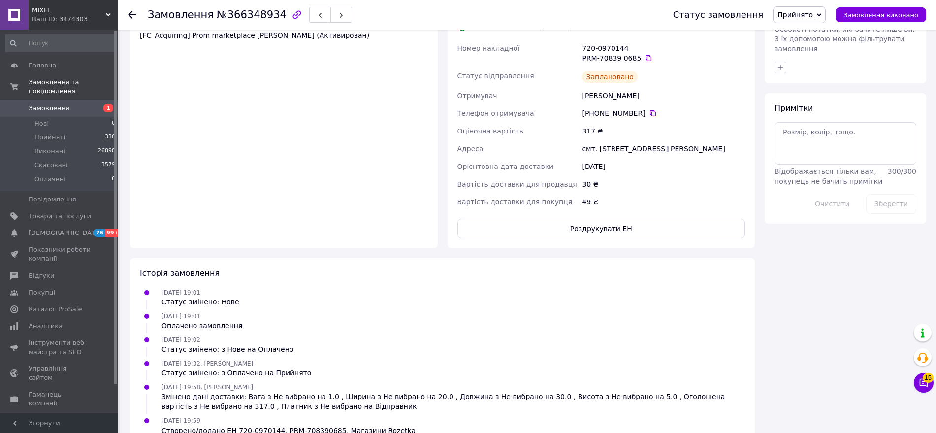
scroll to position [400, 0]
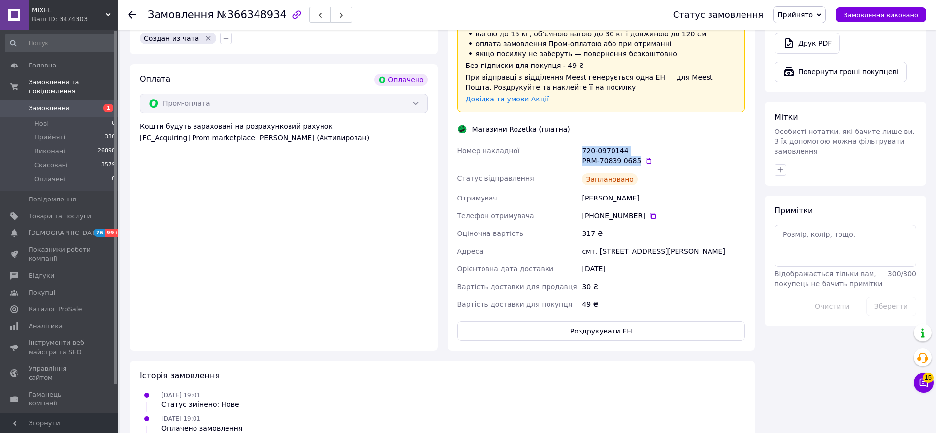
drag, startPoint x: 632, startPoint y: 147, endPoint x: 569, endPoint y: 127, distance: 66.6
click at [569, 127] on div "Доставка Редагувати Доставка до магазинів Rozetka Для продавця 30 ₴   (згідно з…" at bounding box center [601, 142] width 288 height 396
copy div "Номер накладної 720-0970144 PRM-70839 0685"
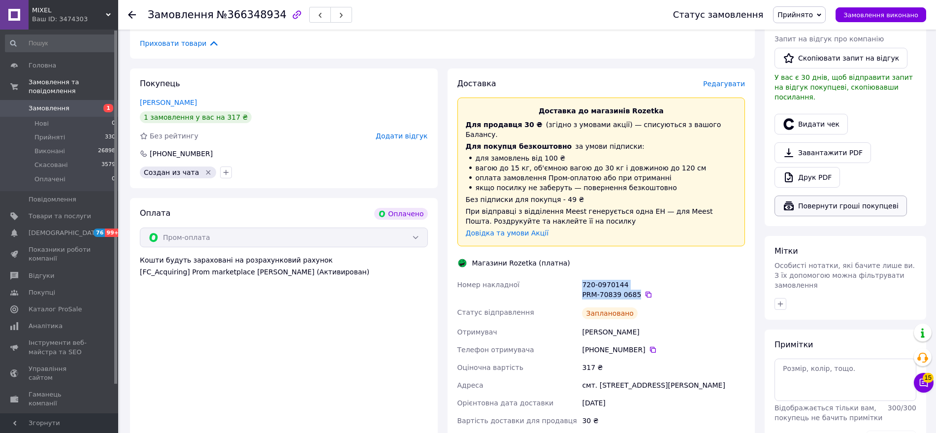
scroll to position [195, 0]
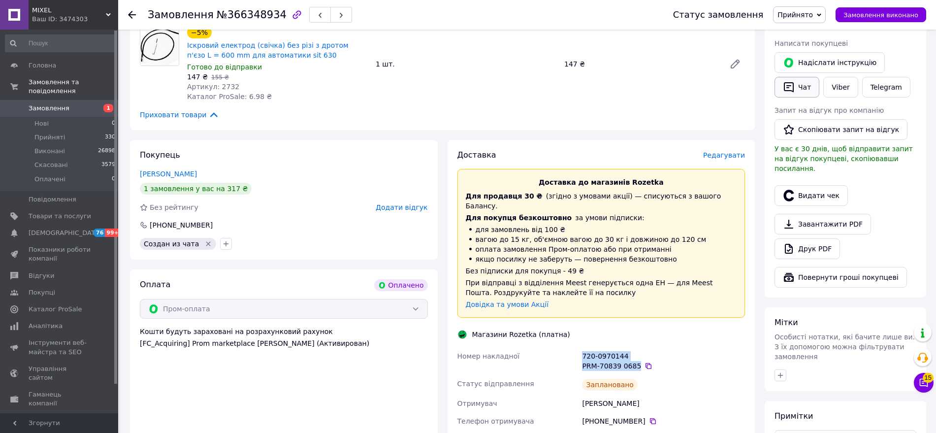
click at [787, 84] on icon "button" at bounding box center [789, 87] width 12 height 12
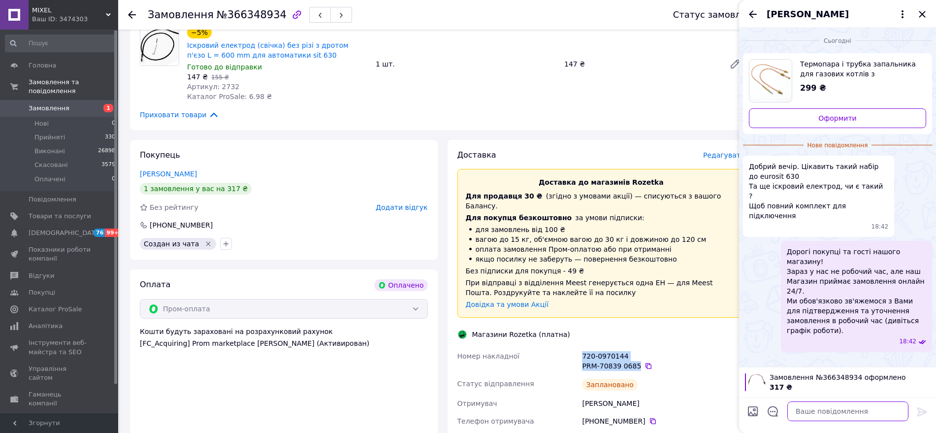
click at [824, 415] on textarea at bounding box center [847, 411] width 121 height 20
paste textarea ""Вітаю. Ваше замовлення сьогодні буде відправлене. Строк доставки до точки вида…"
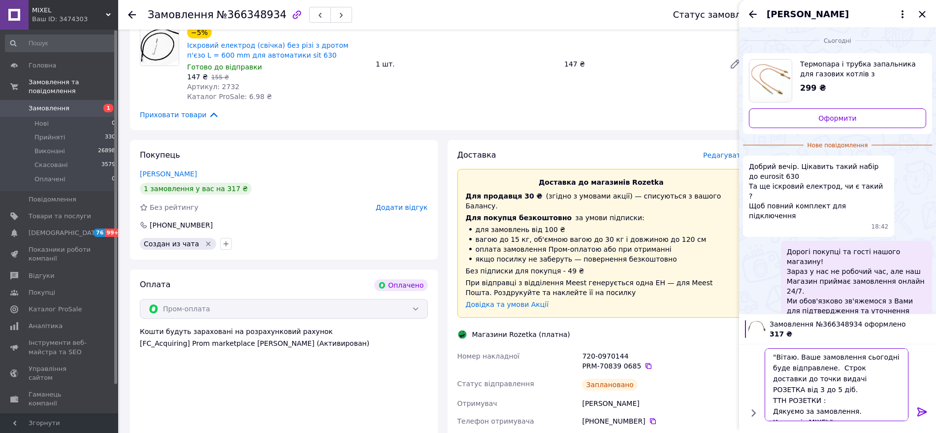
scroll to position [1, 0]
drag, startPoint x: 635, startPoint y: 356, endPoint x: 583, endPoint y: 355, distance: 52.2
click at [583, 361] on div "PRM-70839 0685" at bounding box center [663, 366] width 163 height 10
copy div "PRM-70839 0685"
click at [828, 392] on textarea ""Вітаю. Ваше замовлення сьогодні буде відправлене. Строк доставки до точки вида…" at bounding box center [837, 384] width 141 height 73
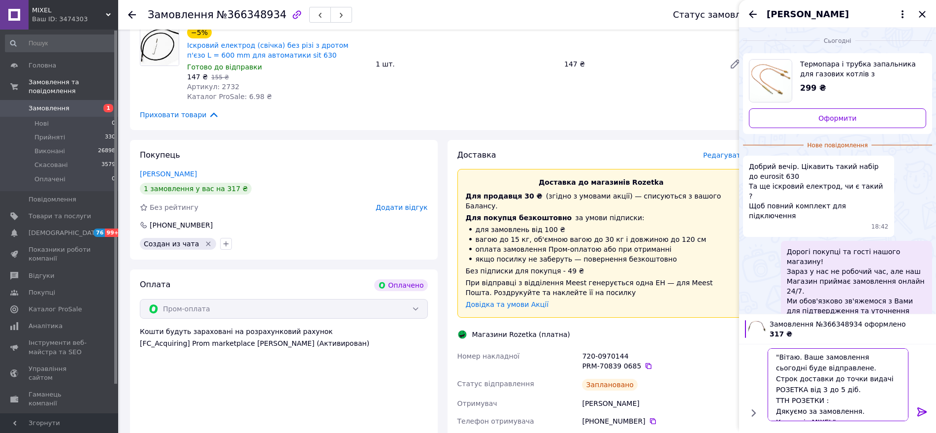
paste textarea "PRM-70839 0685"
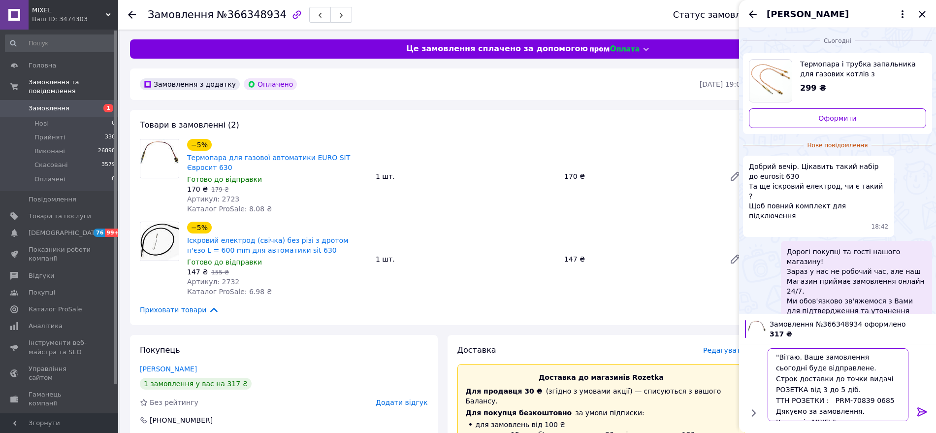
scroll to position [102, 0]
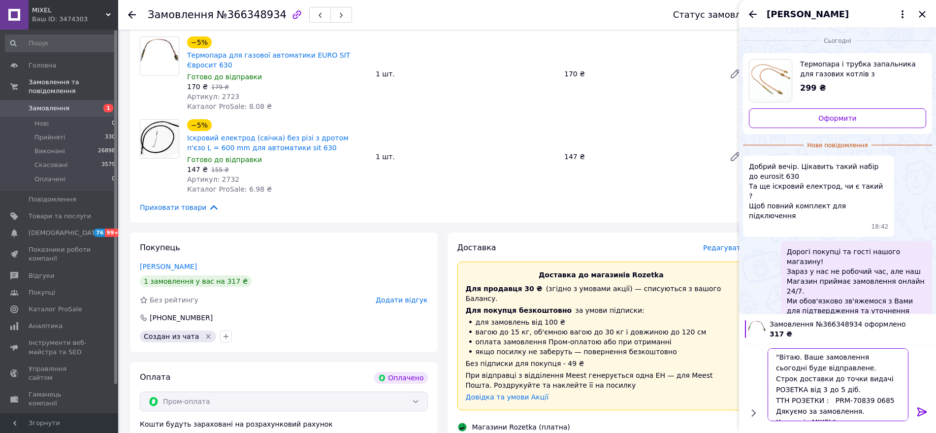
click at [867, 359] on textarea ""Вітаю. Ваше замовлення сьогодні буде відправлене. Строк доставки до точки вида…" at bounding box center [837, 384] width 141 height 73
click at [867, 358] on textarea ""Вітаю. Ваше замовлення сьогодні буде відправлене. Строк доставки до точки вида…" at bounding box center [837, 384] width 141 height 73
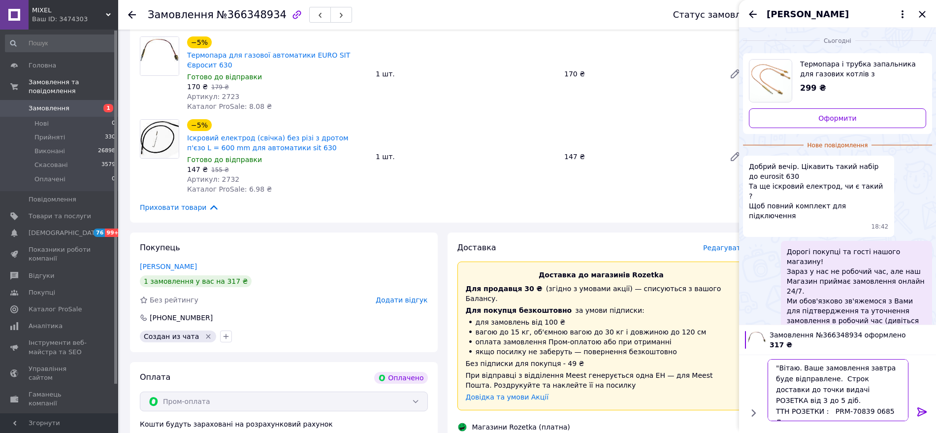
type textarea ""Вітаю. Ваше замовлення завтра буде відправлене. Строк доставки до точки видачі…"
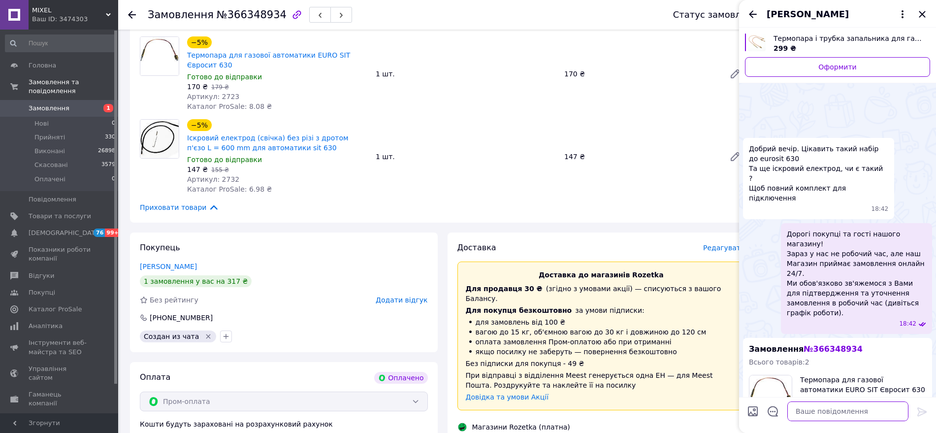
scroll to position [110, 0]
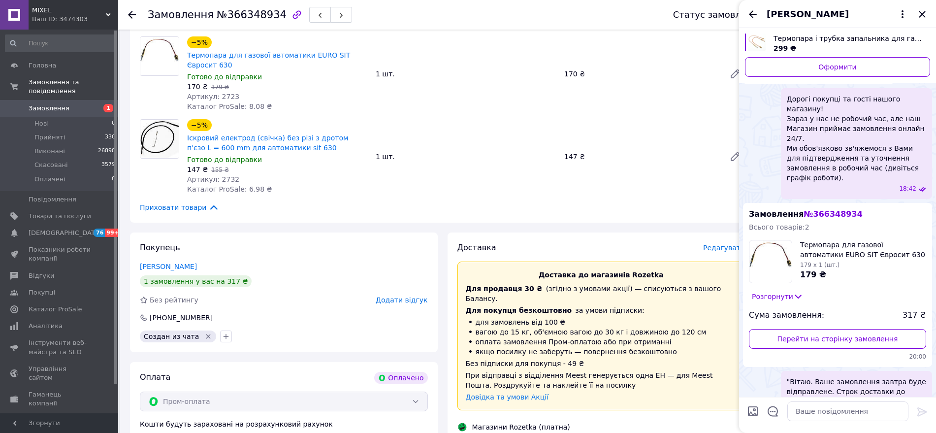
click at [129, 14] on use at bounding box center [132, 15] width 8 height 8
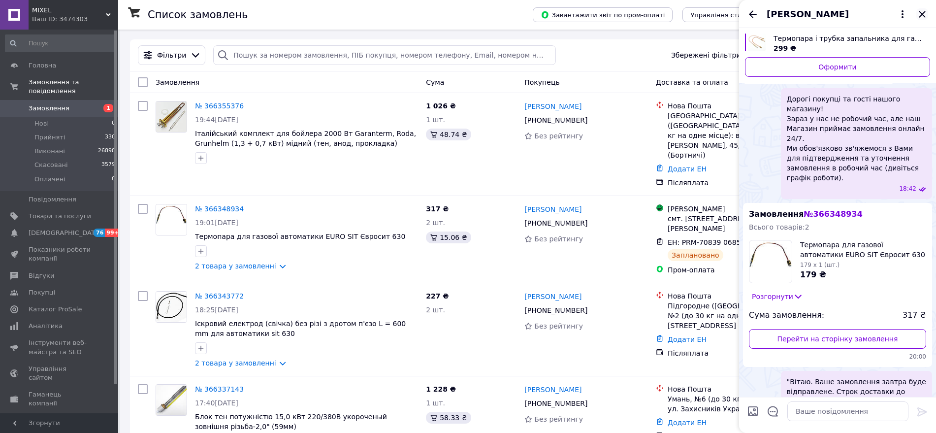
click at [924, 10] on icon "Закрити" at bounding box center [922, 14] width 12 height 12
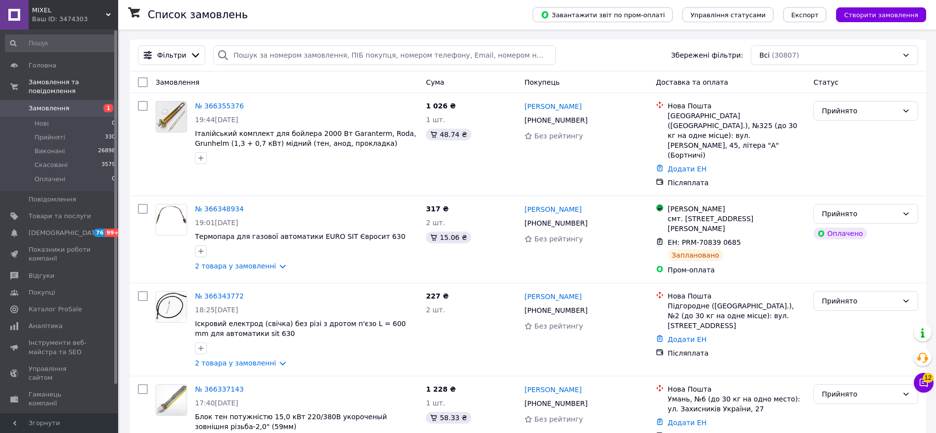
click at [925, 377] on span "12" at bounding box center [927, 378] width 11 height 10
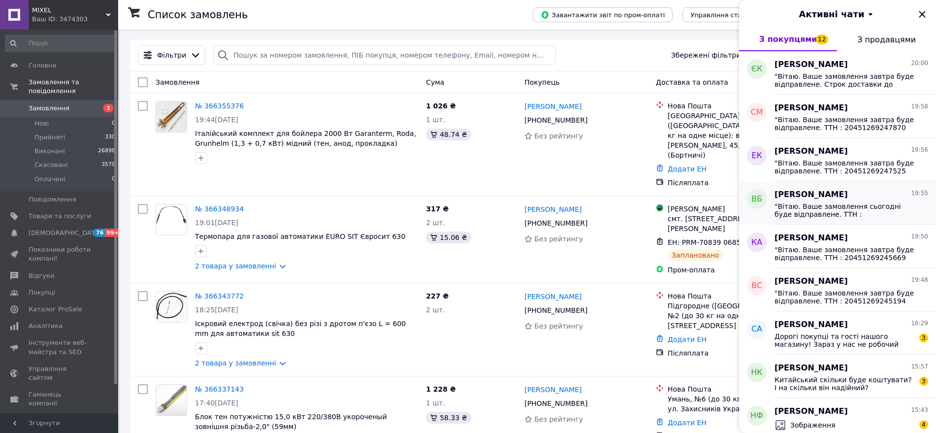
scroll to position [102, 0]
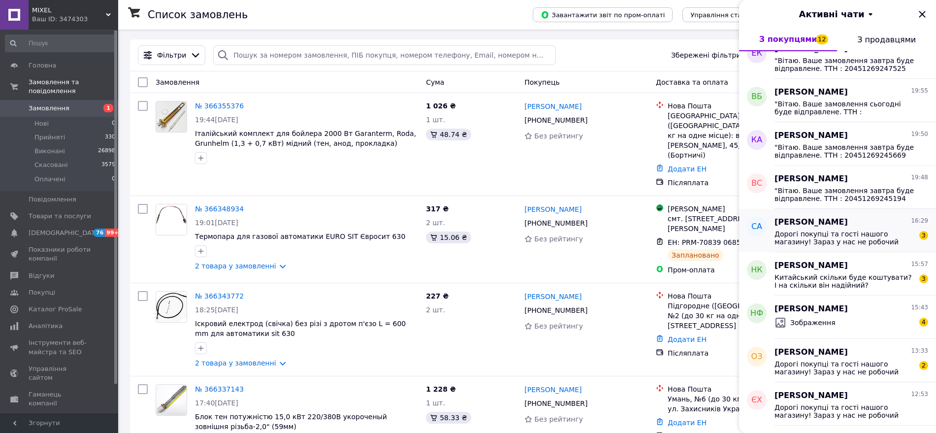
click at [846, 232] on span "Дорогі покупці та гості нашого магазину! Зараз у нас не робочий час, але наш Ма…" at bounding box center [844, 238] width 140 height 16
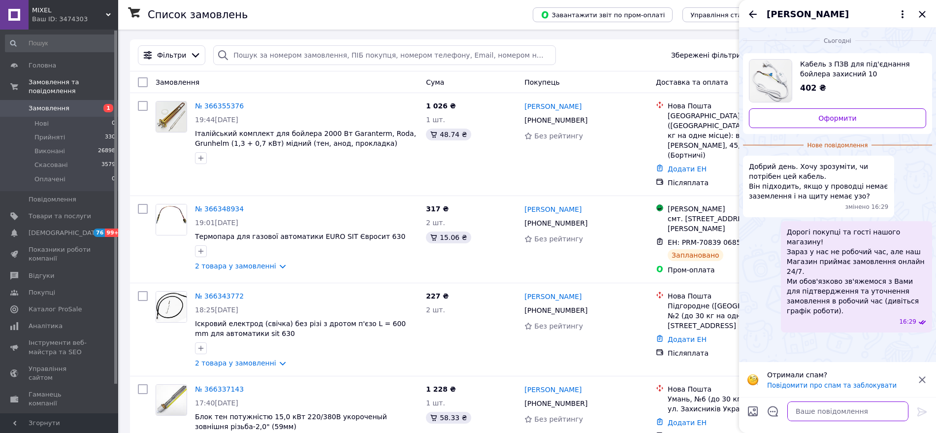
click at [823, 412] on textarea at bounding box center [847, 411] width 121 height 20
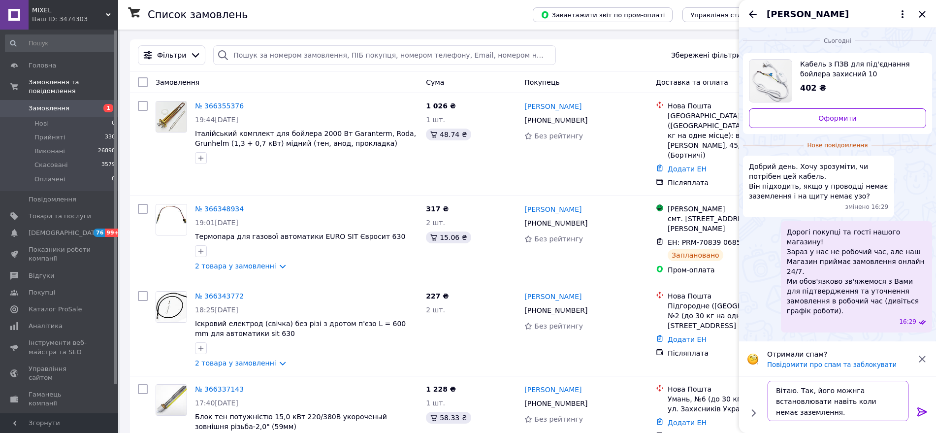
click at [847, 390] on textarea "Вітаю. Так, його можнга встановлювати навіть коли немає заземлення." at bounding box center [837, 400] width 141 height 40
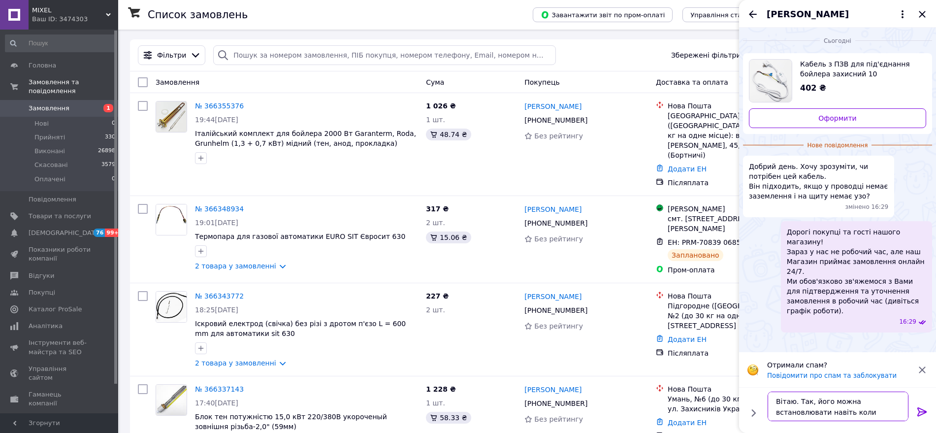
click at [876, 413] on textarea "Вітаю. Так, його можна встановлювати навіть коли немає заземлення." at bounding box center [837, 406] width 141 height 30
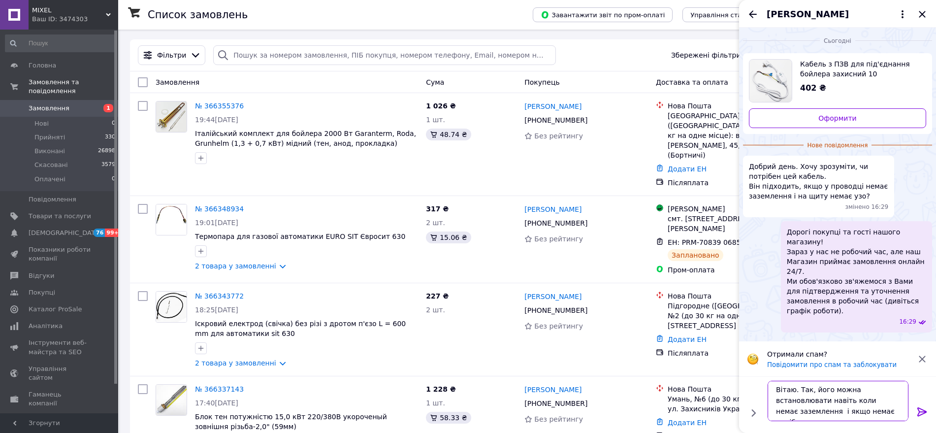
click at [887, 404] on textarea "Вітаю. Так, його можна встановлювати навіть коли немає заземлення і якщо немає …" at bounding box center [837, 400] width 141 height 40
click at [886, 410] on textarea "Вітаю. Так, його можна встановлювати навіть коли немає заземлення і якщо немає …" at bounding box center [837, 400] width 141 height 40
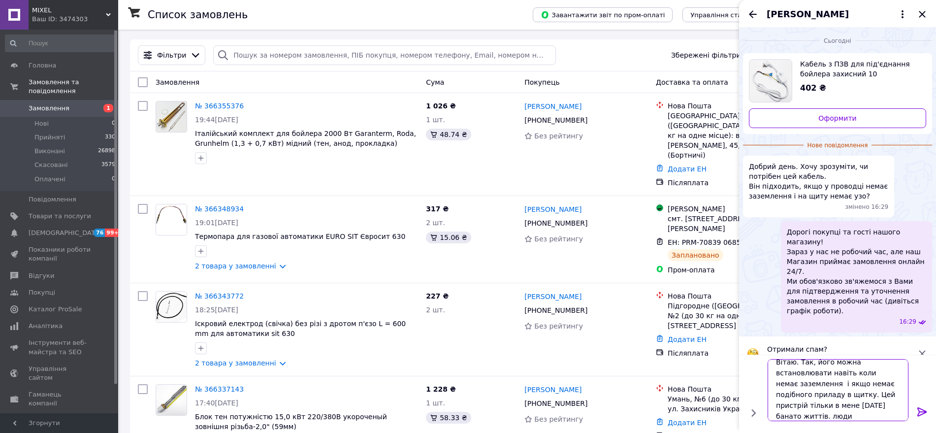
click at [788, 405] on textarea "Вітаю. Так, його можна встановлювати навіть коли немає заземлення і якщо немає …" at bounding box center [837, 390] width 141 height 62
type textarea "Вітаю. Так, його можна встановлювати навіть коли немає заземлення і якщо немає …"
click at [922, 410] on icon at bounding box center [922, 412] width 12 height 12
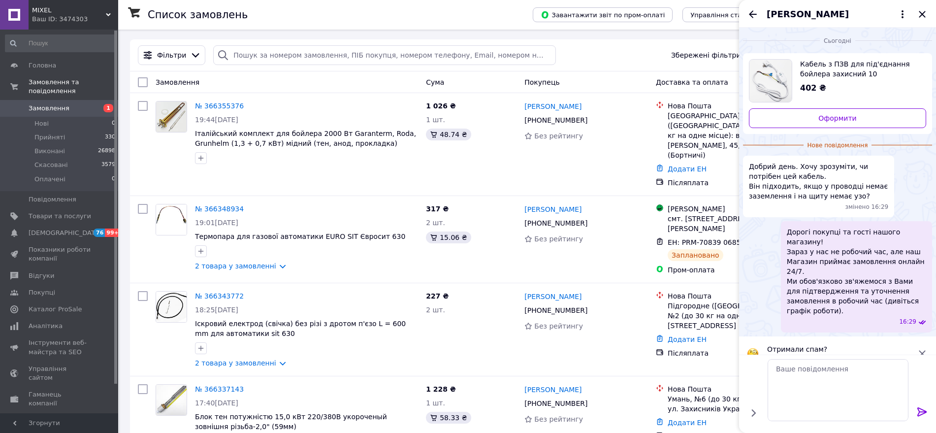
scroll to position [0, 0]
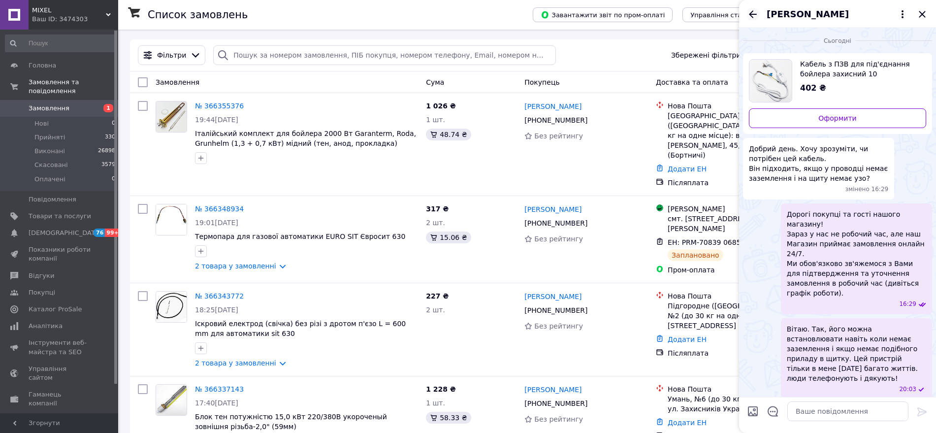
click at [753, 18] on icon "Назад" at bounding box center [753, 14] width 12 height 12
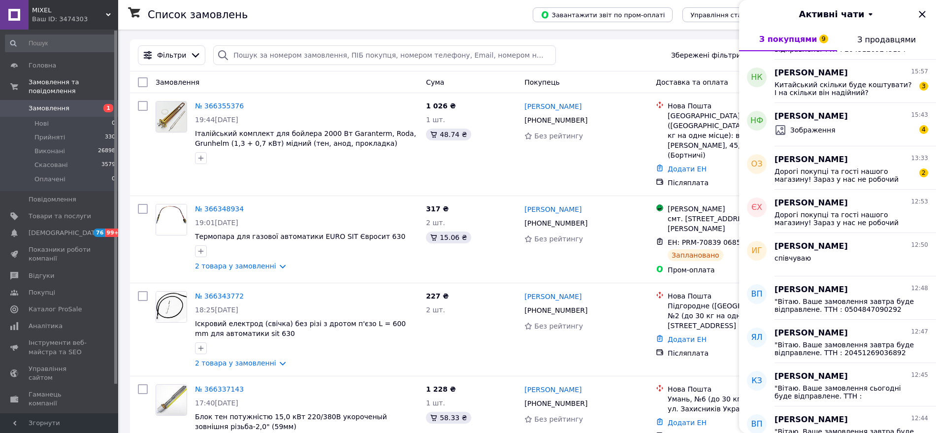
scroll to position [308, 0]
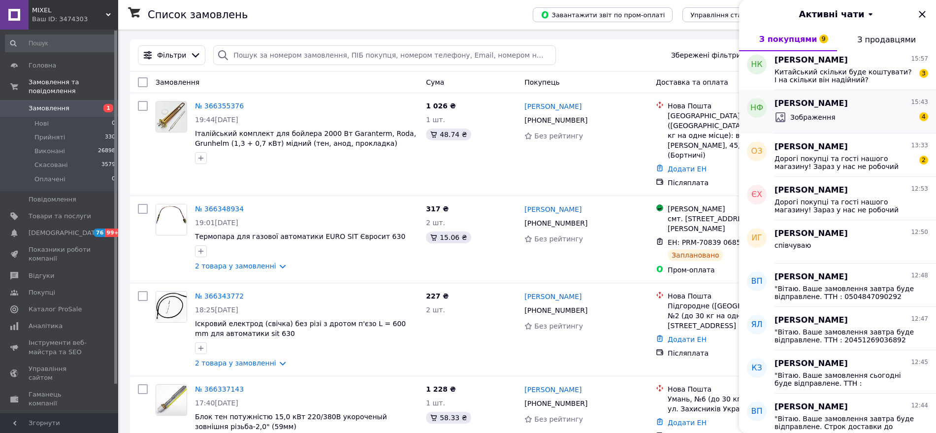
click at [838, 115] on div "Зображення 4" at bounding box center [851, 117] width 154 height 16
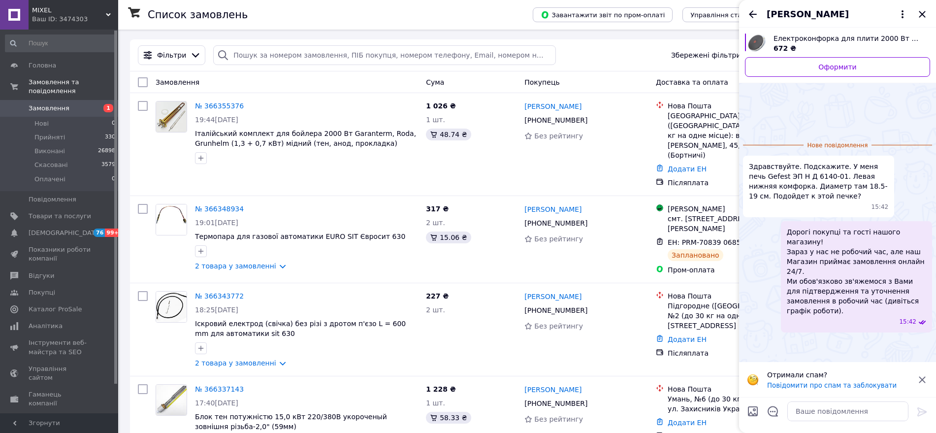
scroll to position [72, 0]
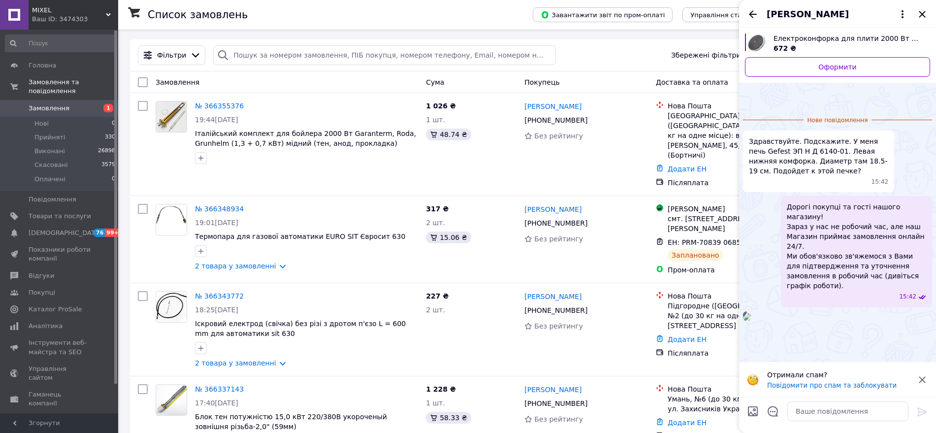
click at [751, 313] on img at bounding box center [747, 317] width 8 height 8
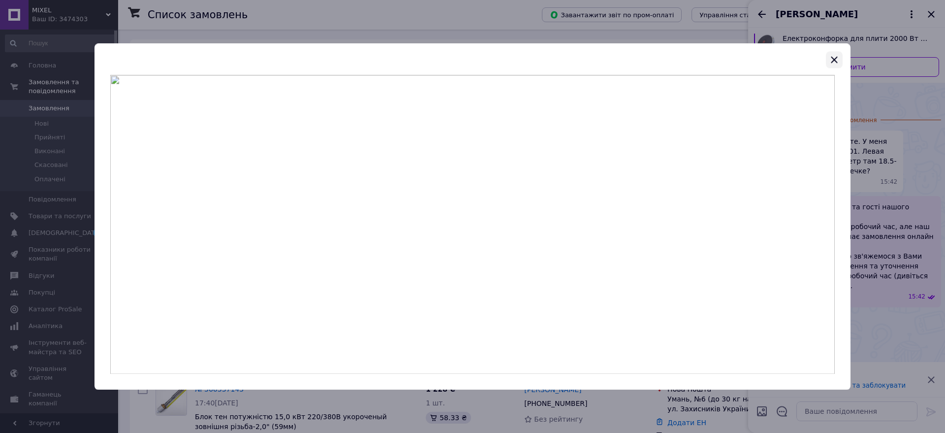
click at [837, 61] on icon "button" at bounding box center [834, 59] width 6 height 6
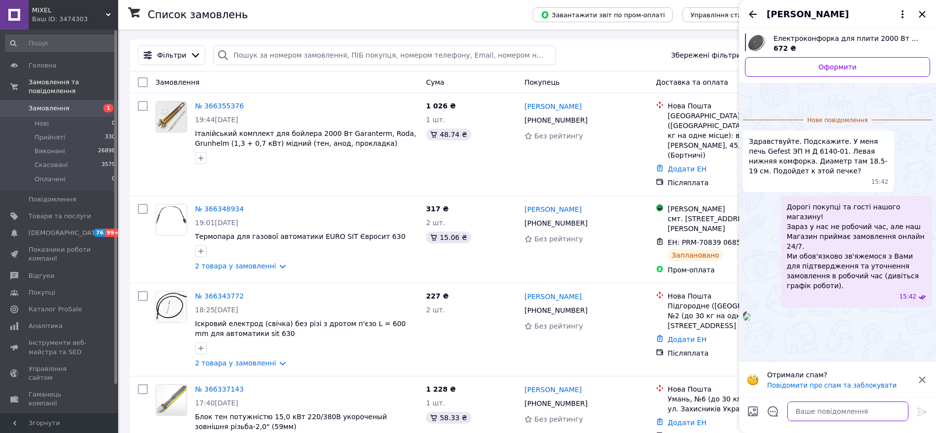
click at [824, 413] on textarea at bounding box center [847, 411] width 121 height 20
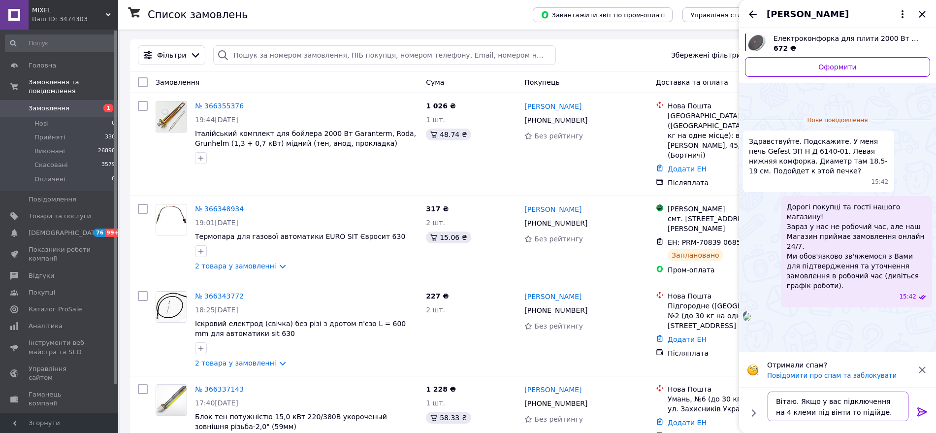
type textarea "Вітаю. Якщо у вас підключення на 4 клеми під вінти то підійде."
drag, startPoint x: 846, startPoint y: 414, endPoint x: 925, endPoint y: 334, distance: 112.8
click at [924, 320] on div "15:43" at bounding box center [837, 316] width 189 height 10
click at [925, 413] on icon at bounding box center [922, 412] width 12 height 12
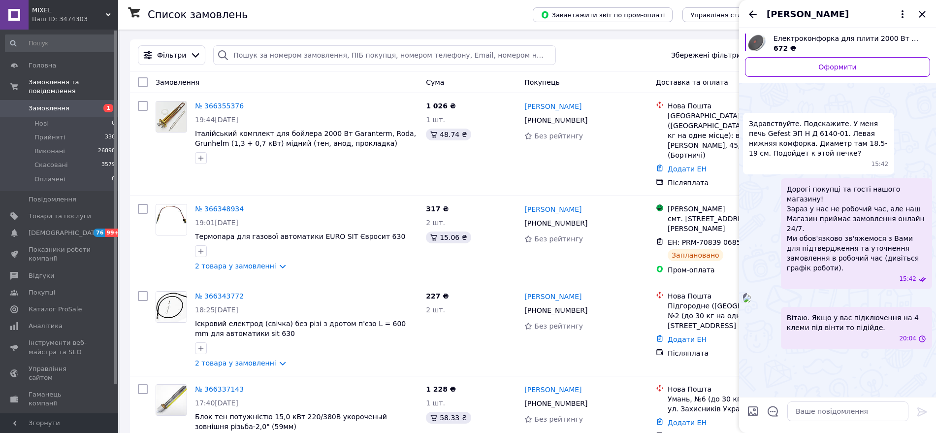
scroll to position [64, 0]
click at [751, 8] on icon "Назад" at bounding box center [753, 14] width 12 height 12
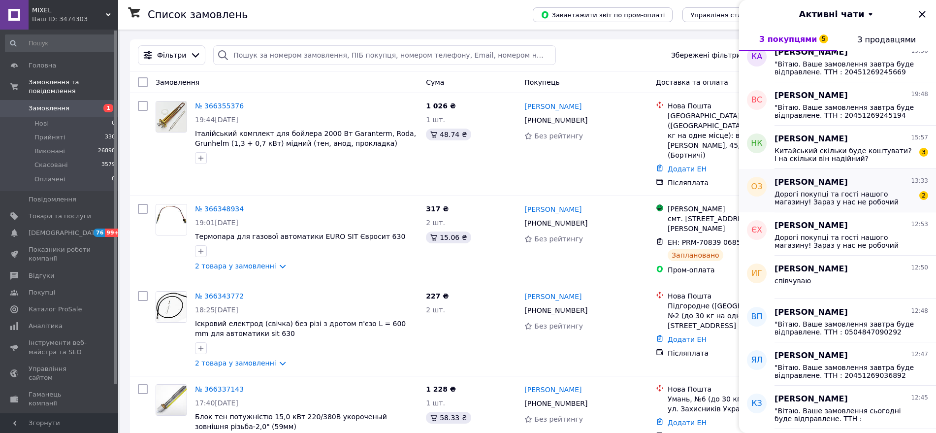
scroll to position [308, 0]
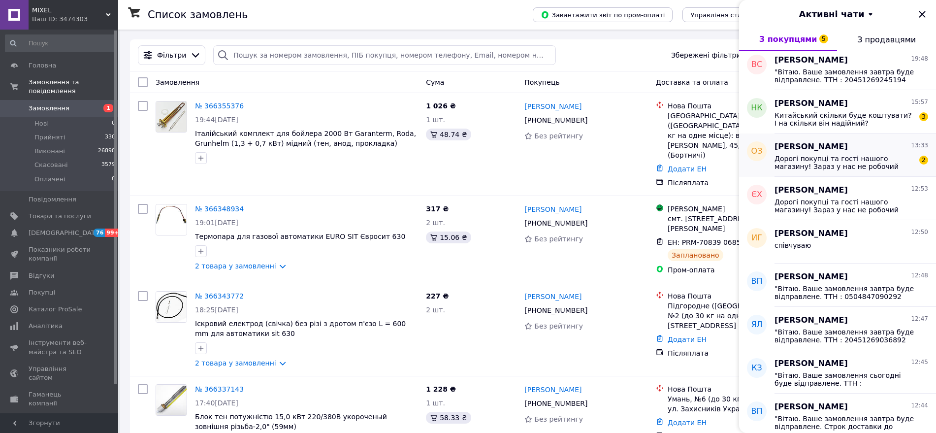
click at [859, 212] on span "Дорогі покупці та гості нашого магазину! Зараз у нас не робочий час, але наш Ма…" at bounding box center [844, 206] width 140 height 16
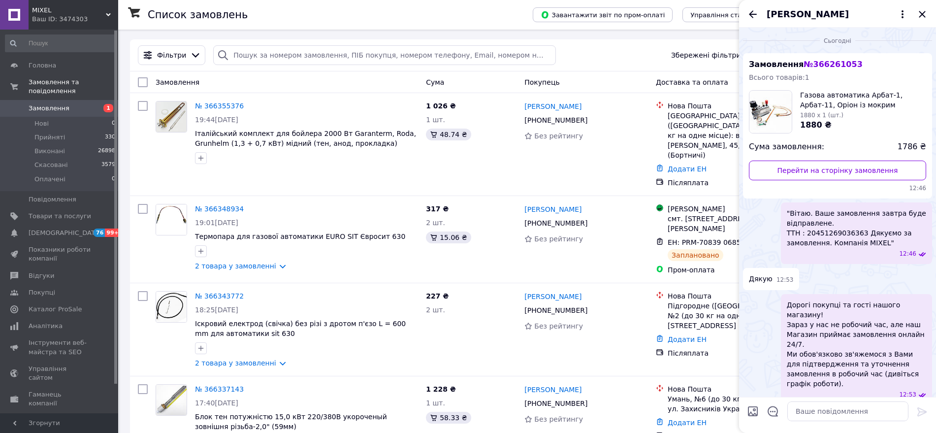
click at [746, 9] on div "[PERSON_NAME]" at bounding box center [837, 14] width 197 height 28
click at [753, 18] on icon "Назад" at bounding box center [753, 14] width 12 height 12
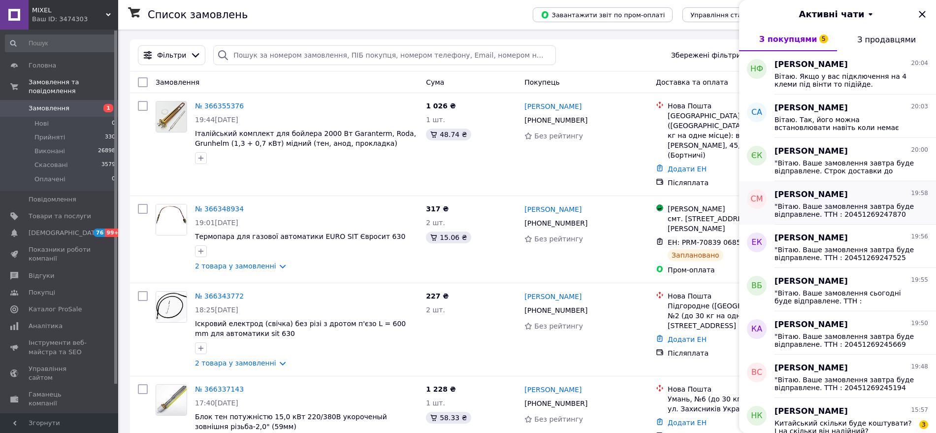
scroll to position [205, 0]
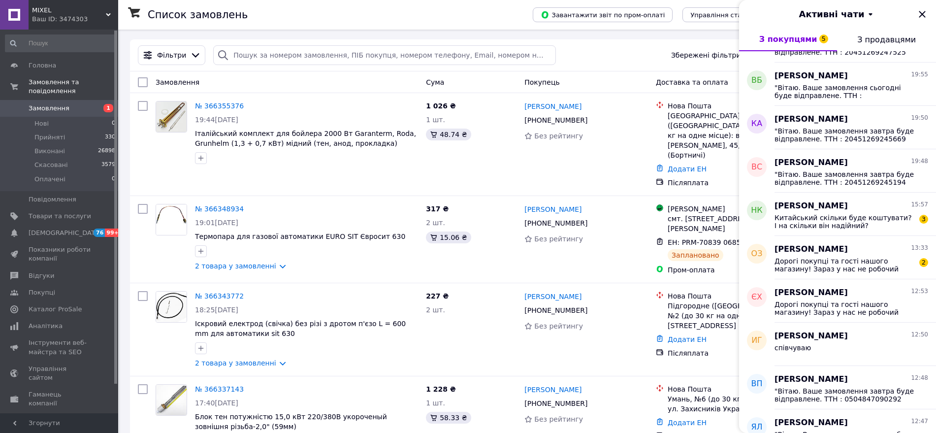
click at [903, 212] on div "Китайський скільки буде коштувати? І на скільки він надійний? 3" at bounding box center [851, 221] width 154 height 18
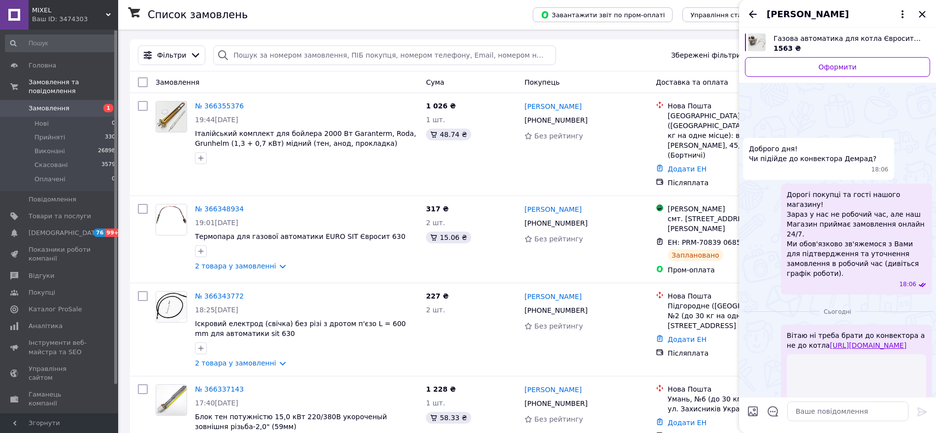
scroll to position [258, 0]
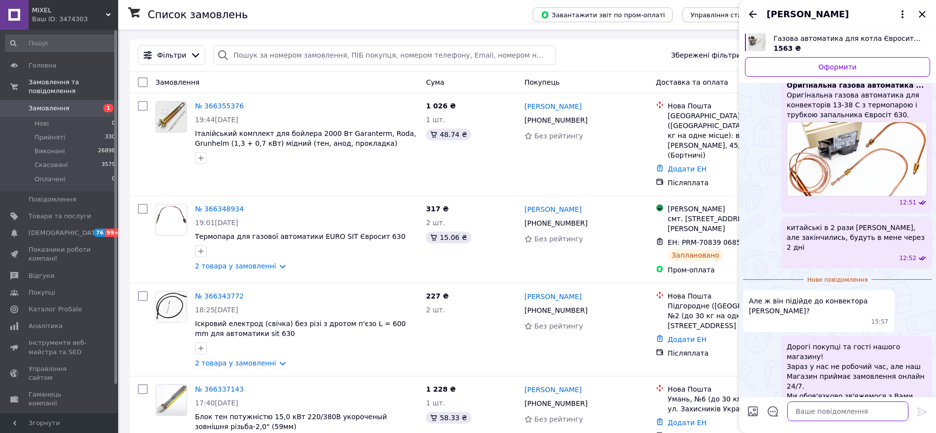
click at [839, 419] on textarea at bounding box center [847, 411] width 121 height 20
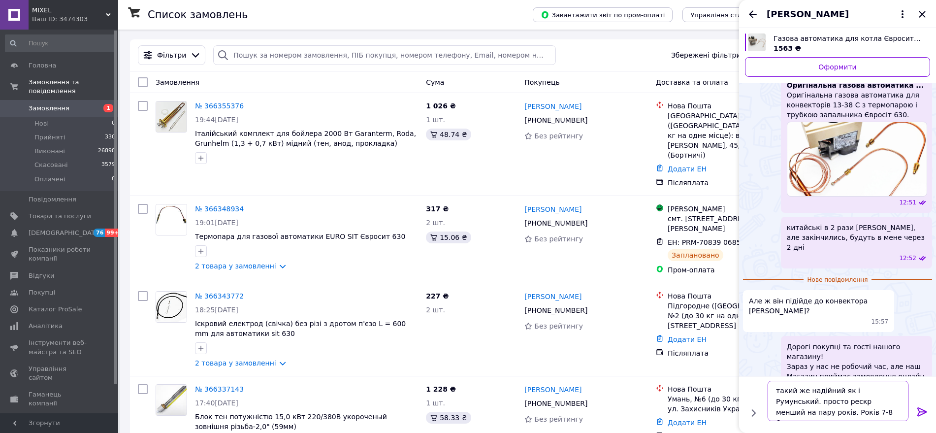
click at [816, 402] on textarea "такий же надійний як і Румунський. просто рескр менший на пару років. Років 7-8…" at bounding box center [837, 400] width 141 height 40
click at [814, 399] on textarea "такий же надійний як і Румунський. просто рескурс менший на пару років. Років 7…" at bounding box center [837, 400] width 141 height 40
type textarea "такий же надійний як і Румунський. просто ресурс менший на пару років. Років 7-…"
click at [918, 408] on icon at bounding box center [922, 412] width 12 height 12
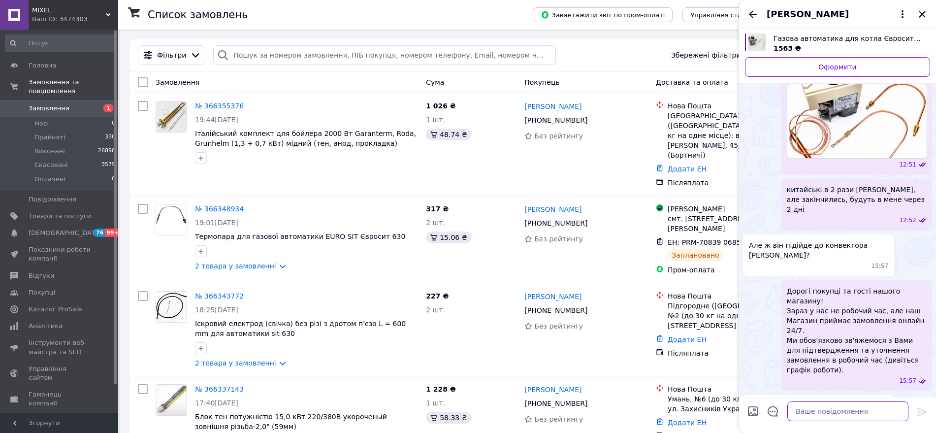
click at [836, 409] on textarea at bounding box center [847, 411] width 121 height 20
click at [799, 410] on textarea "комплкт коштую 1591грн" at bounding box center [837, 411] width 141 height 20
click at [777, 414] on textarea "комплет коштую 1591грн" at bounding box center [837, 411] width 141 height 20
type textarea "повний комплект коштую 1591грн"
click at [918, 410] on icon at bounding box center [921, 411] width 9 height 9
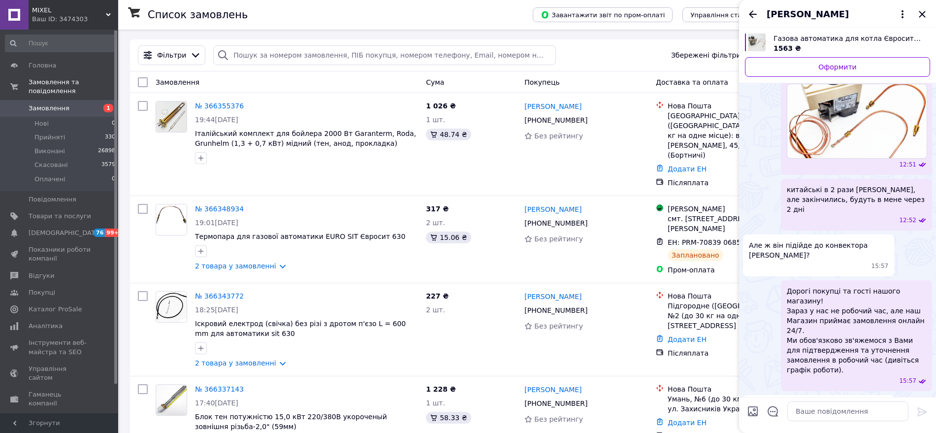
scroll to position [322, 0]
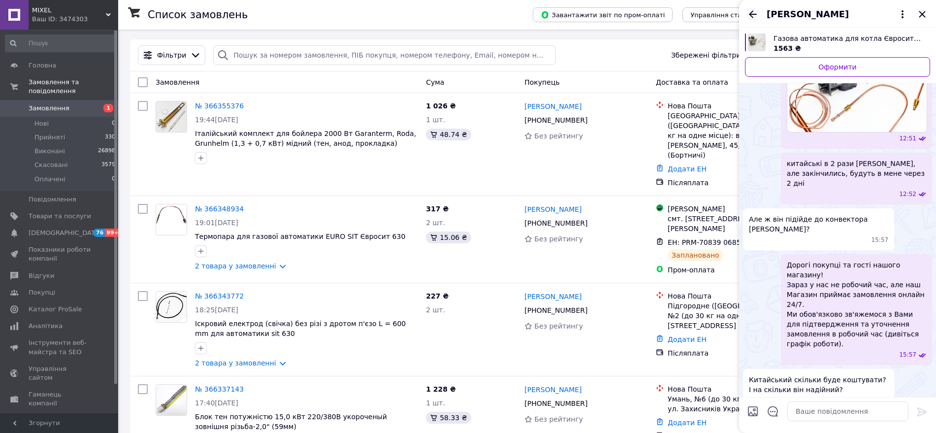
click at [757, 13] on icon "Назад" at bounding box center [753, 14] width 12 height 12
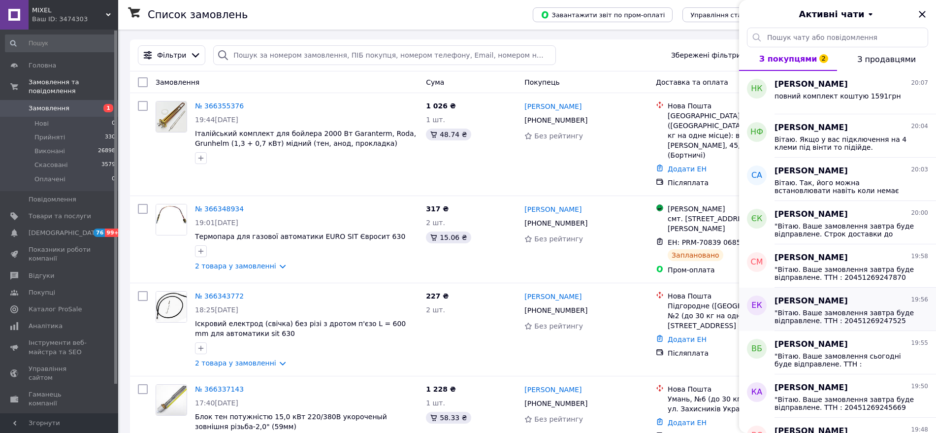
scroll to position [205, 0]
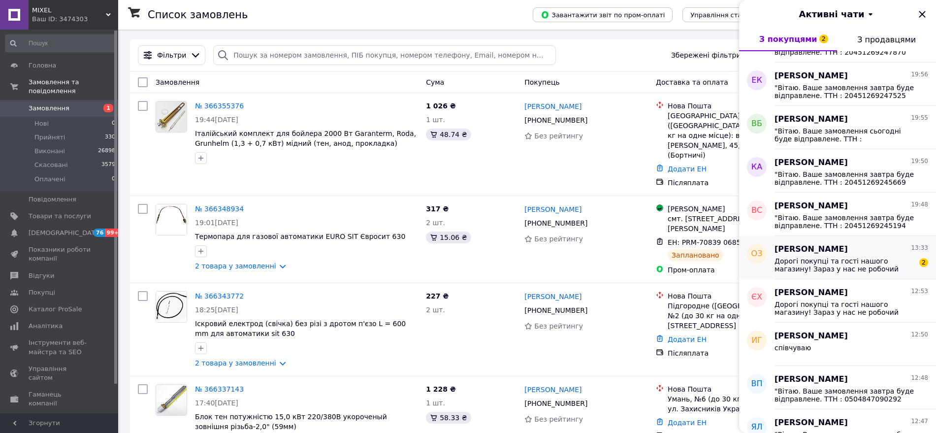
click at [855, 262] on span "Дорогі покупці та гості нашого магазину! Зараз у нас не робочий час, але наш Ма…" at bounding box center [844, 265] width 140 height 16
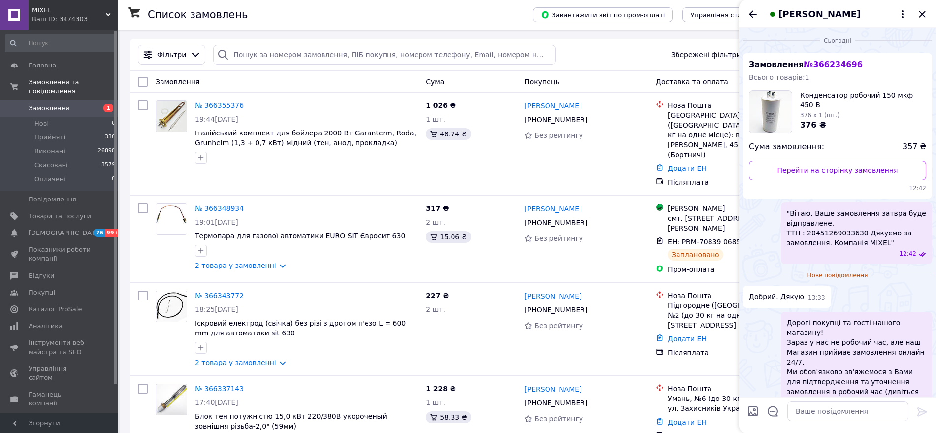
scroll to position [0, 0]
click at [752, 12] on icon "Назад" at bounding box center [753, 14] width 12 height 12
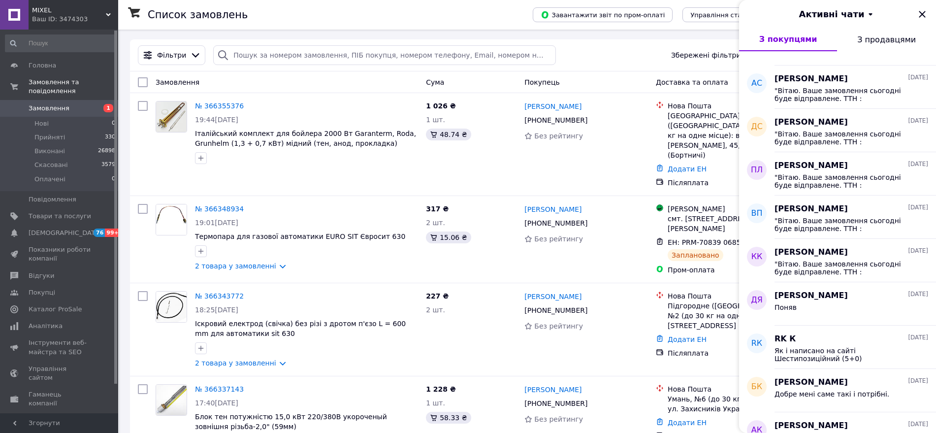
scroll to position [1351, 0]
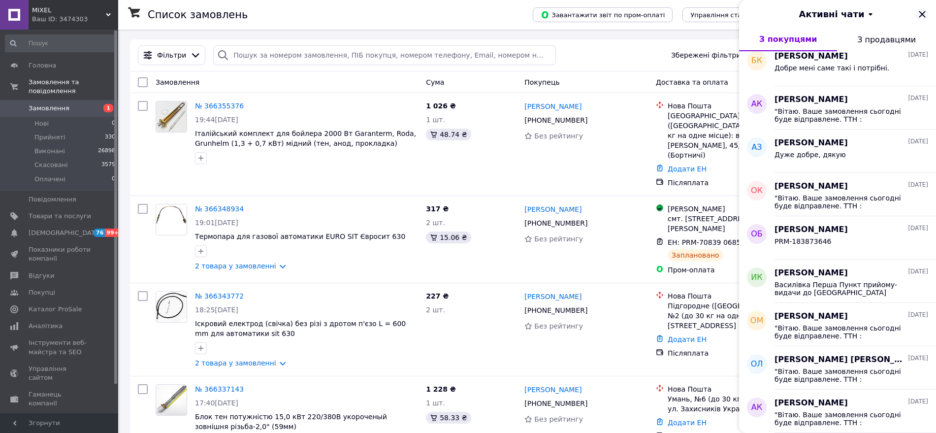
click at [927, 18] on icon "Закрити" at bounding box center [922, 14] width 12 height 12
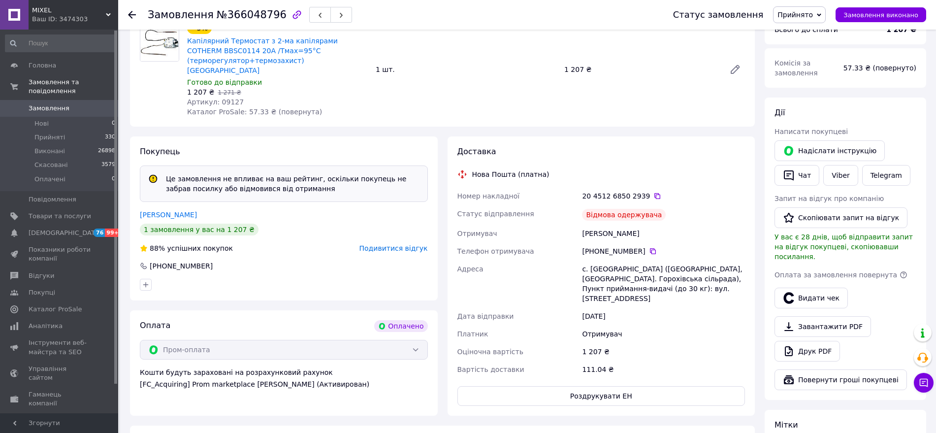
scroll to position [102, 0]
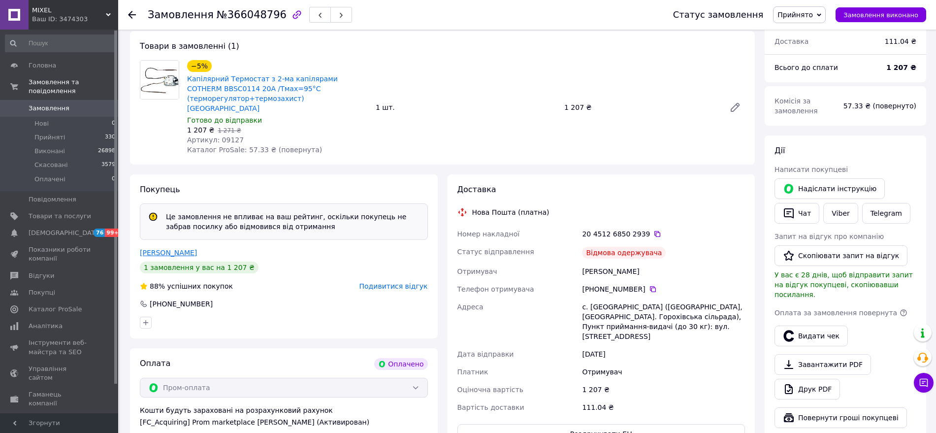
click at [161, 249] on link "Вовк Володимир" at bounding box center [168, 253] width 57 height 8
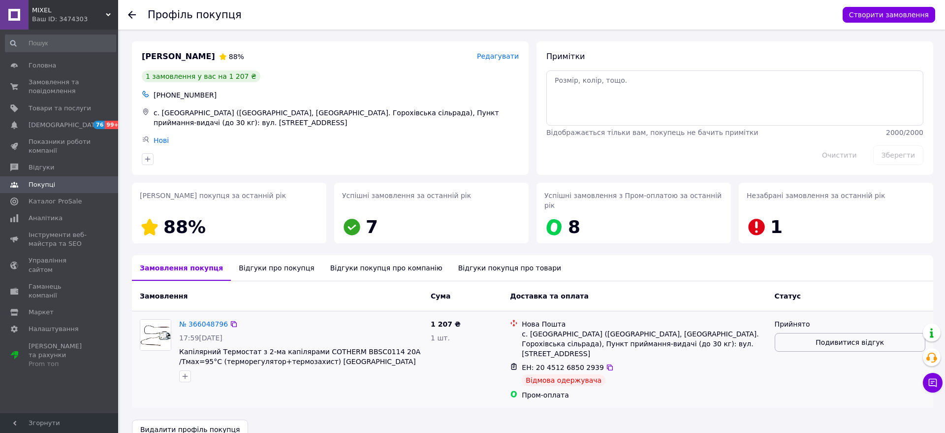
click at [839, 337] on span "Подивитися відгук" at bounding box center [850, 342] width 68 height 10
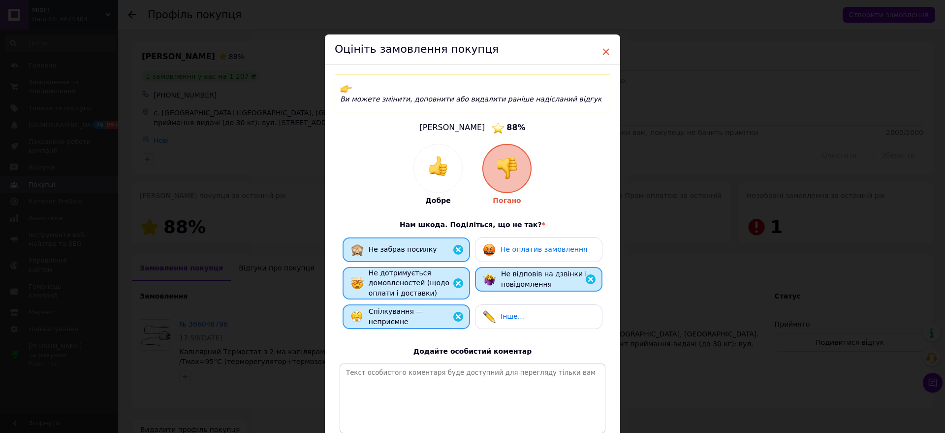
click at [607, 45] on span "×" at bounding box center [605, 51] width 9 height 17
